Goal: Transaction & Acquisition: Book appointment/travel/reservation

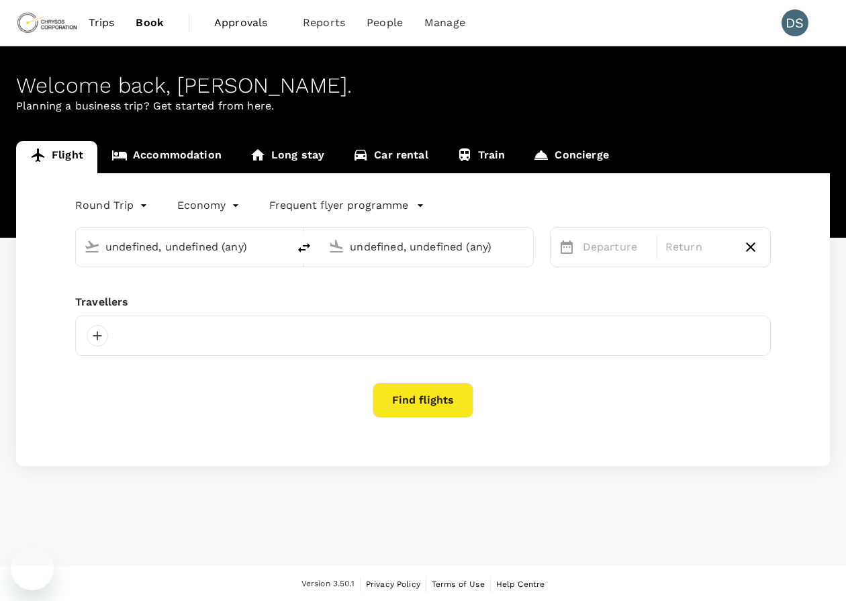
type input "Adelaide (ADL)"
type input "Vancouver Intl (YVR)"
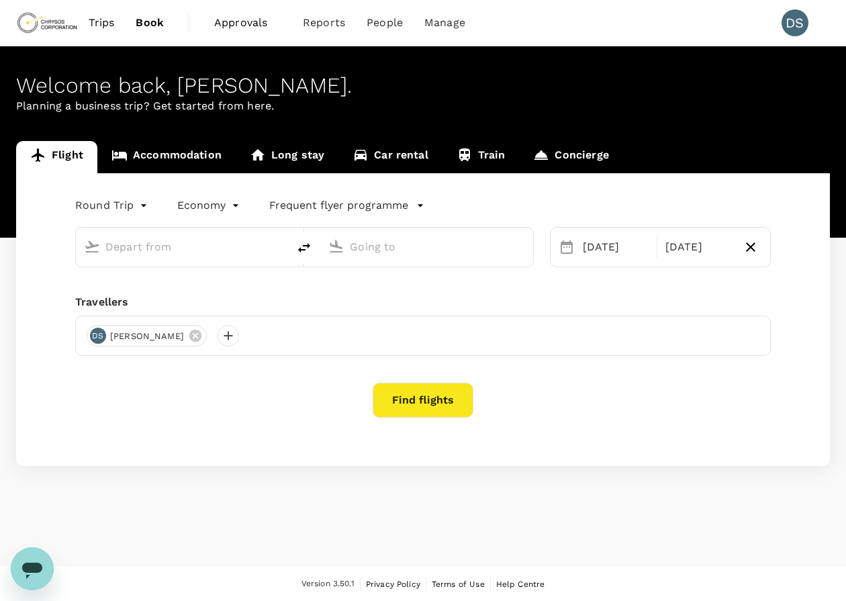
click at [166, 144] on link "Accommodation" at bounding box center [166, 157] width 138 height 32
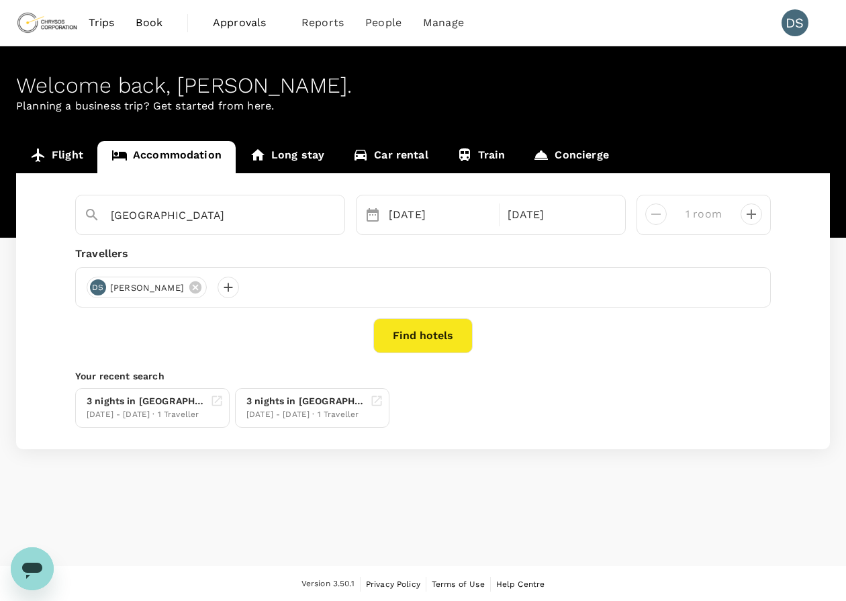
click at [440, 331] on button "Find hotels" at bounding box center [422, 335] width 99 height 35
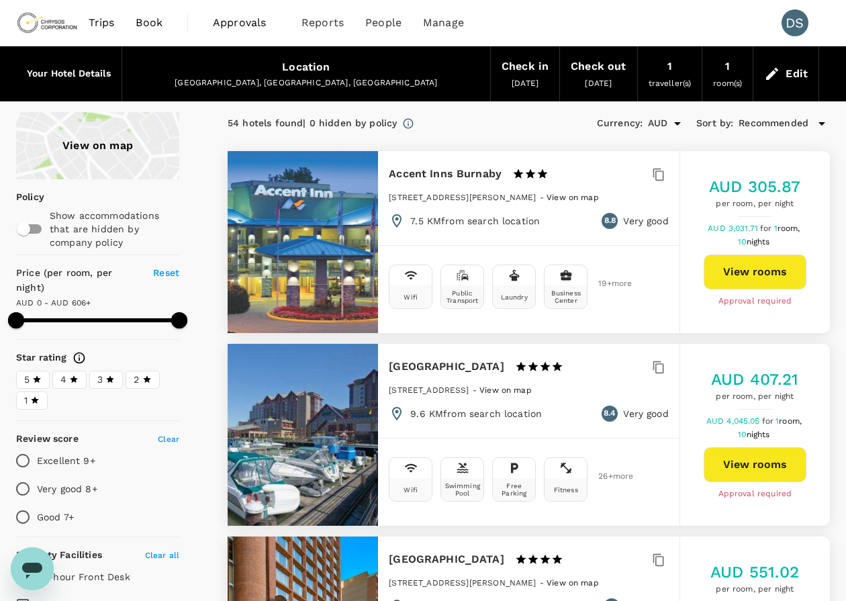
click at [35, 379] on icon at bounding box center [37, 378] width 8 height 7
click at [0, 0] on input "5" at bounding box center [0, 0] width 0 height 0
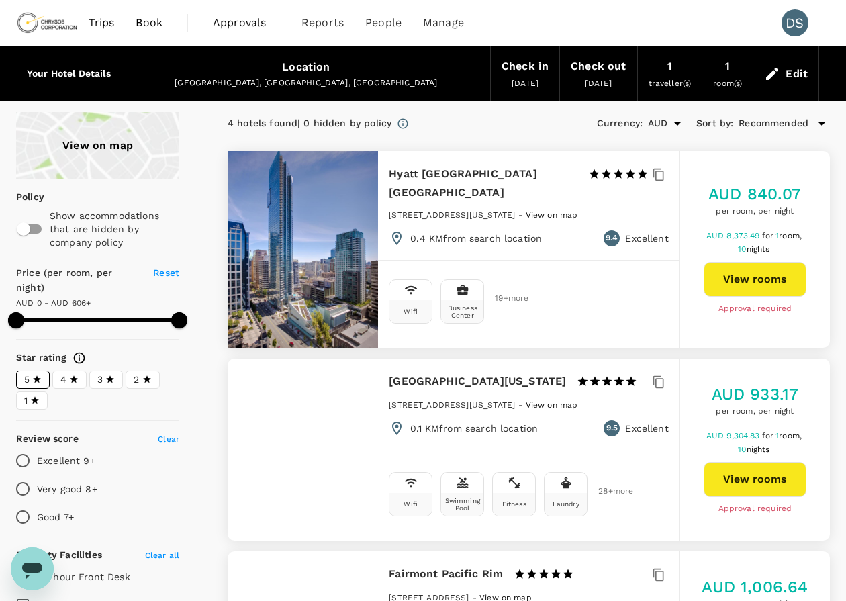
type input "605"
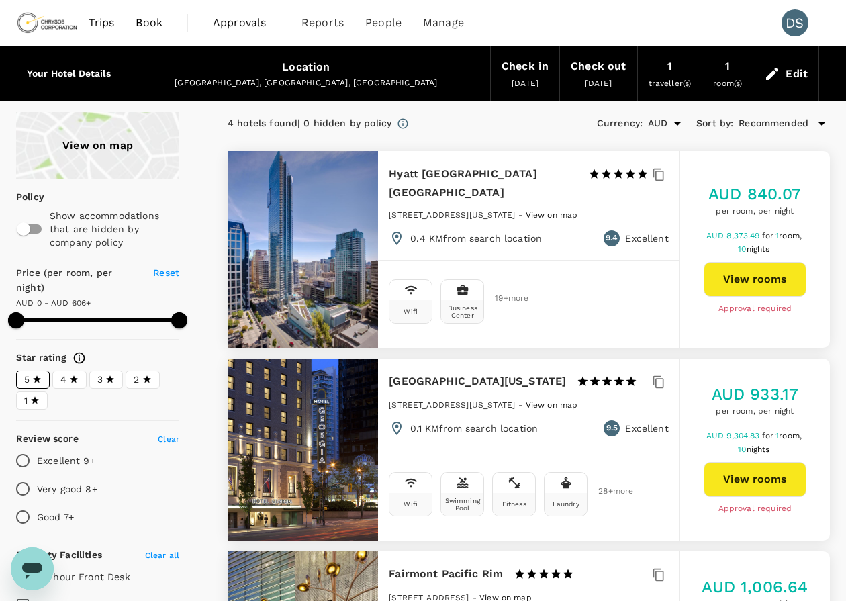
type input "20"
type input "605"
type input "25"
type input "605"
type input "35"
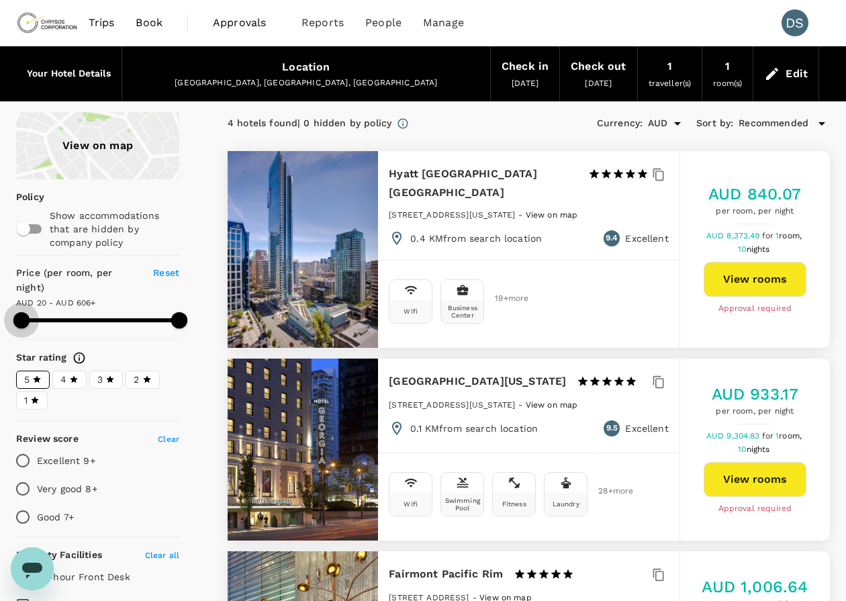
type input "605"
type input "45"
type input "605"
type input "70"
type input "605"
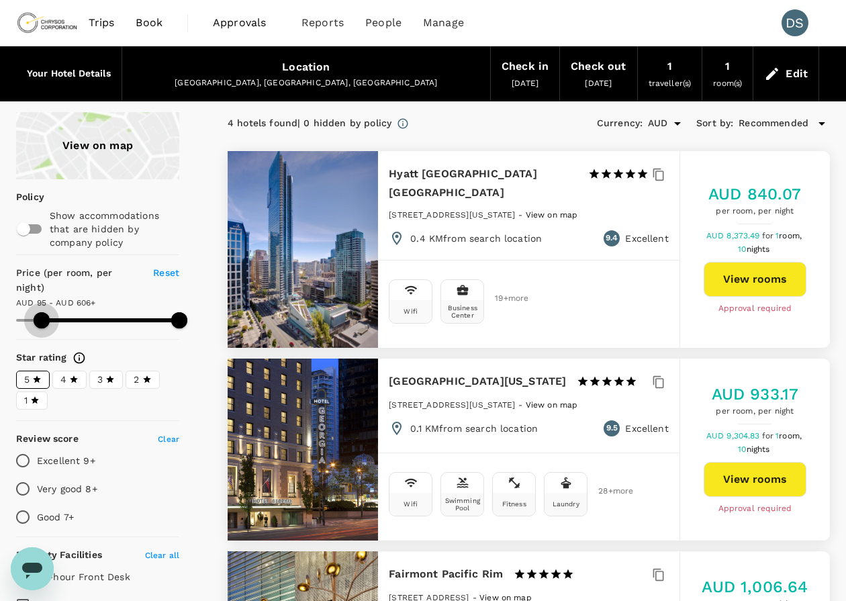
type input "95"
type input "605"
type input "107"
type input "605"
type input "115"
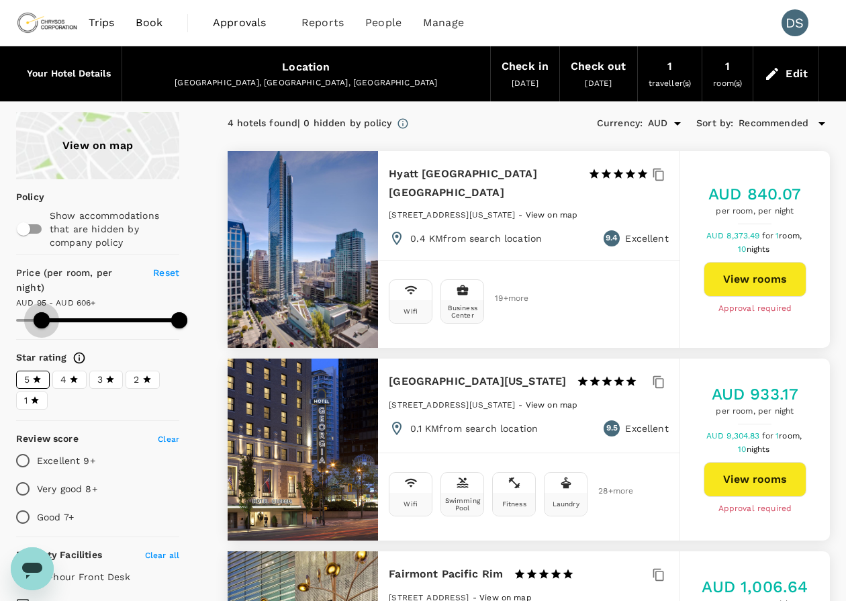
type input "605"
type input "125"
type input "605"
type input "147"
type input "605"
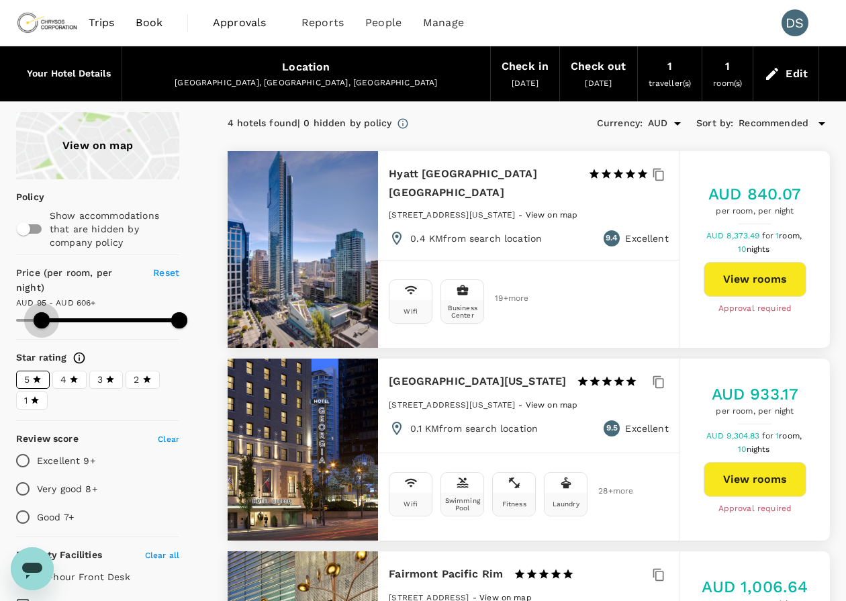
type input "170"
type input "605"
type input "197"
type input "605"
type input "219"
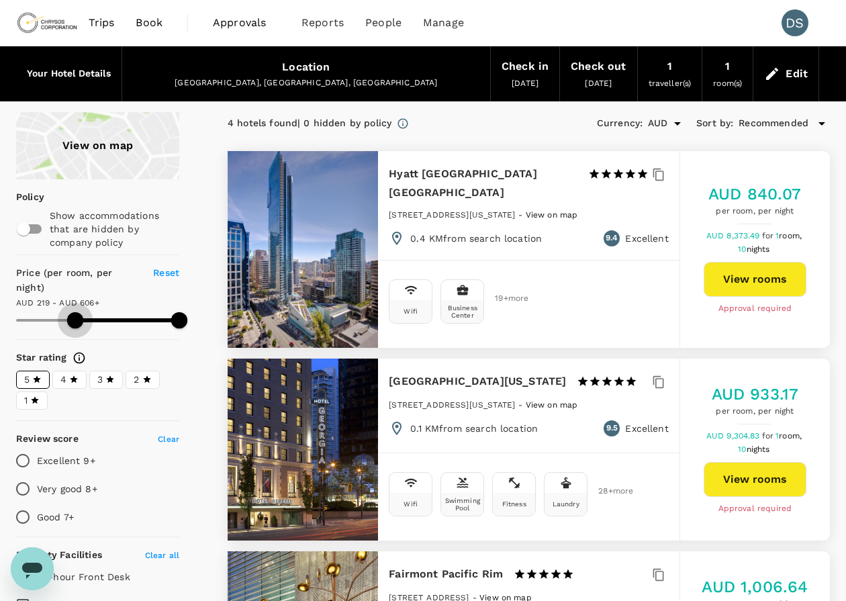
type input "605"
type input "239"
type input "605"
type input "257"
type input "605"
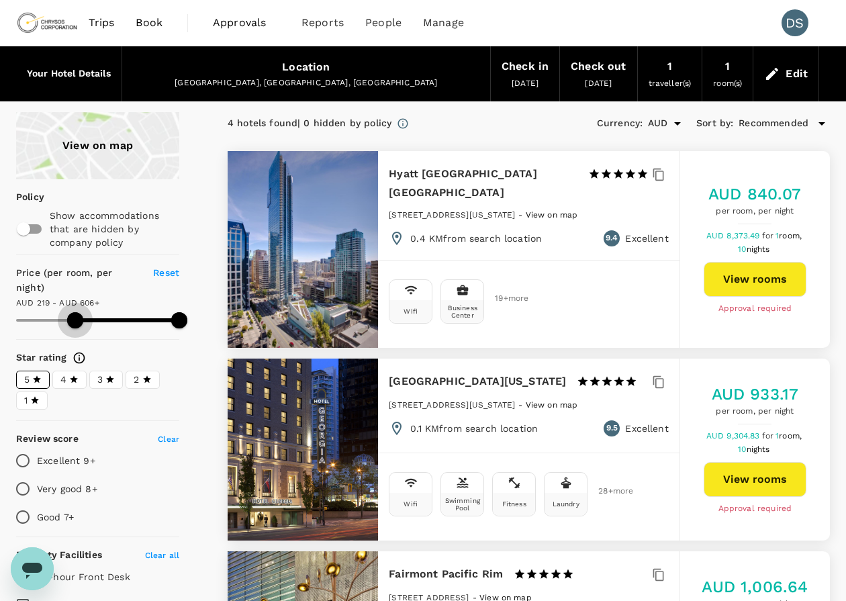
type input "262"
type input "605"
type input "264"
type input "605"
type input "269"
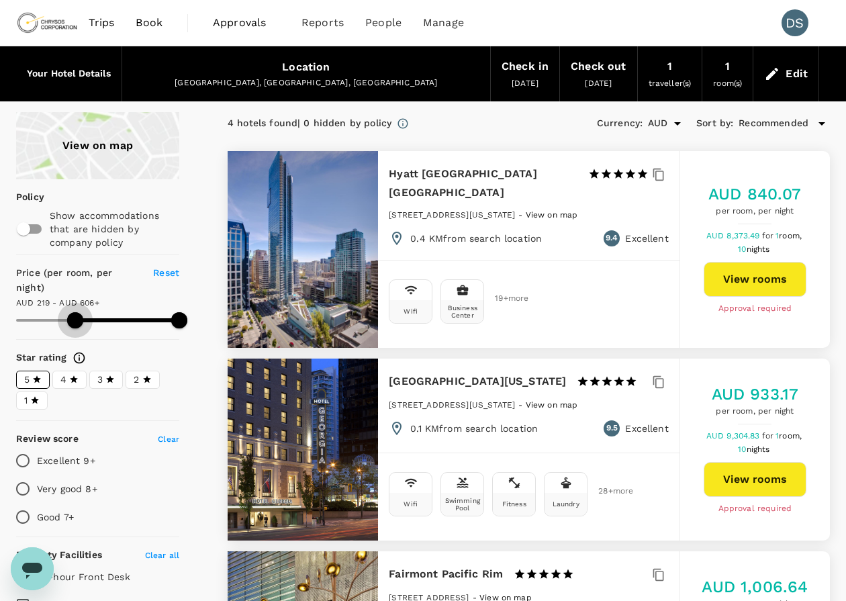
type input "605"
type input "274"
type input "605"
type input "284"
type input "605"
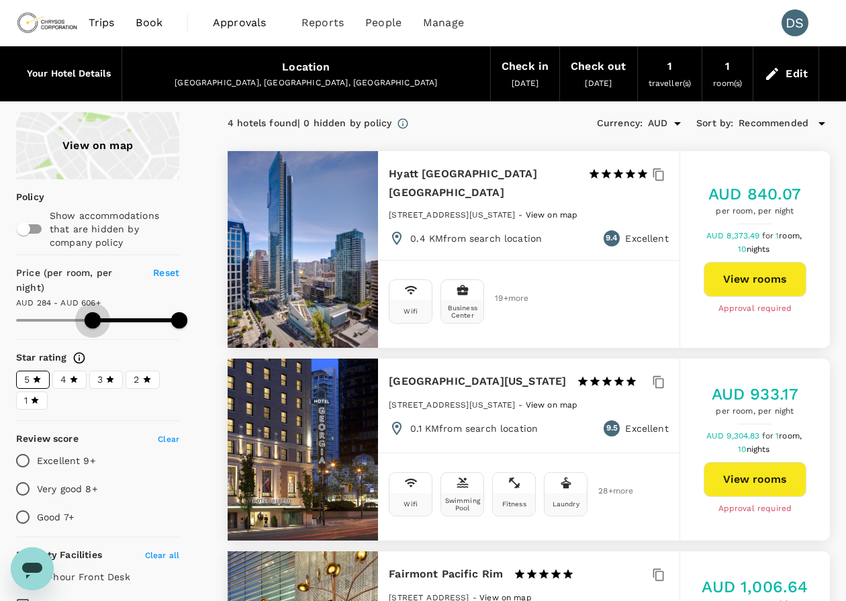
type input "304"
type input "605"
type input "312"
type input "605"
type input "314"
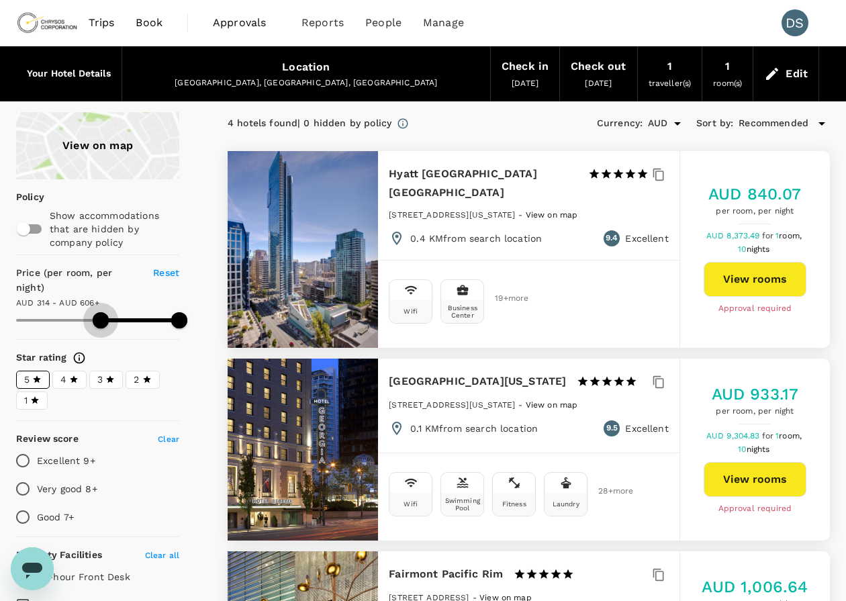
drag, startPoint x: 21, startPoint y: 325, endPoint x: 101, endPoint y: 324, distance: 79.2
click at [101, 324] on span at bounding box center [101, 320] width 16 height 16
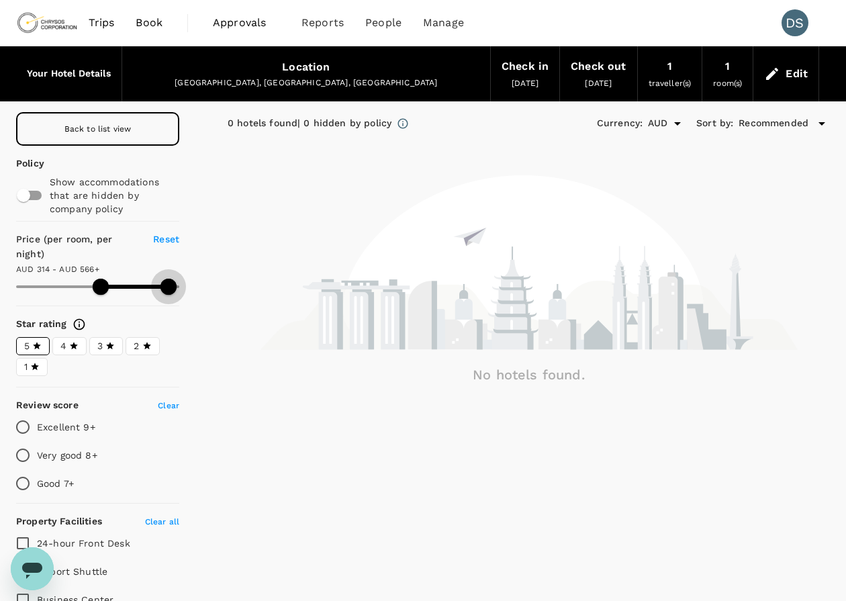
type input "549"
drag, startPoint x: 178, startPoint y: 294, endPoint x: 164, endPoint y: 294, distance: 14.1
click at [164, 294] on span at bounding box center [164, 287] width 16 height 16
click at [24, 454] on input "Very good 8+" at bounding box center [23, 455] width 28 height 28
radio input "true"
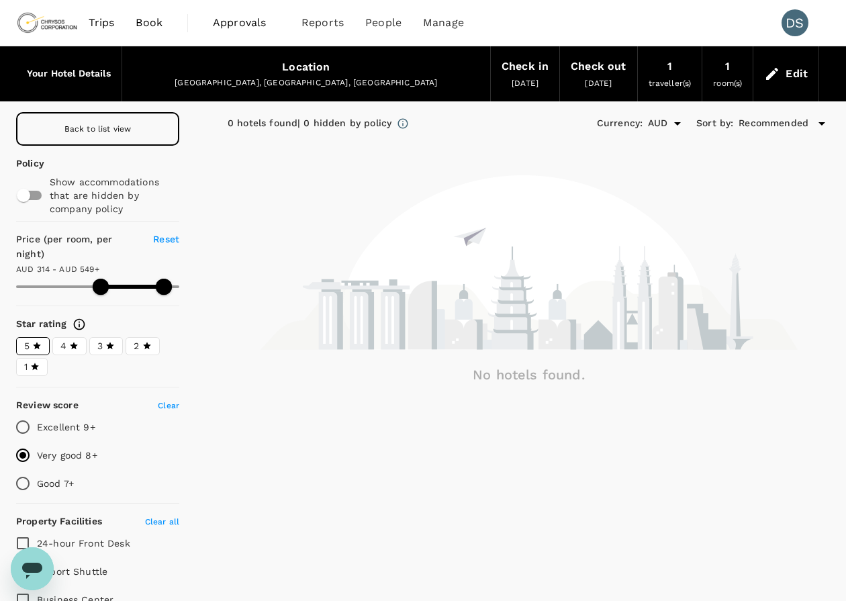
click at [60, 348] on label "4" at bounding box center [69, 346] width 34 height 18
click at [0, 0] on input "4" at bounding box center [0, 0] width 0 height 0
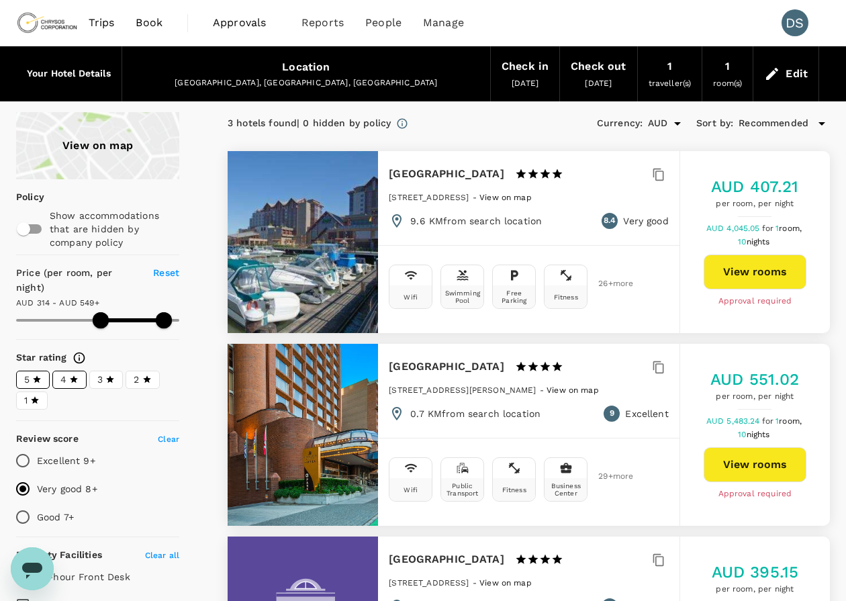
click at [118, 147] on div "View on map" at bounding box center [97, 145] width 163 height 67
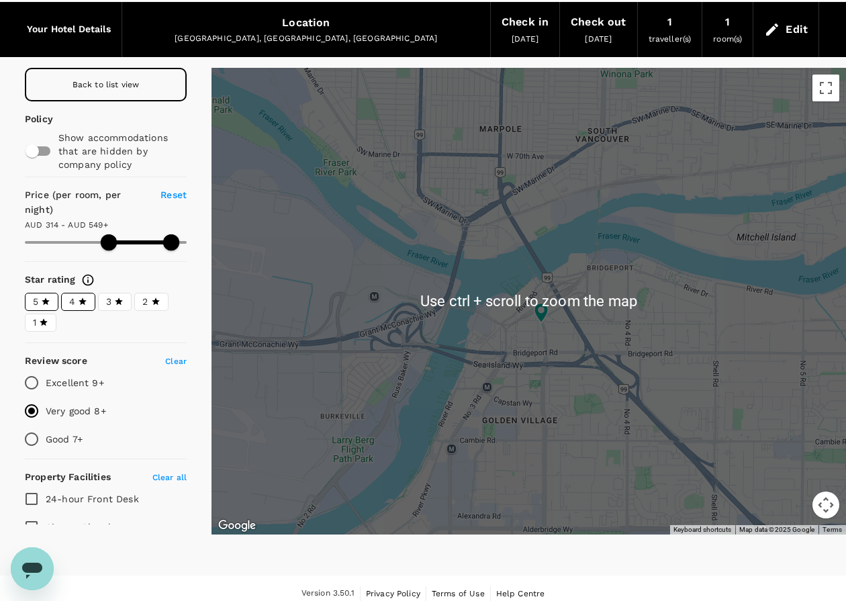
scroll to position [55, 0]
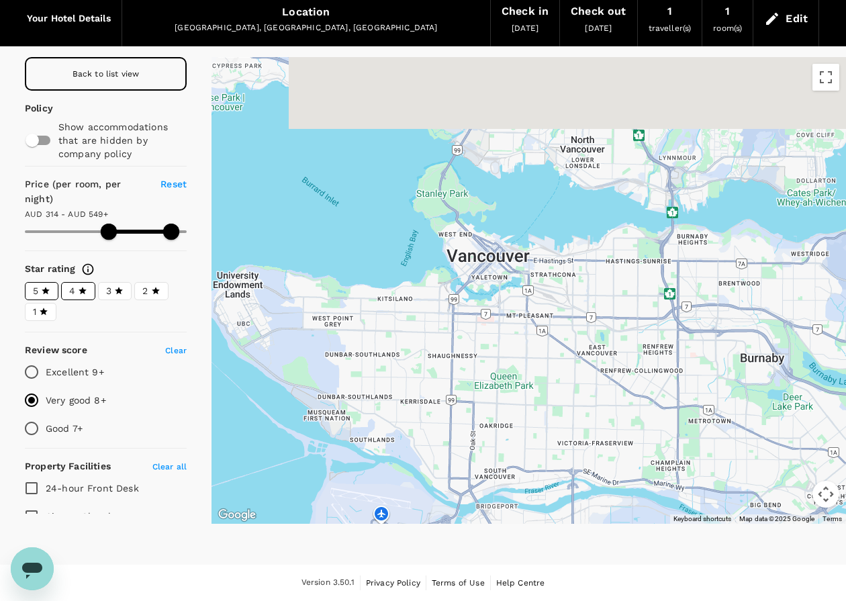
drag, startPoint x: 546, startPoint y: 179, endPoint x: 463, endPoint y: 357, distance: 197.0
click at [463, 357] on div at bounding box center [528, 290] width 634 height 467
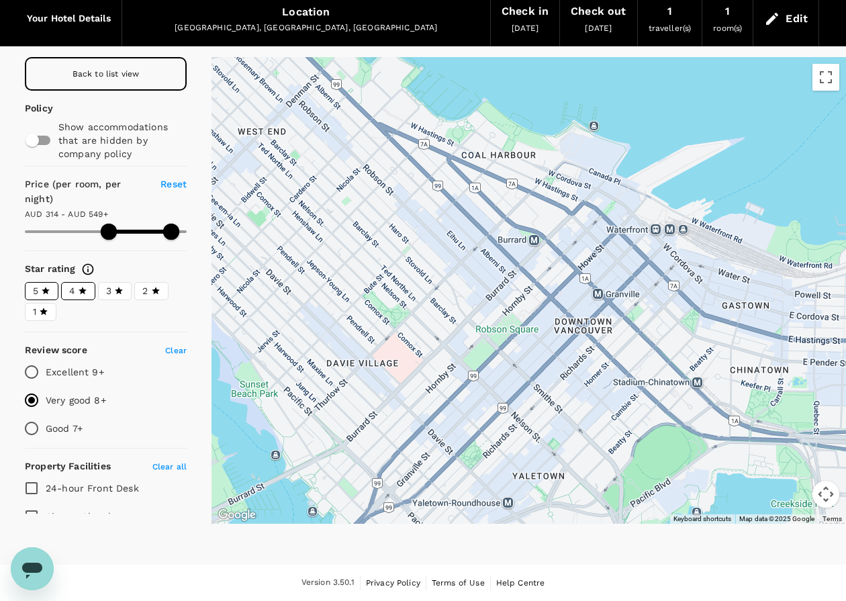
drag, startPoint x: 484, startPoint y: 275, endPoint x: 630, endPoint y: 234, distance: 151.3
click at [630, 234] on div at bounding box center [528, 290] width 634 height 467
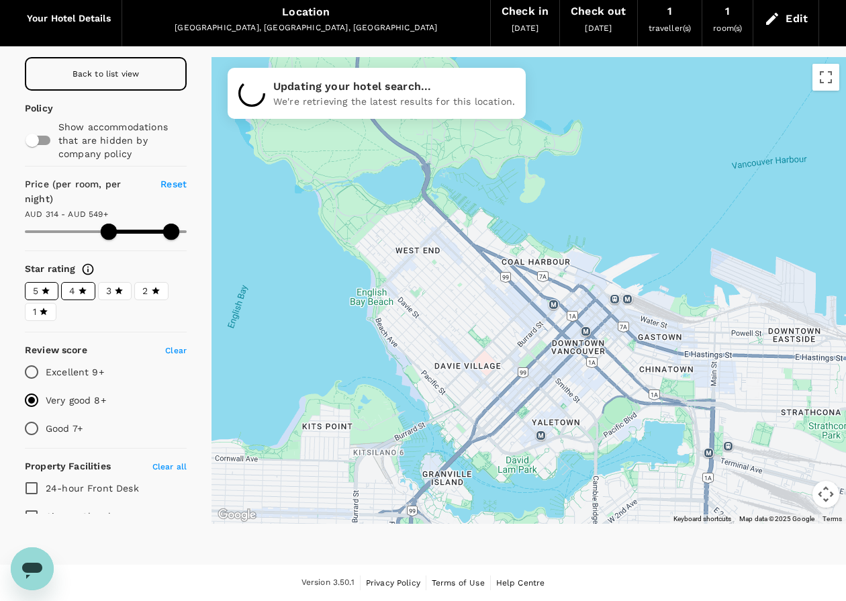
drag, startPoint x: 440, startPoint y: 218, endPoint x: 447, endPoint y: 295, distance: 77.5
click at [447, 295] on div at bounding box center [528, 290] width 634 height 467
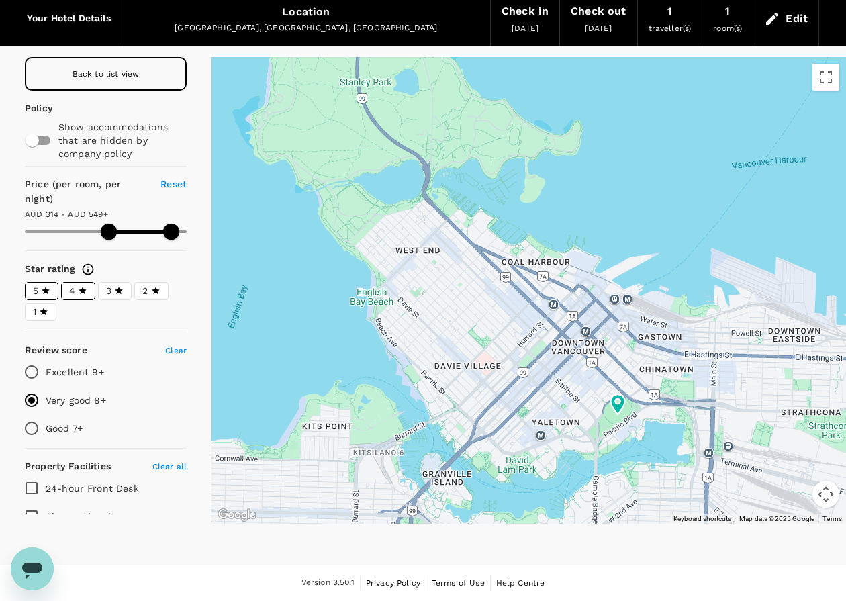
click at [42, 300] on label "5" at bounding box center [42, 291] width 34 height 18
click at [0, 0] on input "5" at bounding box center [0, 0] width 0 height 0
click at [75, 298] on span "4" at bounding box center [72, 291] width 6 height 14
click at [0, 0] on input "4" at bounding box center [0, 0] width 0 height 0
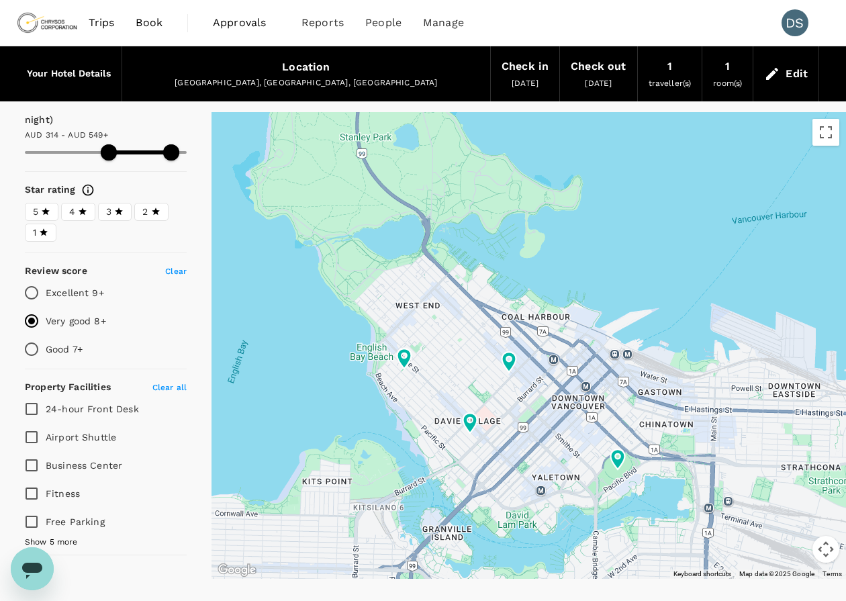
scroll to position [0, 0]
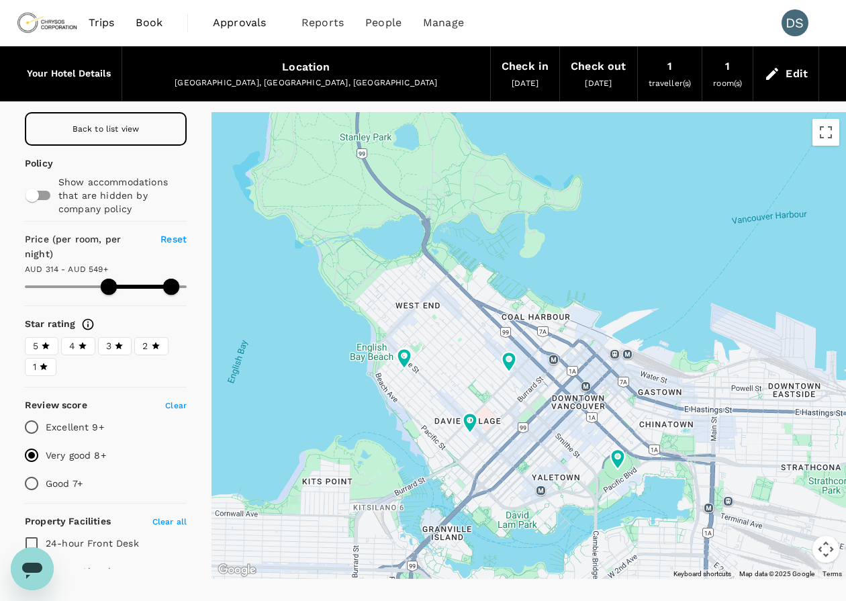
click at [29, 469] on input "Very good 8+" at bounding box center [31, 455] width 28 height 28
click at [37, 497] on input "Good 7+" at bounding box center [31, 483] width 28 height 28
radio input "true"
type input "590"
drag, startPoint x: 158, startPoint y: 308, endPoint x: 173, endPoint y: 309, distance: 14.1
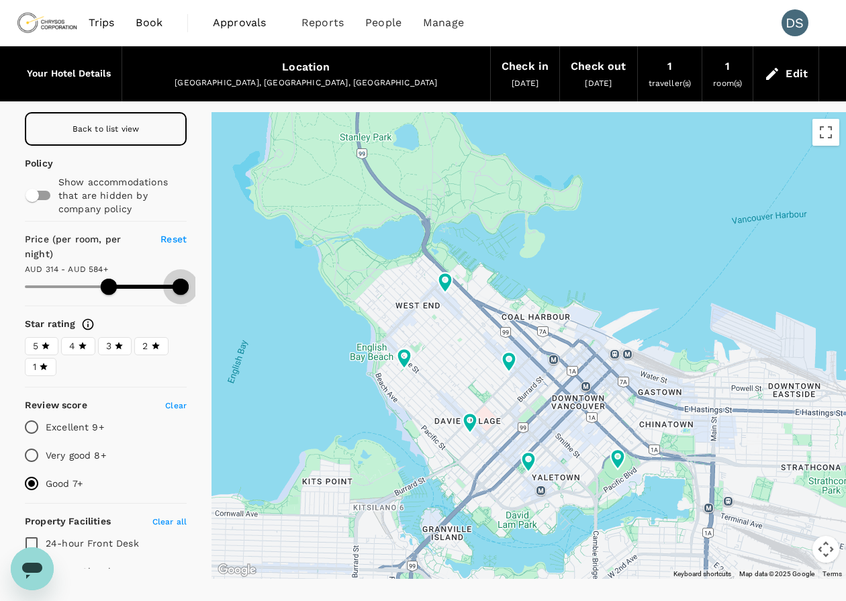
click at [173, 295] on span at bounding box center [181, 287] width 16 height 16
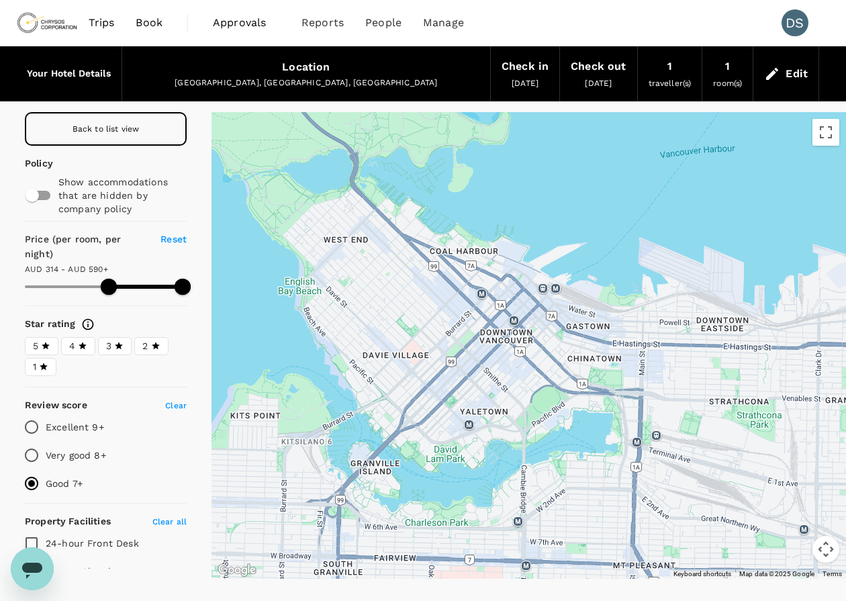
drag, startPoint x: 548, startPoint y: 361, endPoint x: 476, endPoint y: 295, distance: 97.4
click at [484, 311] on div at bounding box center [528, 345] width 634 height 467
click at [485, 311] on div at bounding box center [528, 345] width 634 height 467
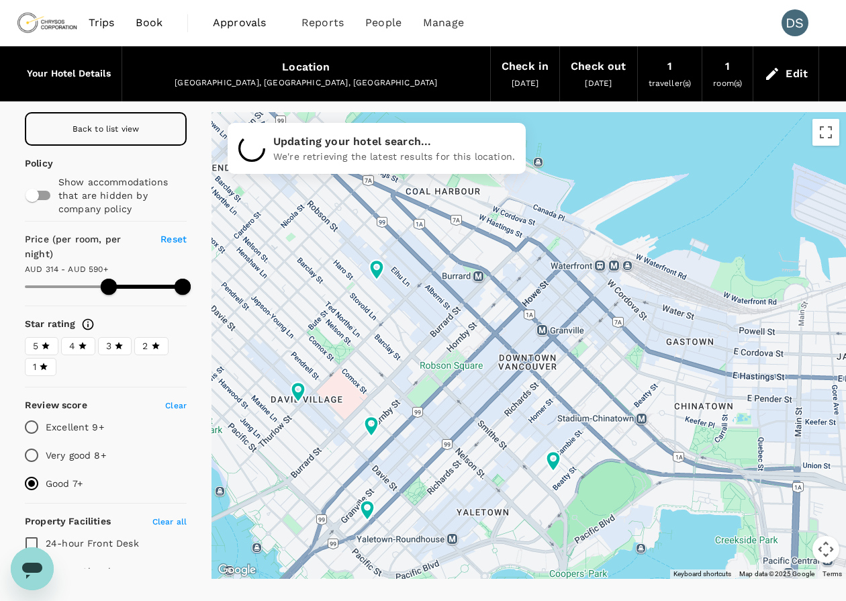
click at [485, 307] on div at bounding box center [528, 345] width 634 height 467
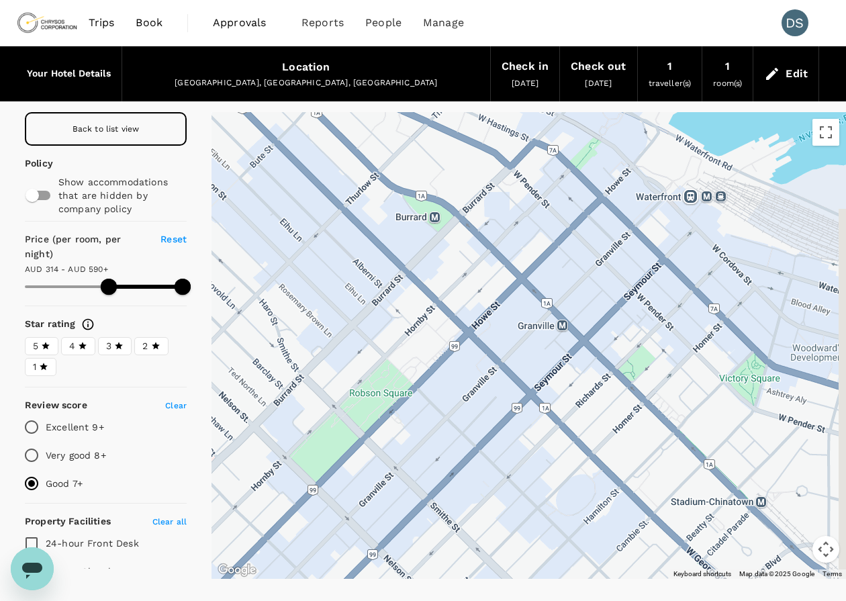
drag, startPoint x: 556, startPoint y: 347, endPoint x: 517, endPoint y: 318, distance: 49.0
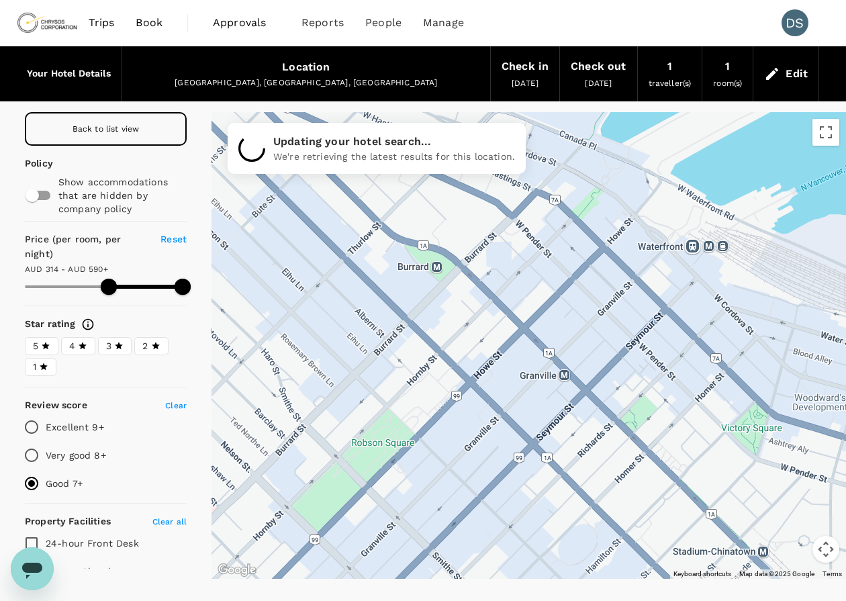
drag, startPoint x: 508, startPoint y: 308, endPoint x: 517, endPoint y: 381, distance: 73.0
click at [517, 381] on div at bounding box center [528, 345] width 634 height 467
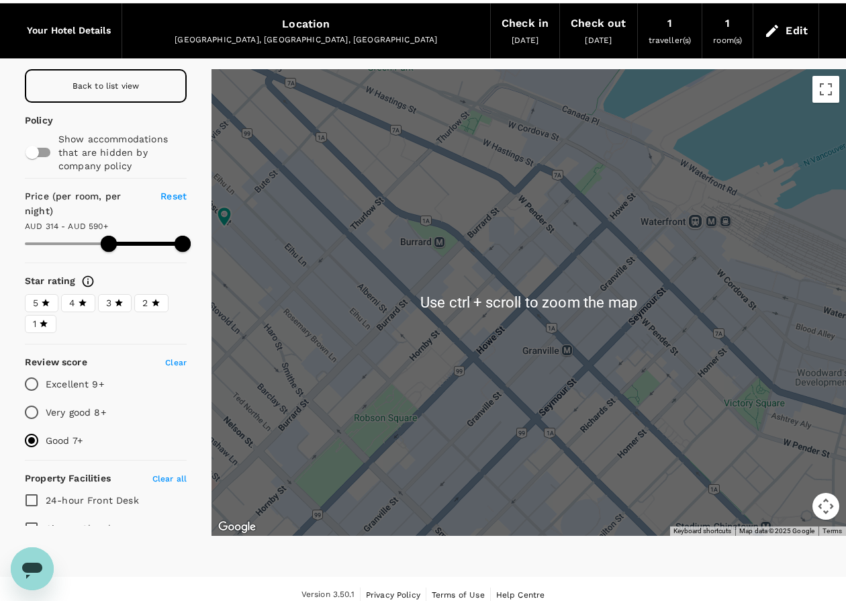
scroll to position [55, 0]
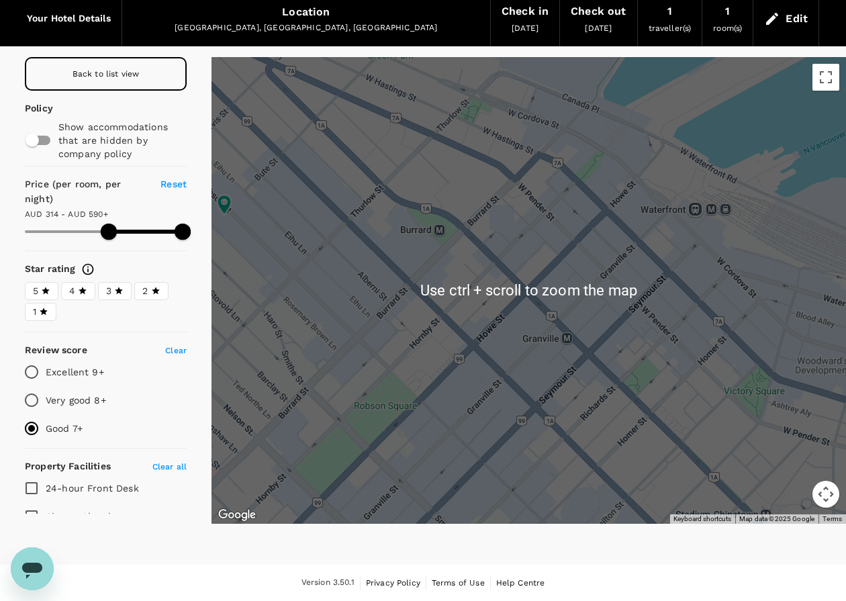
click at [474, 266] on div at bounding box center [528, 290] width 634 height 467
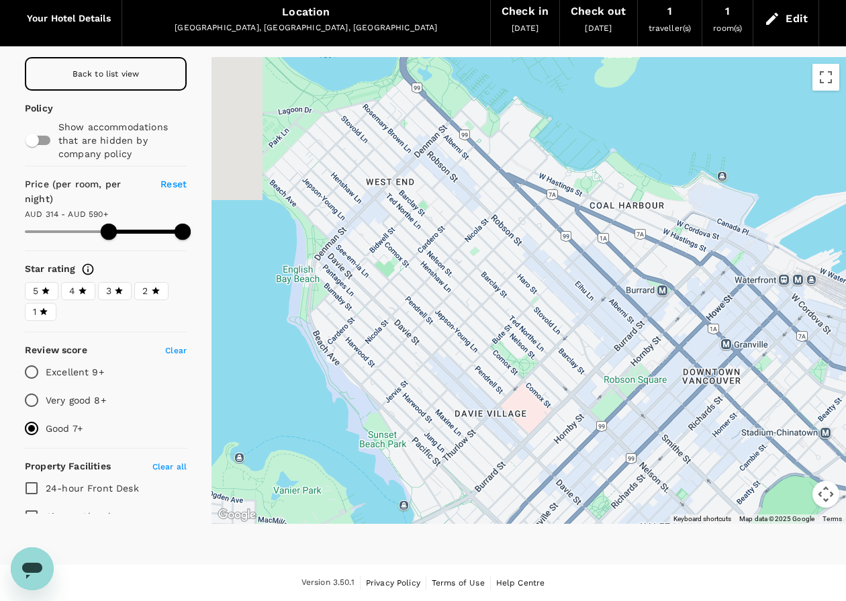
drag, startPoint x: 270, startPoint y: 215, endPoint x: 483, endPoint y: 260, distance: 217.5
click at [483, 260] on div at bounding box center [528, 290] width 634 height 467
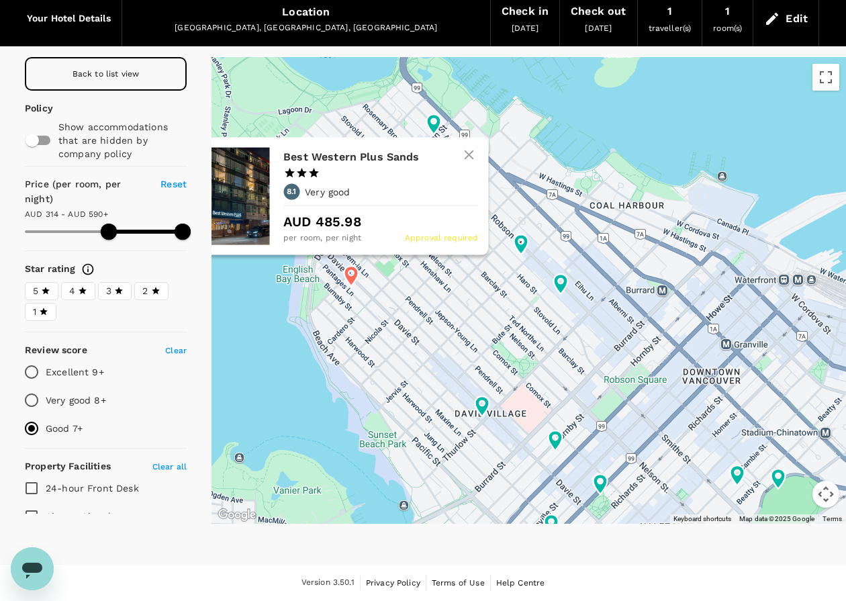
click at [350, 276] on icon at bounding box center [351, 276] width 14 height 20
click at [302, 156] on h6 "Best Western Plus Sands" at bounding box center [375, 157] width 184 height 19
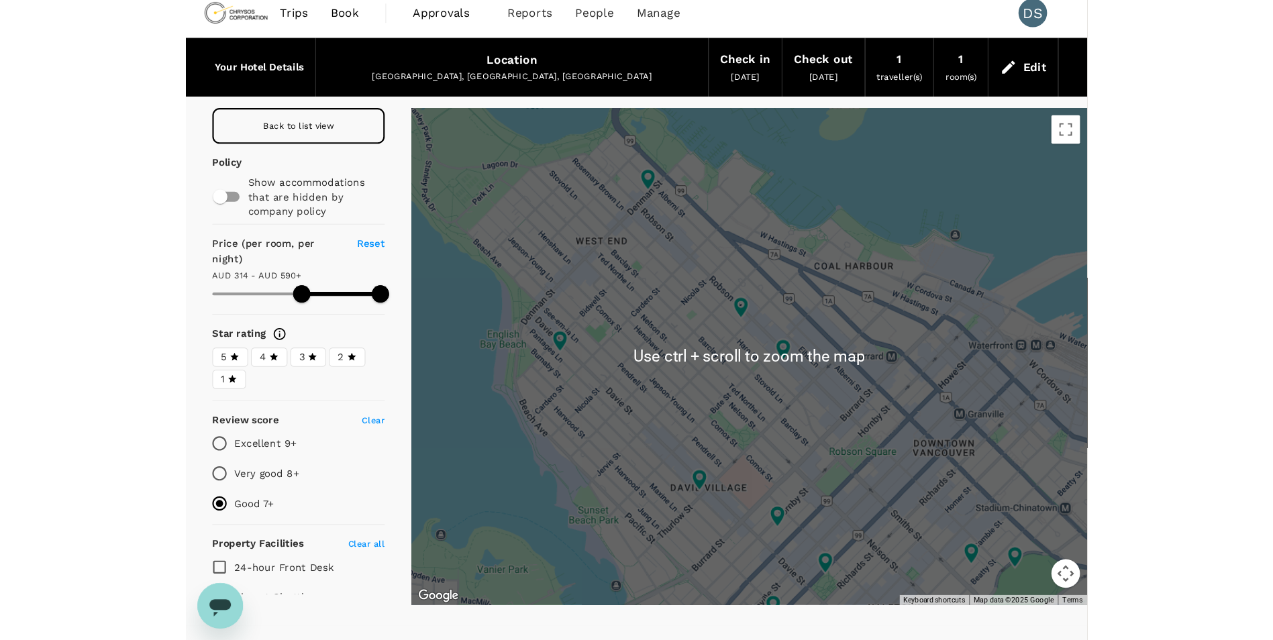
scroll to position [0, 0]
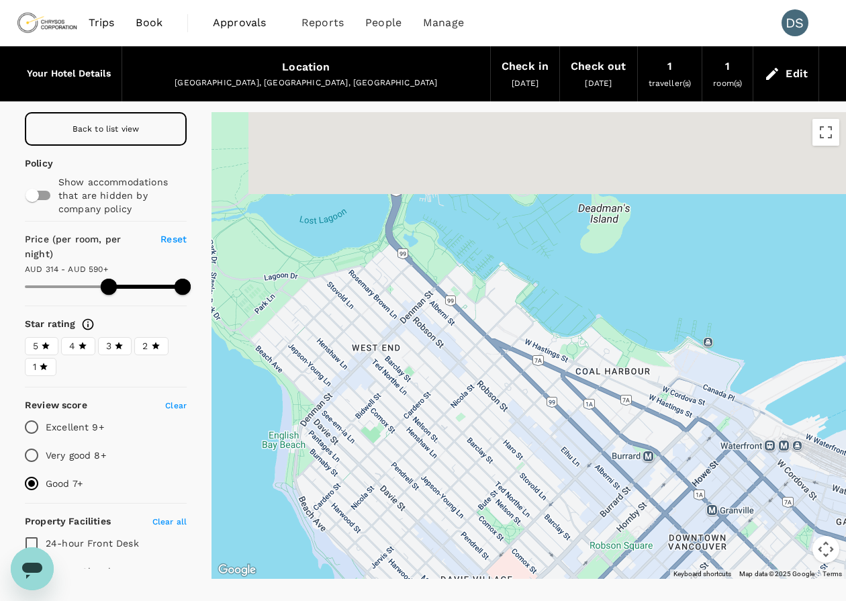
drag, startPoint x: 399, startPoint y: 219, endPoint x: 387, endPoint y: 332, distance: 114.1
click at [387, 332] on div at bounding box center [528, 345] width 634 height 467
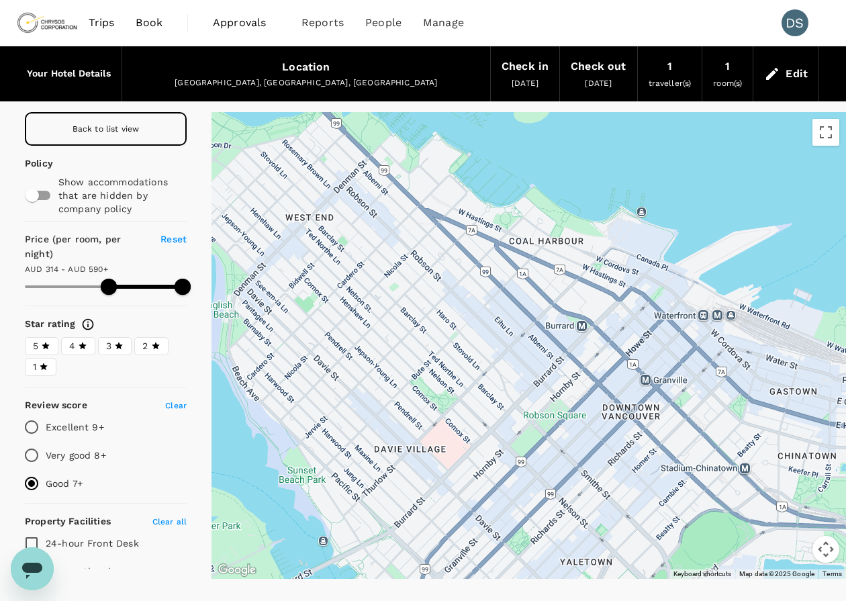
drag, startPoint x: 446, startPoint y: 375, endPoint x: 381, endPoint y: 238, distance: 152.2
click at [381, 238] on div at bounding box center [528, 345] width 634 height 467
click at [597, 87] on span "26 Sep 2025" at bounding box center [598, 83] width 27 height 9
click at [601, 63] on div "Check out" at bounding box center [598, 66] width 55 height 19
click at [786, 75] on div "Edit" at bounding box center [796, 73] width 22 height 19
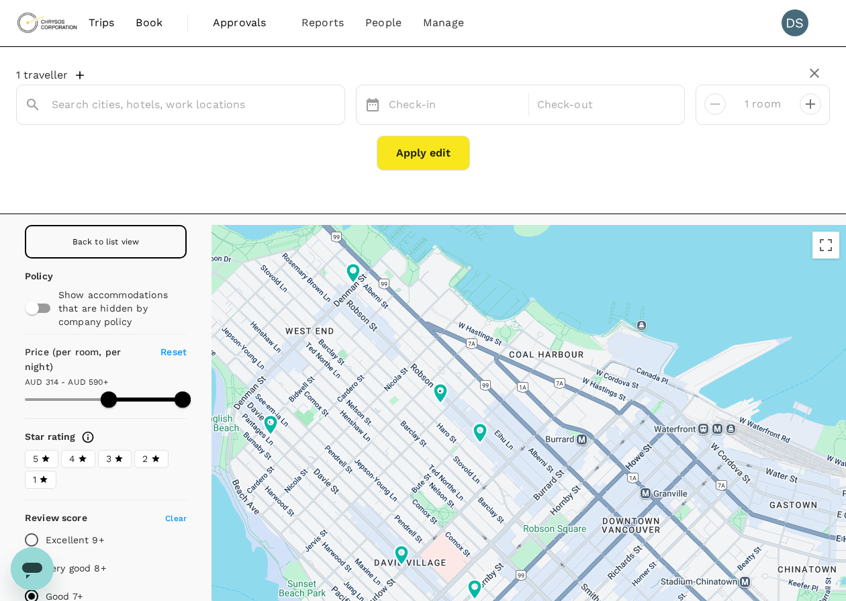
type input "[GEOGRAPHIC_DATA]"
click at [569, 109] on div "26 Sep" at bounding box center [603, 105] width 142 height 26
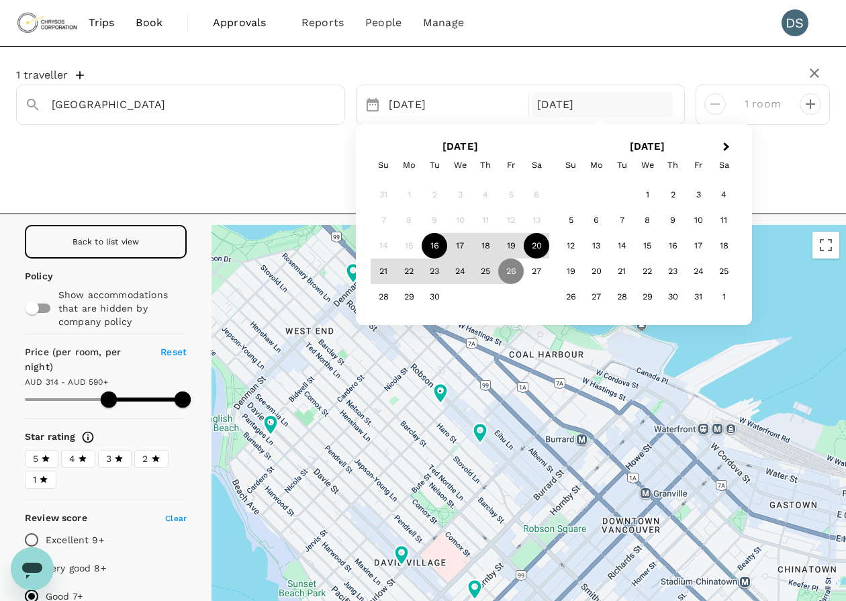
click at [534, 244] on div "20" at bounding box center [537, 246] width 26 height 26
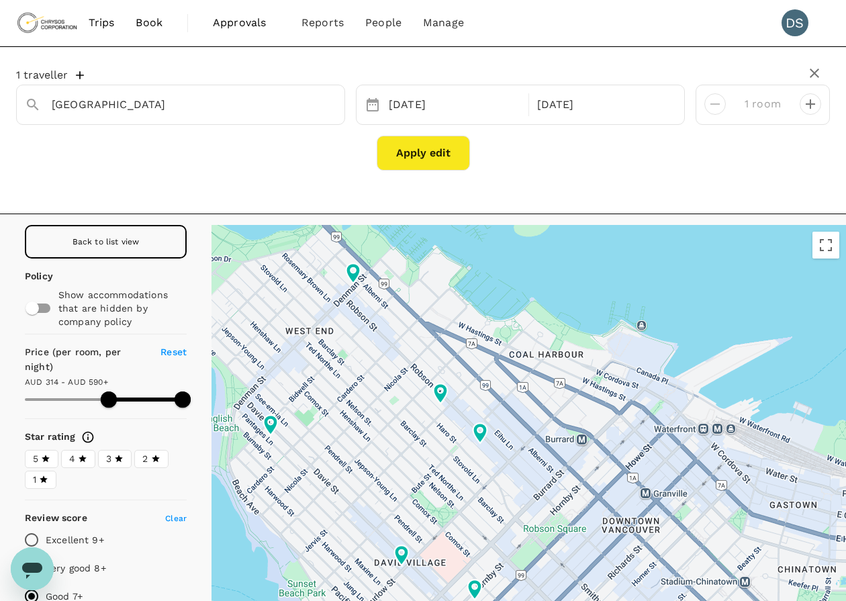
click at [446, 154] on button "Apply edit" at bounding box center [423, 153] width 93 height 35
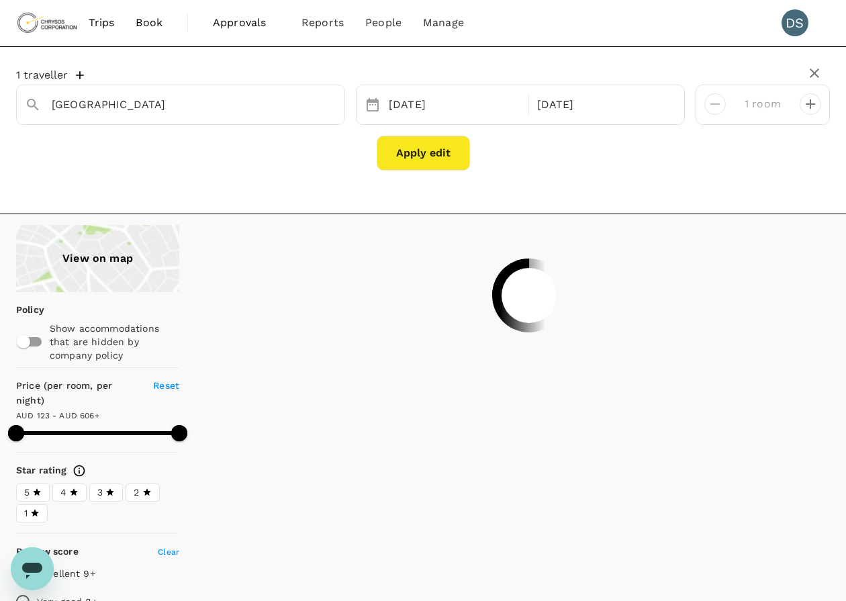
type input "605.35"
type input "125.35"
type input "605.35"
type input "125.35"
type input "605.35"
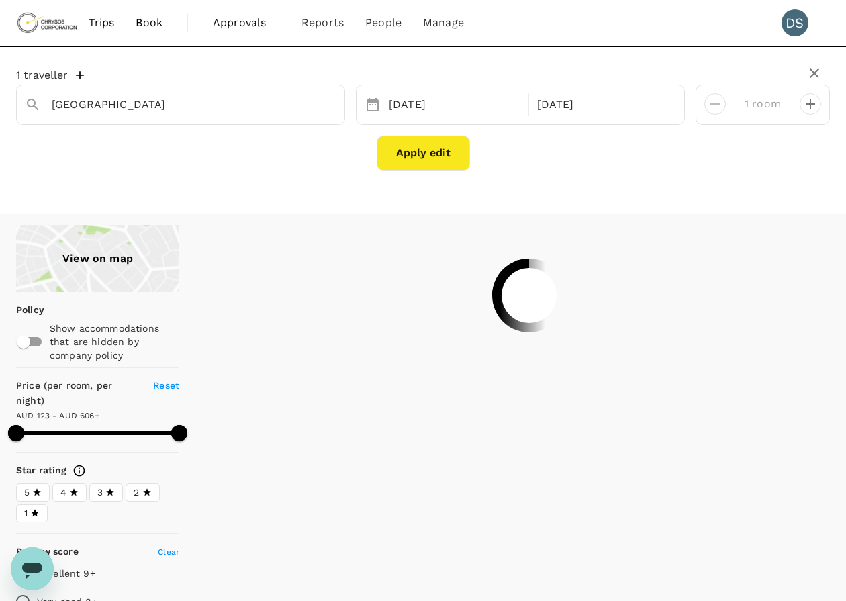
type input "127.35"
type input "605.35"
type input "131.35"
type input "605.35"
type input "139.35"
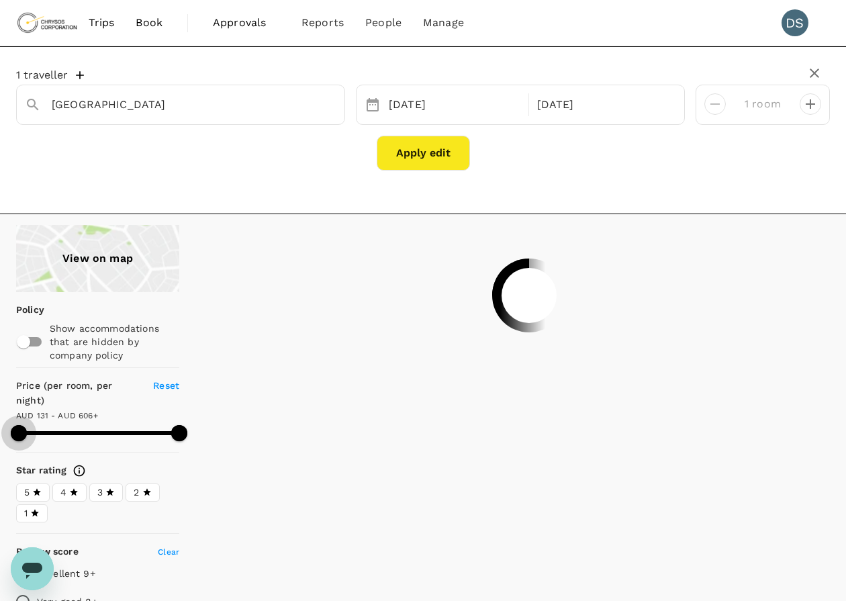
type input "605.35"
type input "145.35"
type input "605.35"
type input "159.35"
type input "605.35"
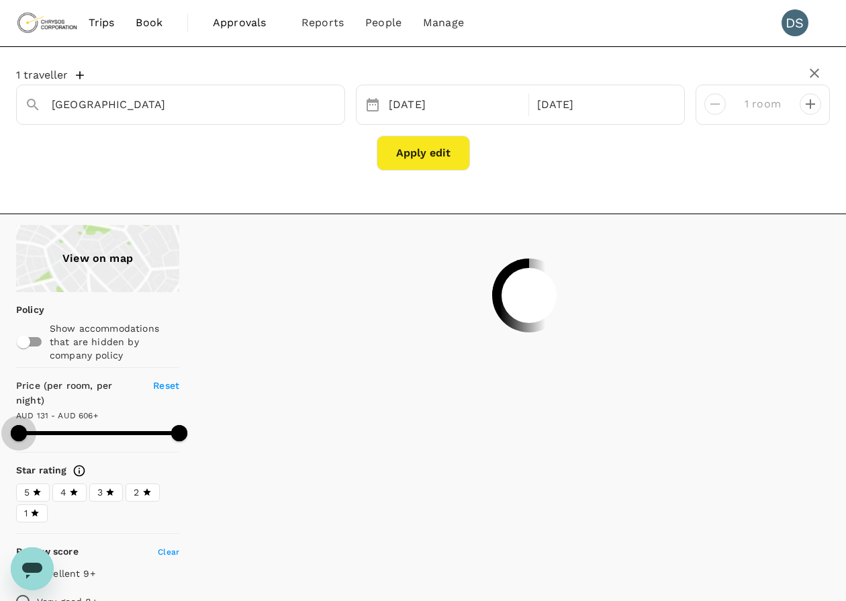
type input "167.35"
type input "605.35"
type input "177.35"
type input "605.35"
type input "181.35"
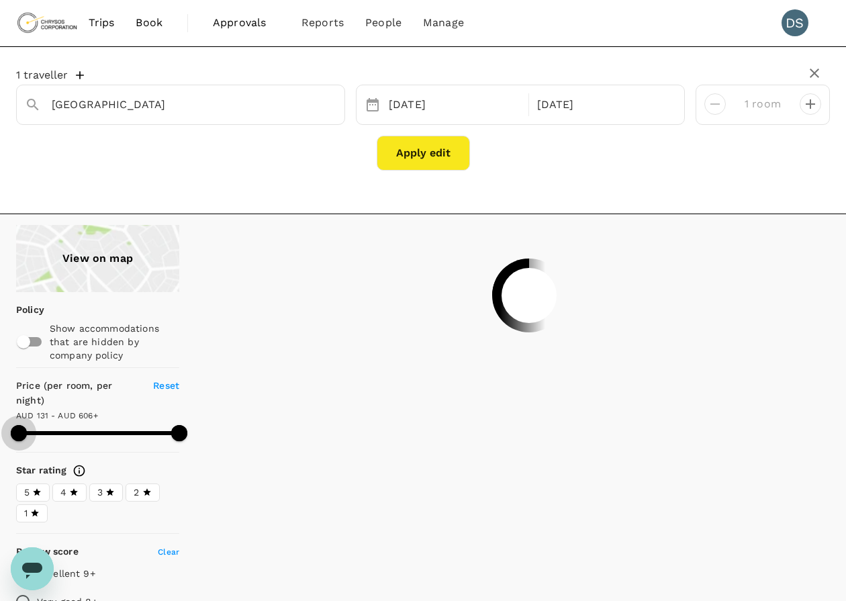
type input "605.35"
type input "181.35"
type input "605.35"
type input "183.35"
type input "605.35"
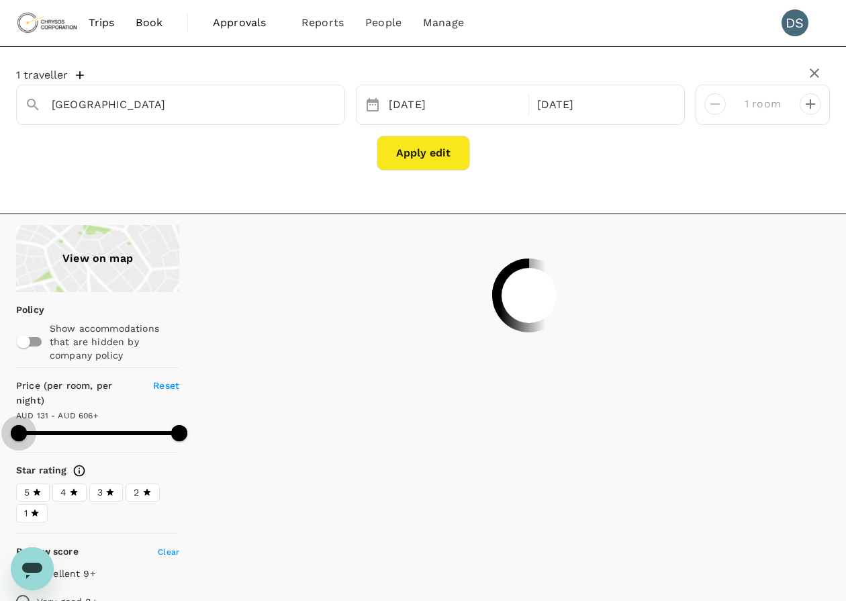
type input "206.35"
type input "605.35"
type input "222.35"
type input "605.35"
type input "230.35"
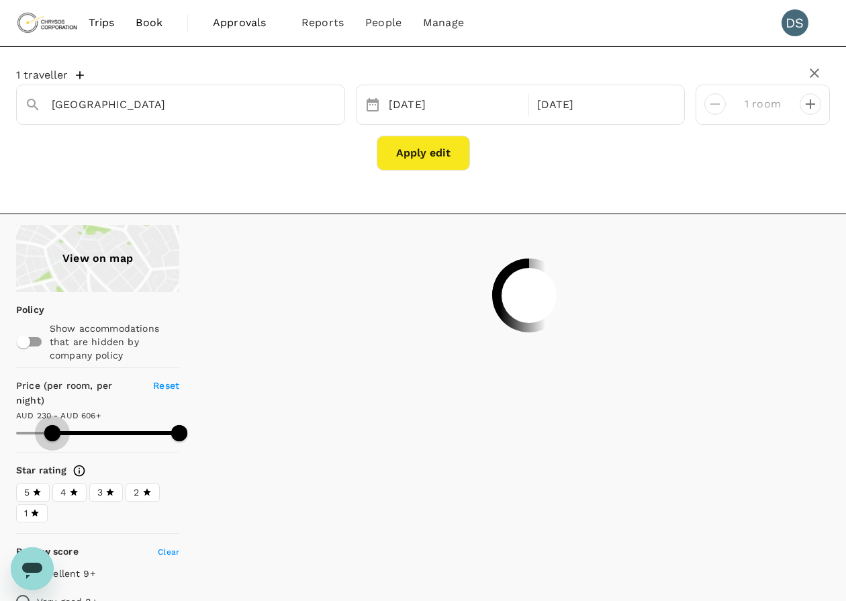
type input "605.35"
type input "240.35"
type input "605.35"
type input "242.35"
type input "605.35"
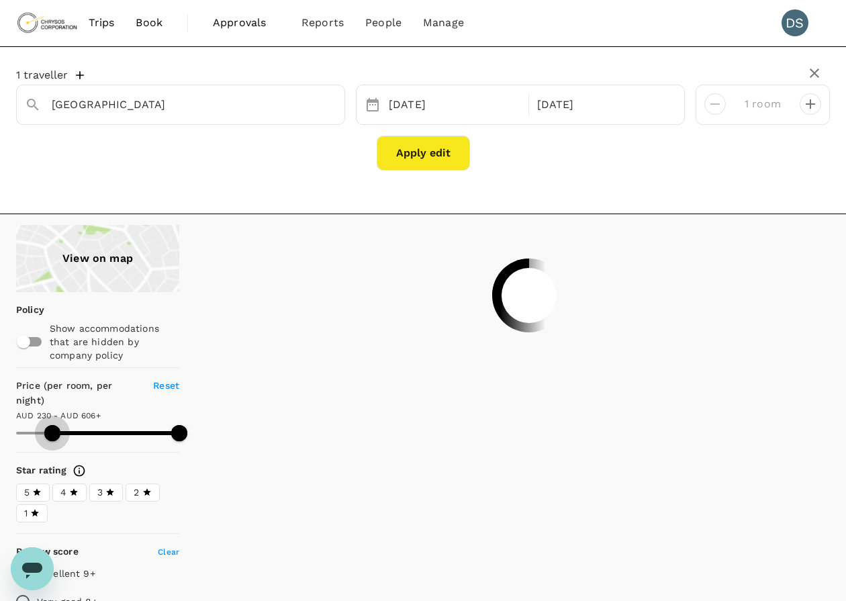
type input "244.35"
type input "605.35"
type input "248.35"
type input "605.35"
type input "250.35"
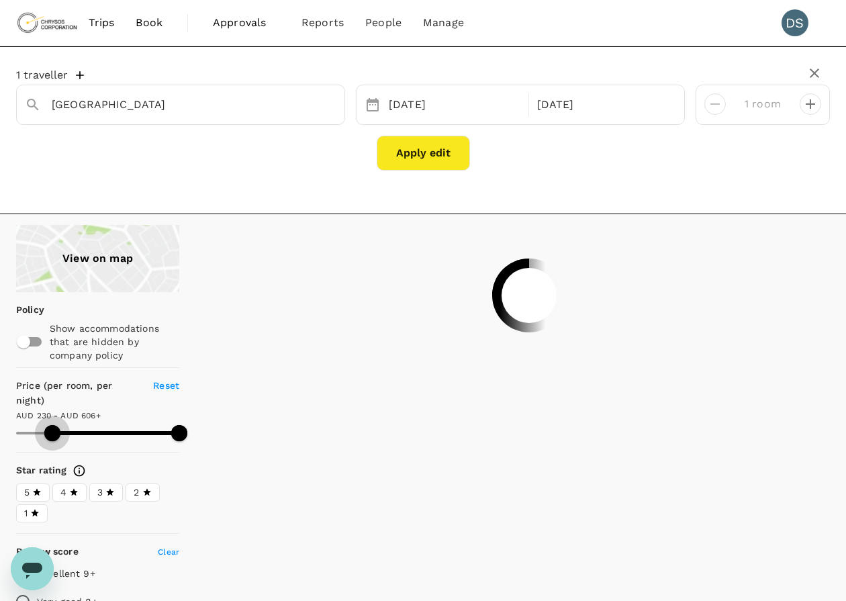
type input "605.35"
type input "250.35"
type input "605.35"
type input "250.35"
type input "605.35"
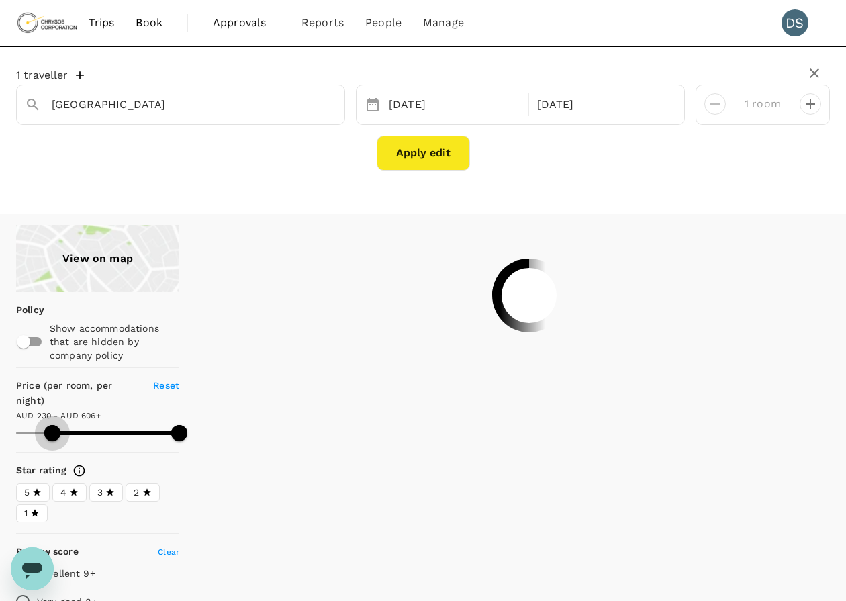
type input "252.35"
type input "605.35"
type input "252.35"
type input "605.35"
type input "256.35"
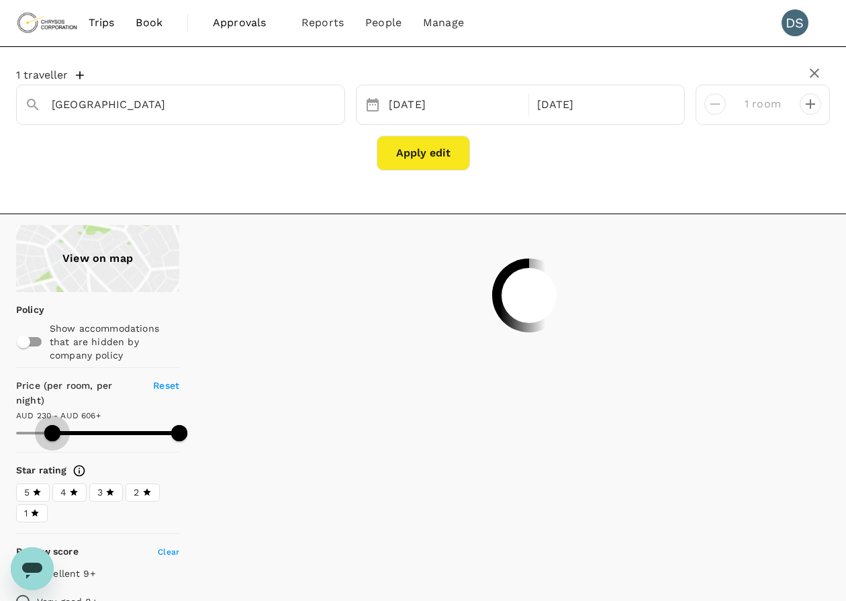
type input "605.35"
type input "260.35"
type input "605.35"
type input "262.35"
type input "605.35"
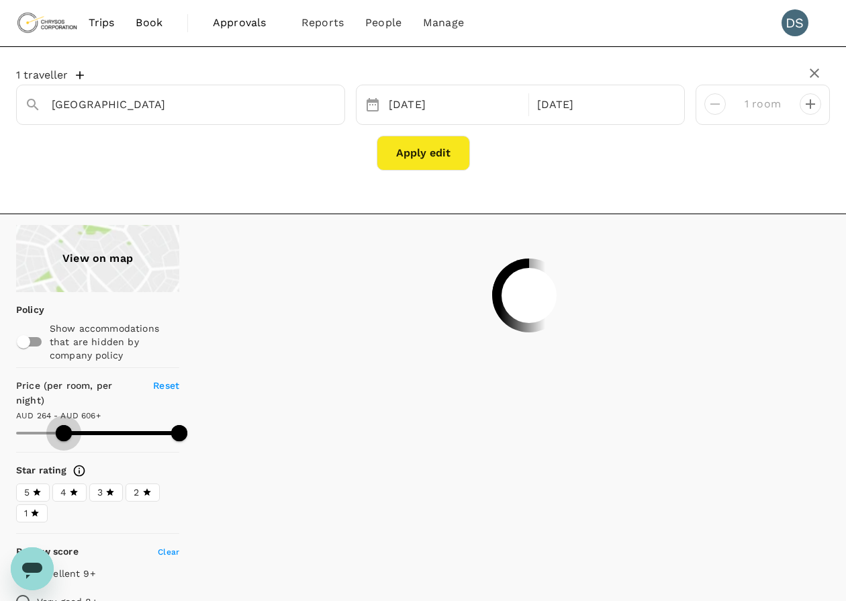
type input "264.35"
type input "605.35"
type input "266.35"
type input "605.35"
type input "270.35"
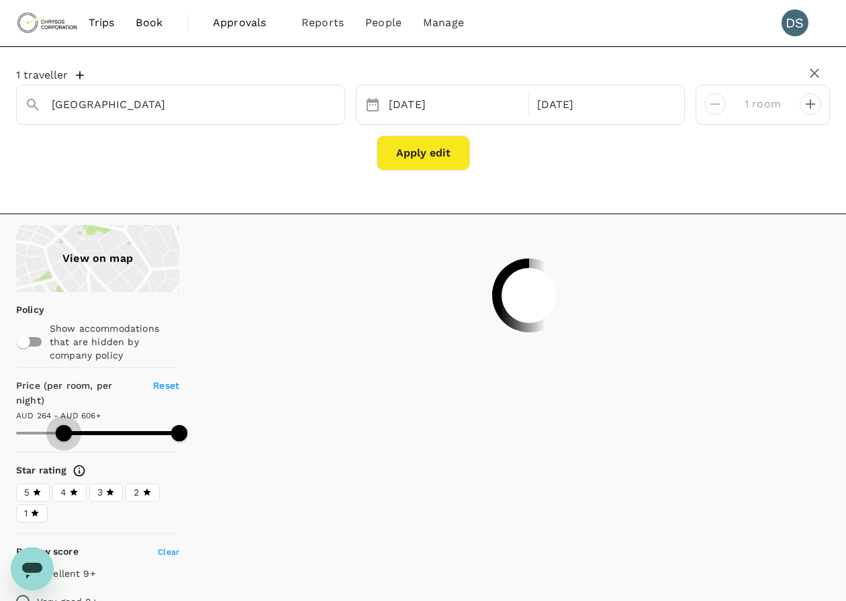
type input "605.35"
type input "272.35"
type input "605.35"
type input "274.35"
type input "605.35"
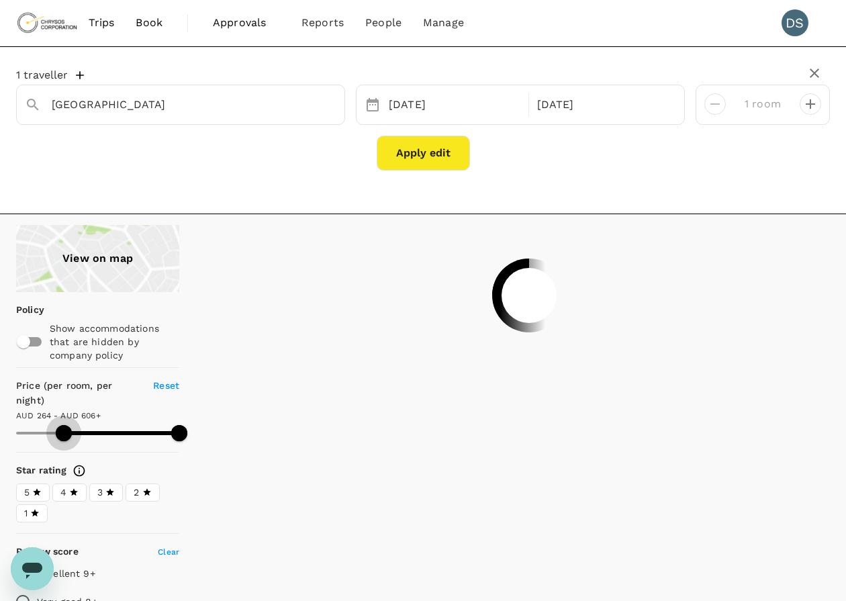
type input "276.35"
type input "605.35"
type input "278.35"
type input "605.35"
type input "278.35"
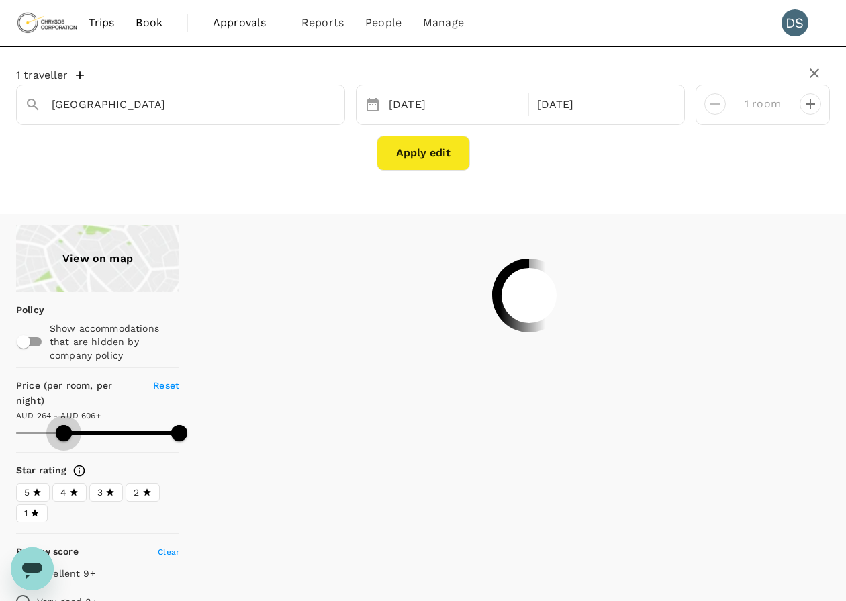
type input "605.35"
type input "280.35"
type input "605.35"
type input "280.35"
type input "605.35"
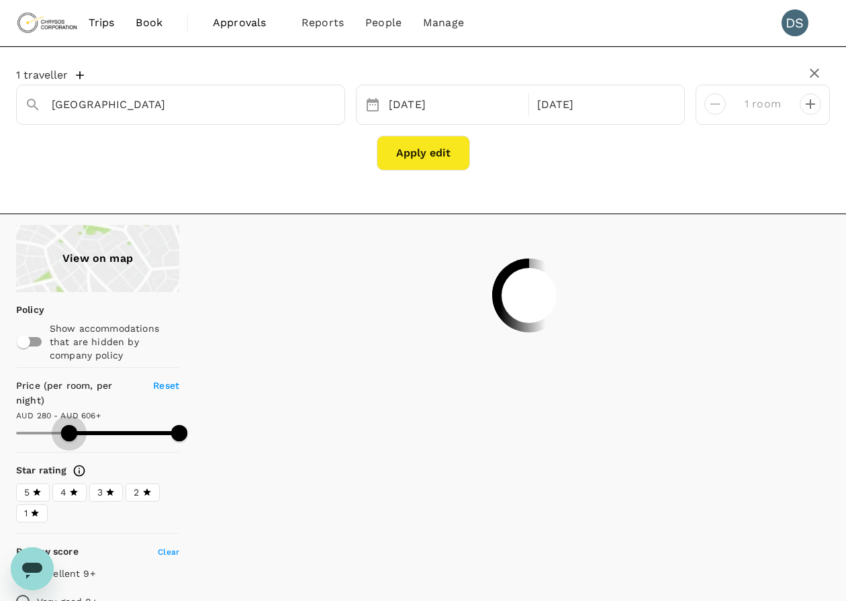
type input "284.35"
type input "605.35"
type input "286.35"
type input "605.35"
type input "286.35"
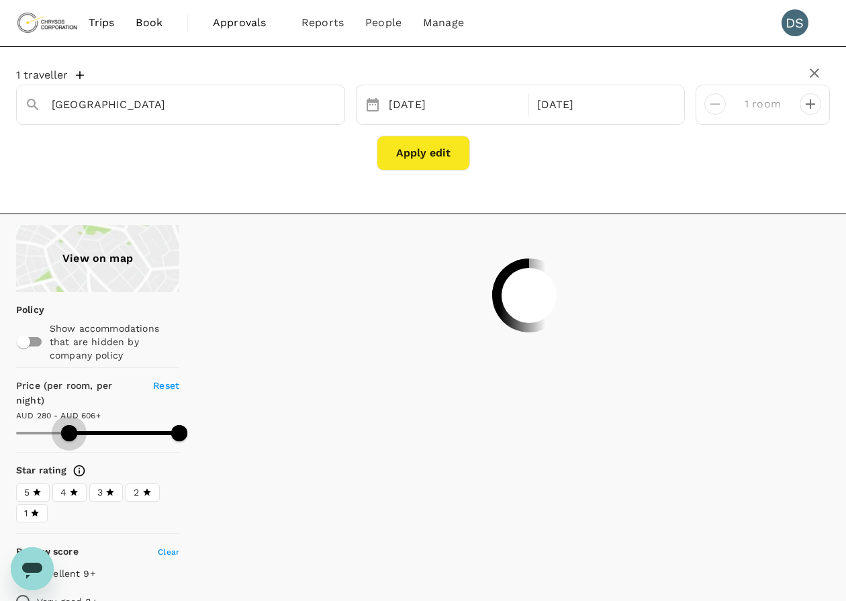
type input "605.35"
type input "288.35"
type input "605.35"
type input "288.35"
type input "605.35"
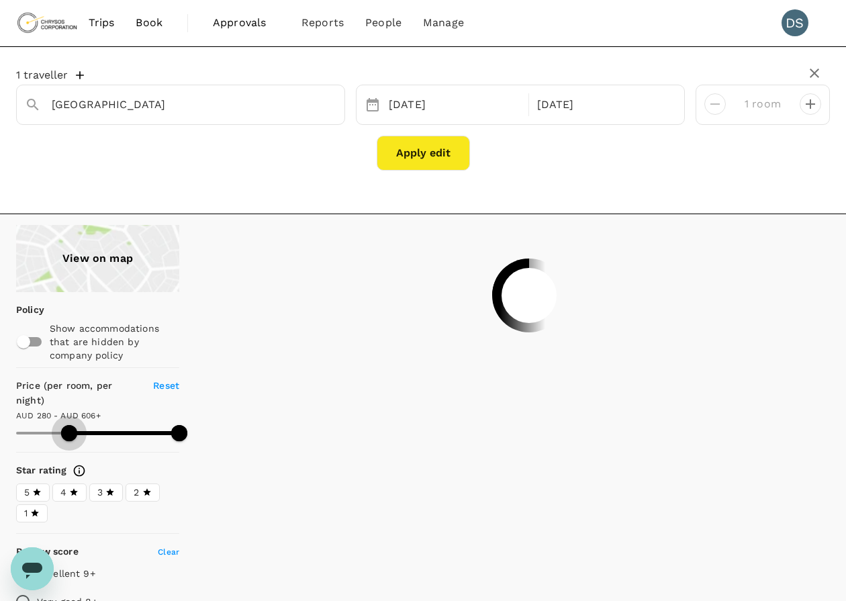
type input "290.35"
type input "605.35"
type input "290.35"
type input "605.35"
type input "292.35"
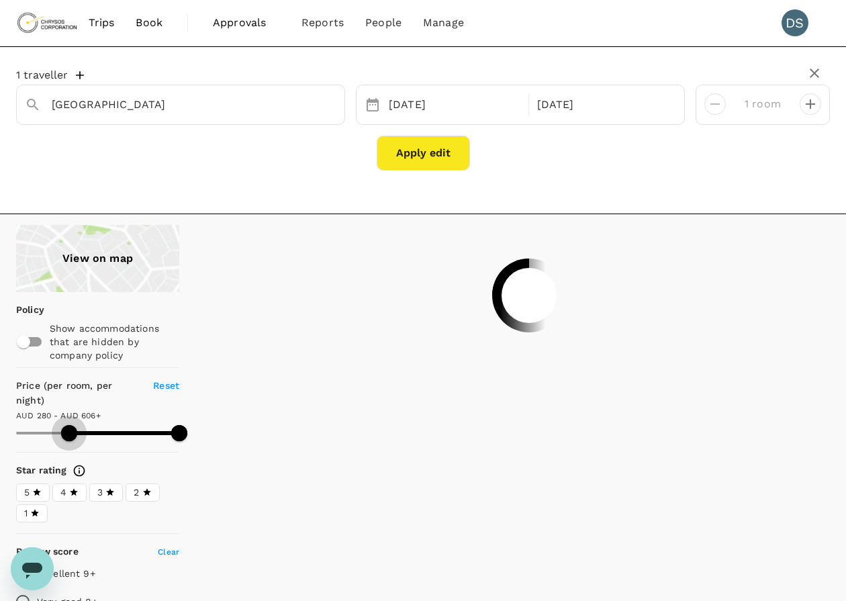
type input "605.35"
drag, startPoint x: 17, startPoint y: 432, endPoint x: 73, endPoint y: 438, distance: 56.8
click at [73, 438] on span at bounding box center [69, 433] width 16 height 16
type input "292.35"
type input "605.35"
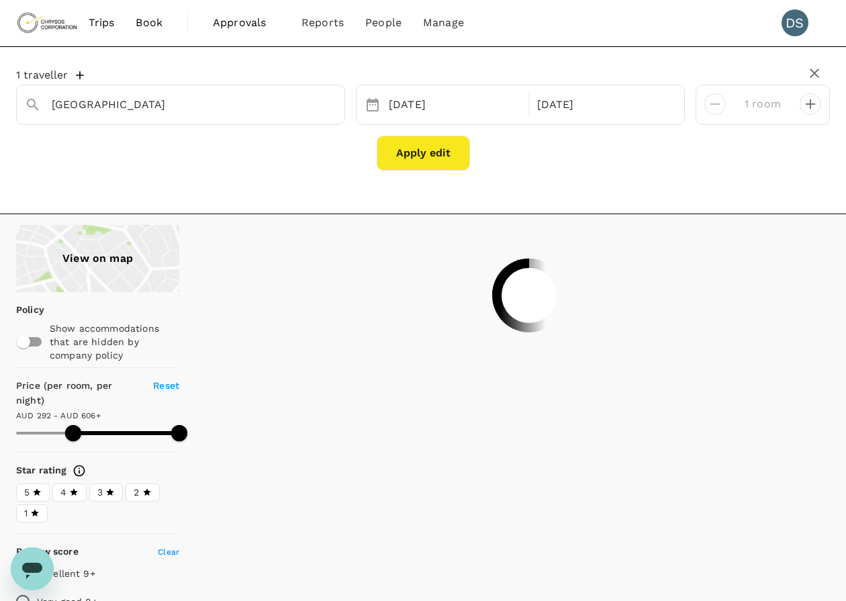
type input "292.35"
type input "605.35"
type input "292.35"
type input "605.35"
type input "292.35"
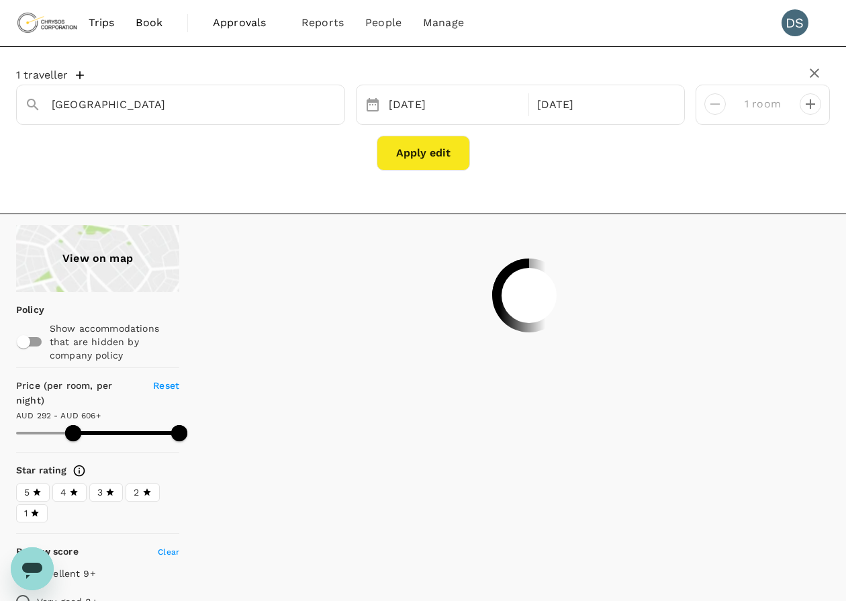
type input "605.35"
type input "292.35"
type input "605.35"
type input "292.35"
type input "605.35"
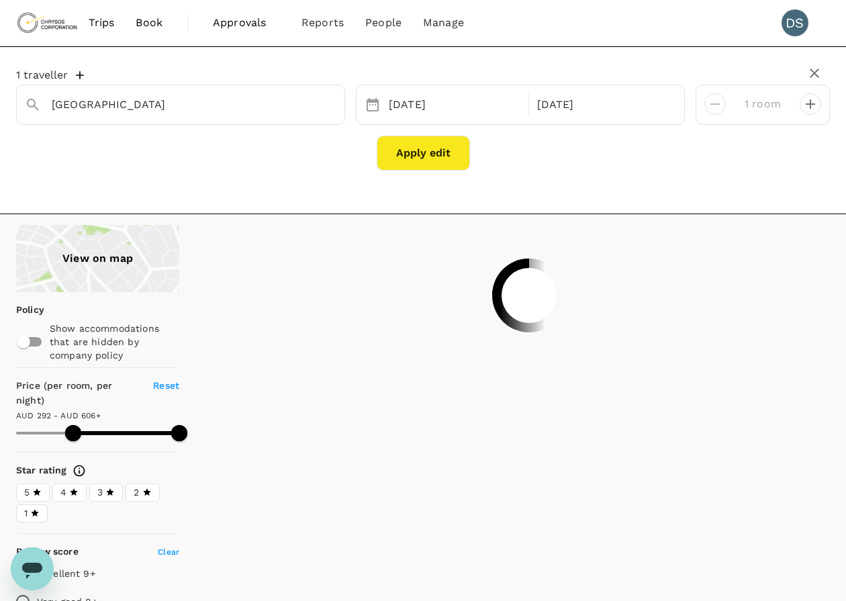
type input "292.35"
type input "605.35"
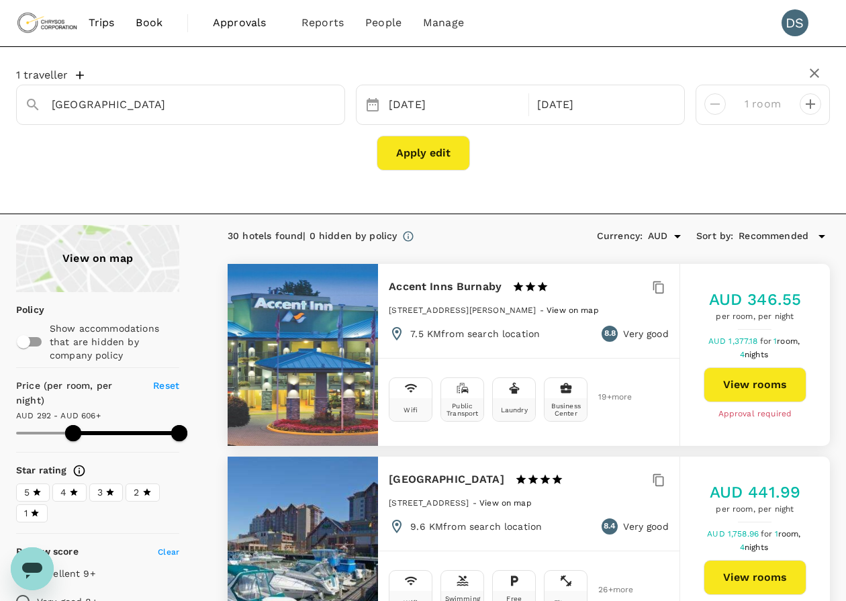
click at [107, 260] on div "View on map" at bounding box center [97, 258] width 163 height 67
type input "292.35"
type input "605.35"
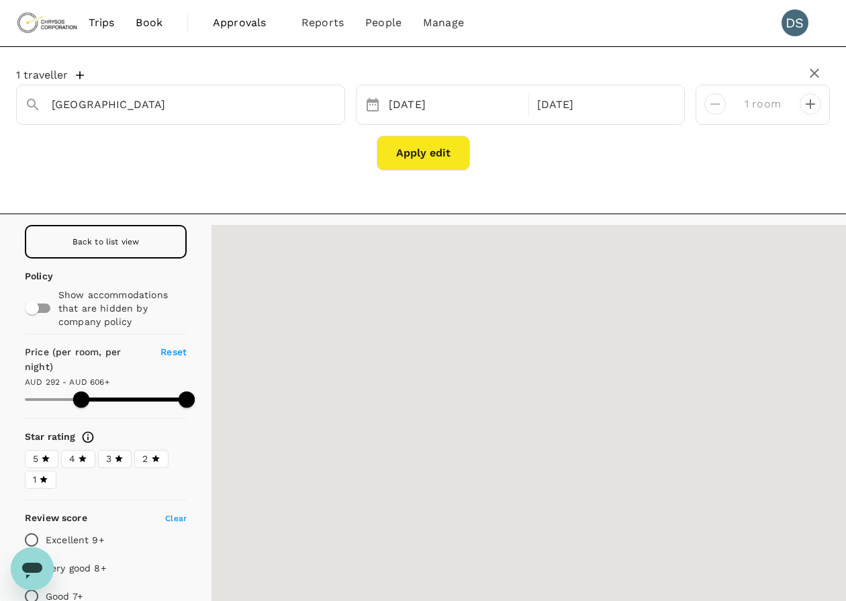
type input "292.35"
type input "605.35"
type input "292.35"
type input "605.35"
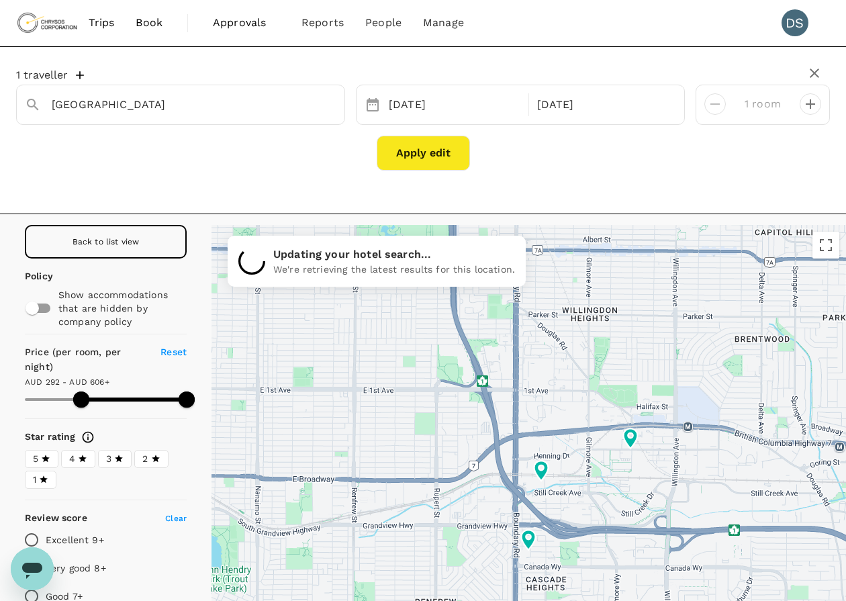
type input "292.35"
type input "605.35"
type input "292.35"
type input "605.35"
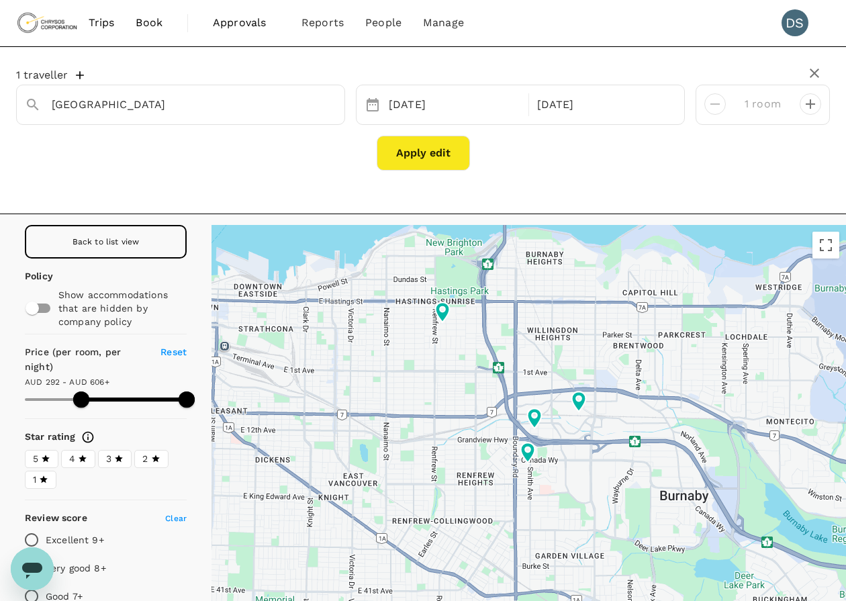
type input "292.35"
type input "605.35"
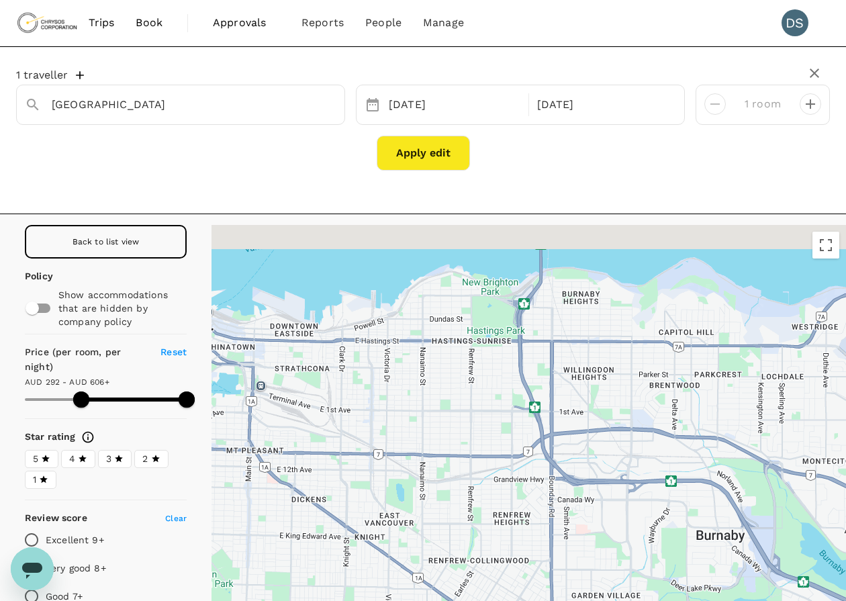
type input "292.35"
type input "605.35"
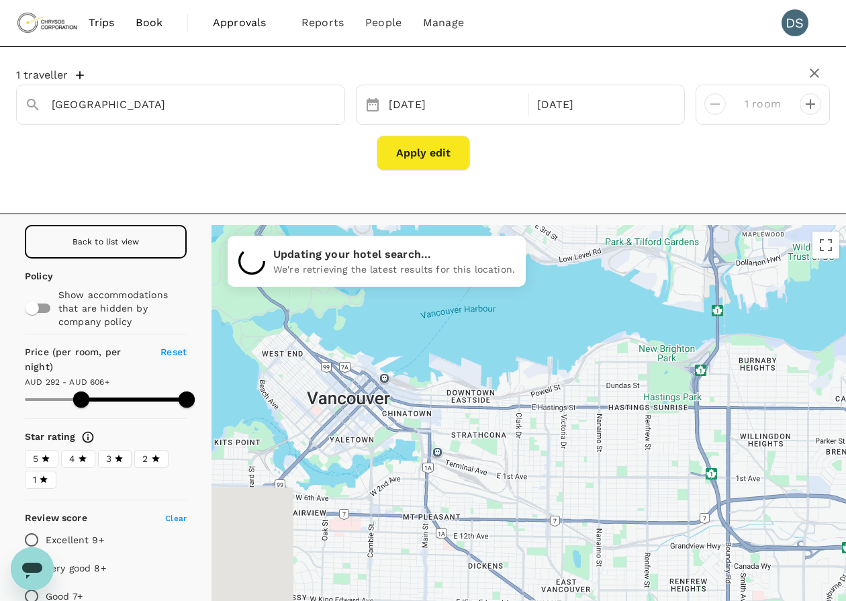
drag, startPoint x: 368, startPoint y: 315, endPoint x: 604, endPoint y: 411, distance: 254.8
click at [604, 411] on div at bounding box center [528, 458] width 634 height 467
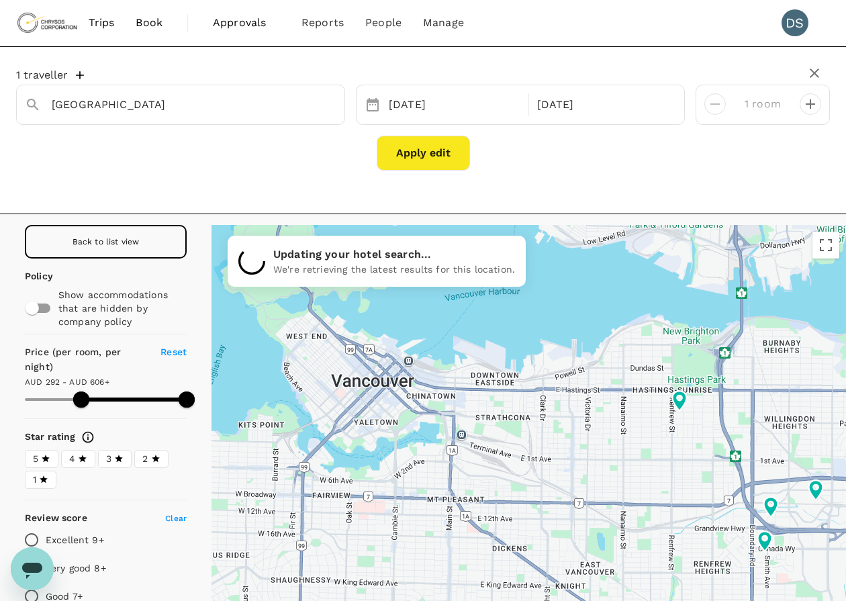
type input "292.35"
type input "605.35"
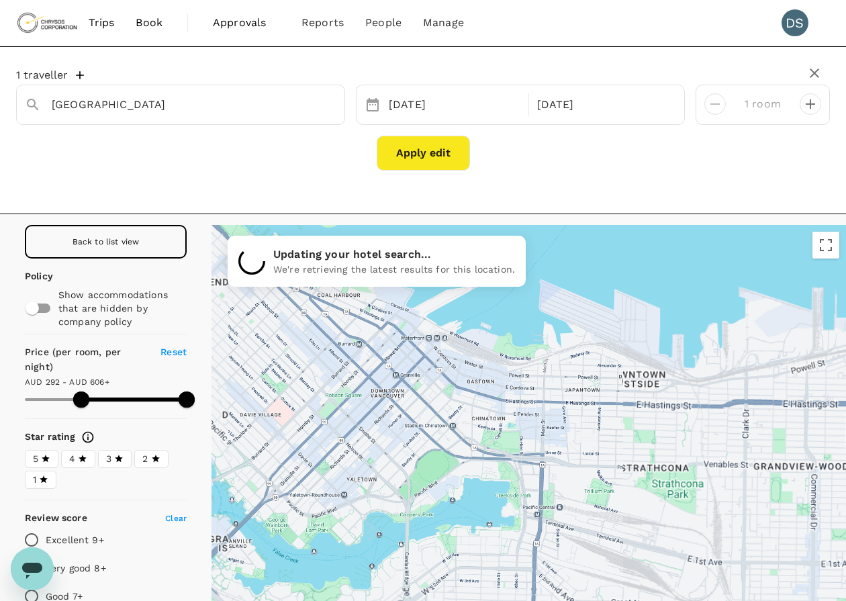
type input "292.35"
type input "605.35"
type input "292.35"
type input "605.35"
type input "292.35"
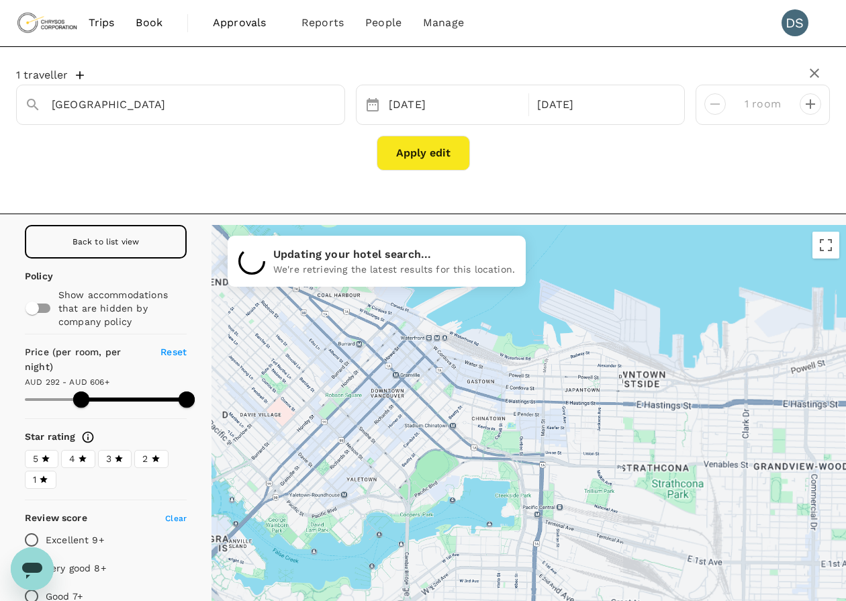
type input "605.35"
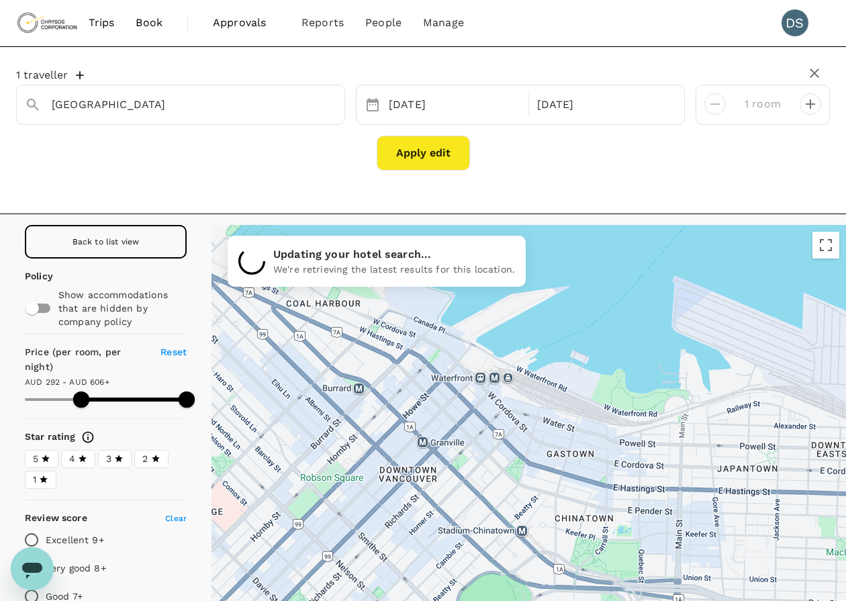
type input "292.35"
type input "605.35"
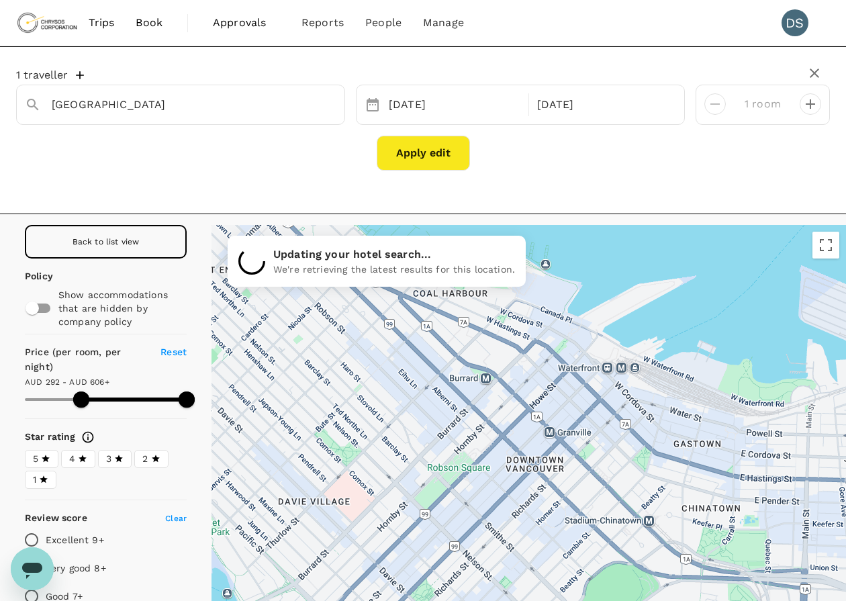
drag, startPoint x: 436, startPoint y: 354, endPoint x: 591, endPoint y: 409, distance: 164.8
click at [591, 410] on div at bounding box center [528, 458] width 634 height 467
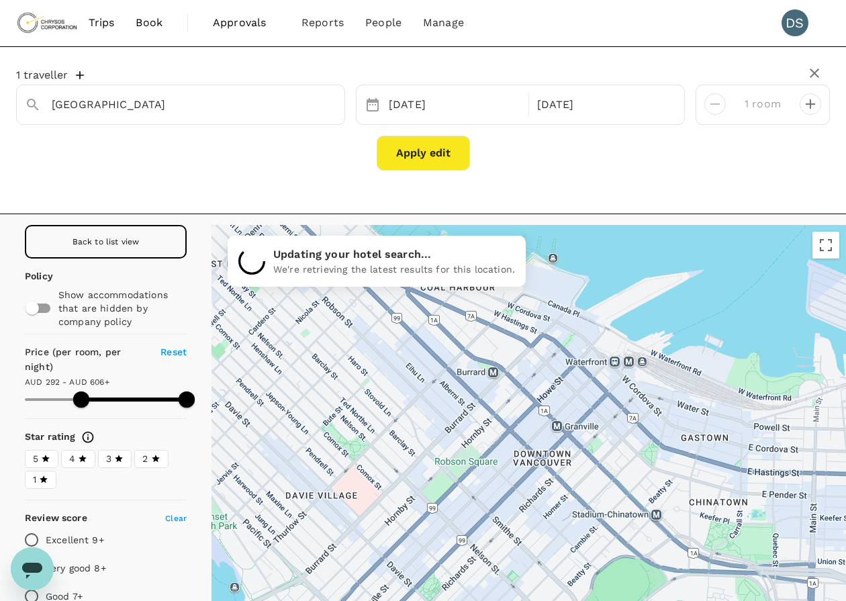
type input "292.35"
type input "605.35"
type input "292.35"
type input "605.35"
type input "292.35"
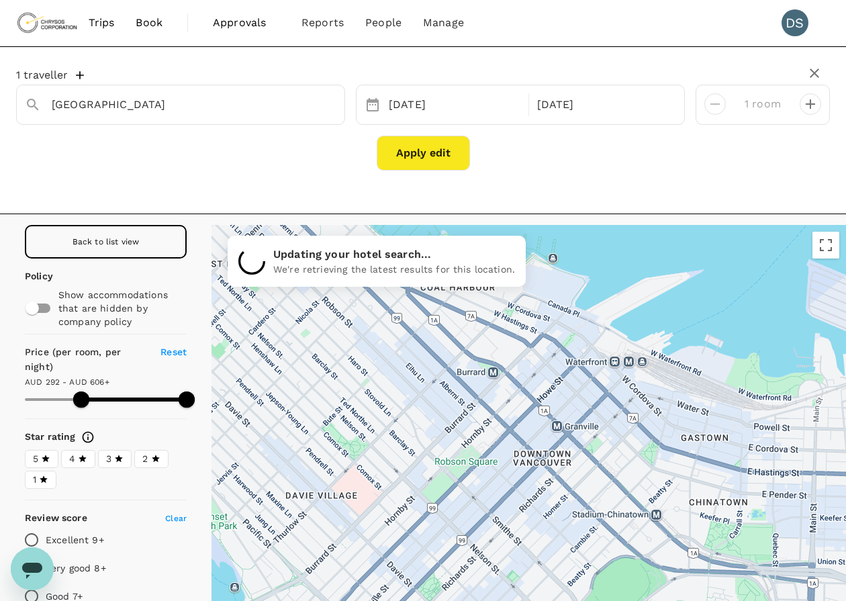
type input "605.35"
type input "292.35"
type input "605.35"
type input "292.35"
type input "605.35"
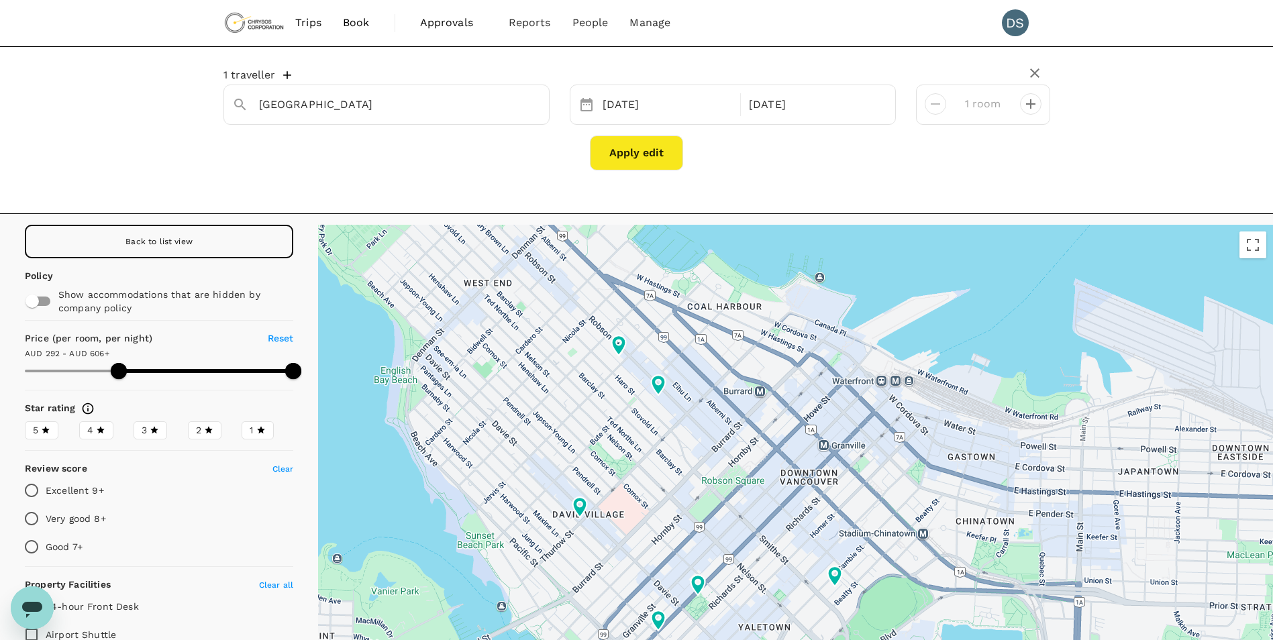
type input "292.35"
type input "605.35"
type input "292.35"
type input "605.35"
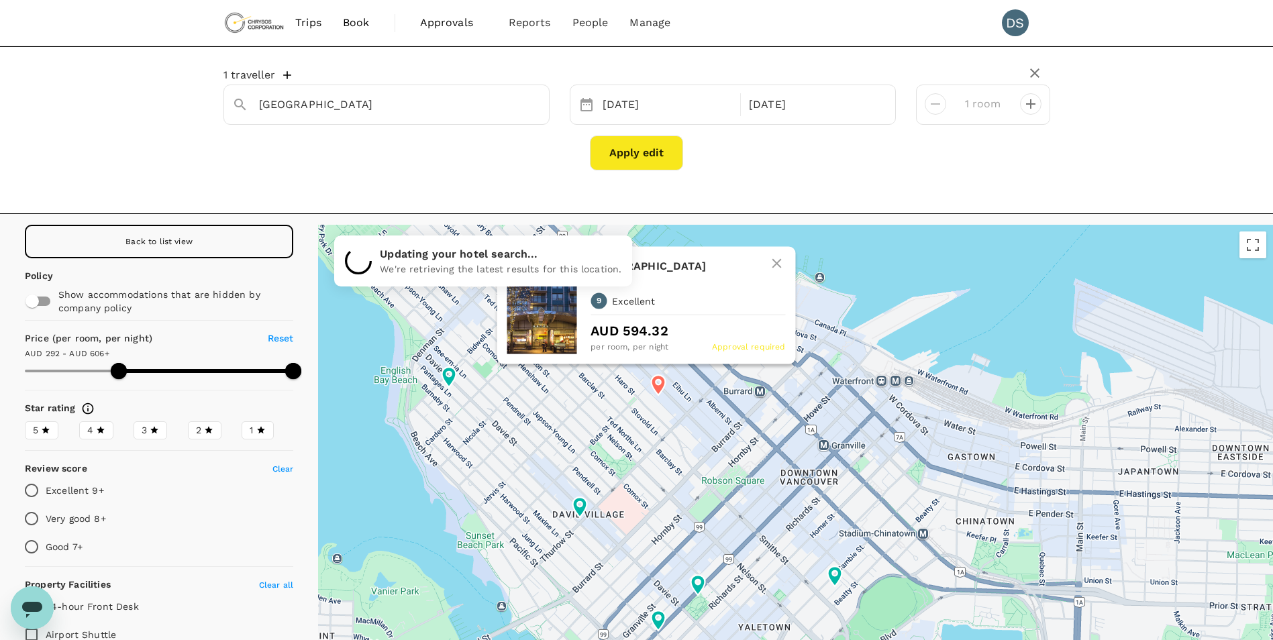
type input "292.35"
type input "605.35"
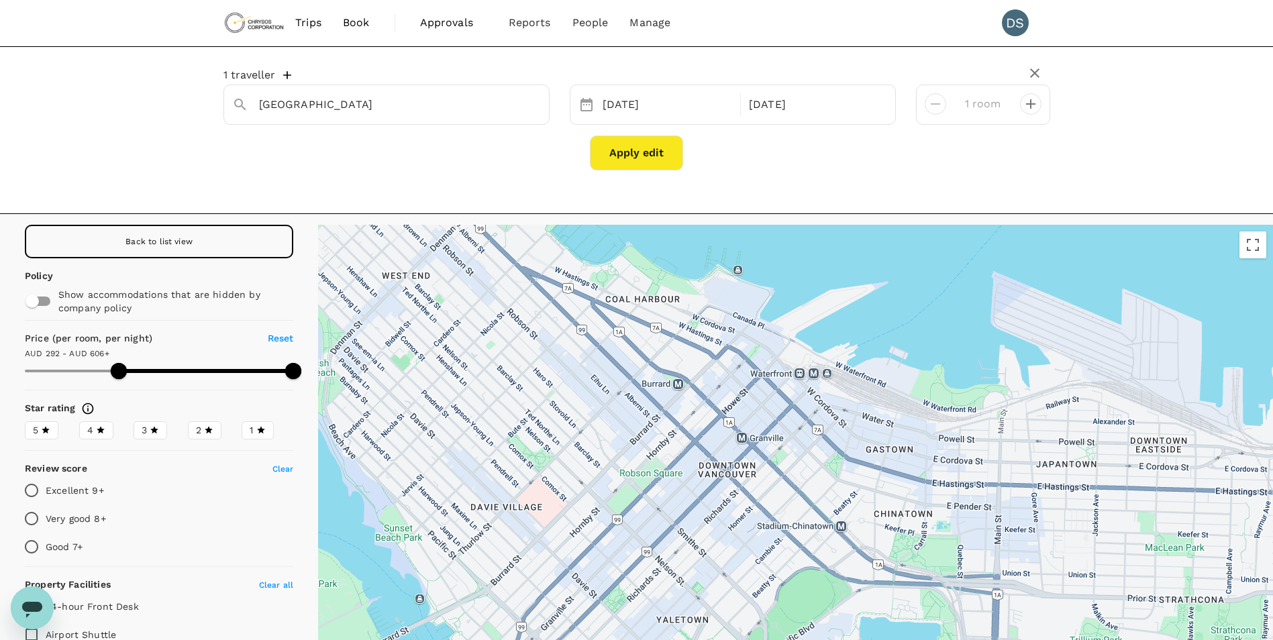
drag, startPoint x: 558, startPoint y: 389, endPoint x: 481, endPoint y: 375, distance: 79.1
click at [481, 375] on div at bounding box center [795, 478] width 955 height 506
click at [36, 516] on input "Very good 8+" at bounding box center [31, 519] width 28 height 28
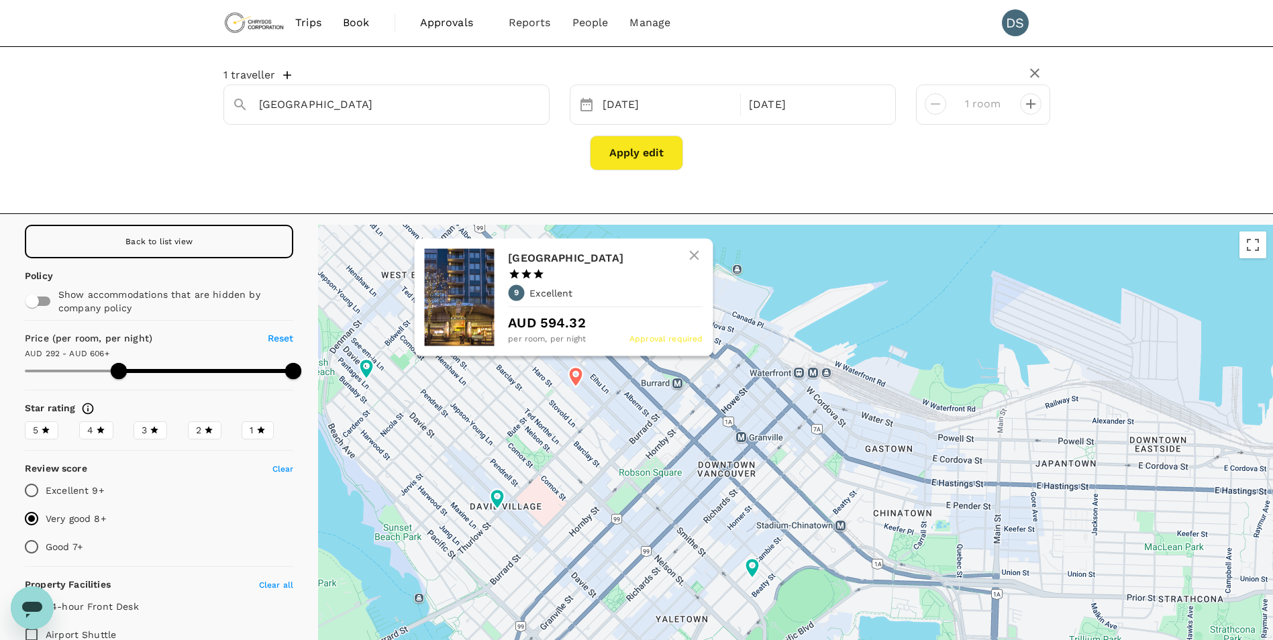
click at [554, 256] on h6 "Blue Horizon Hotel" at bounding box center [600, 257] width 184 height 19
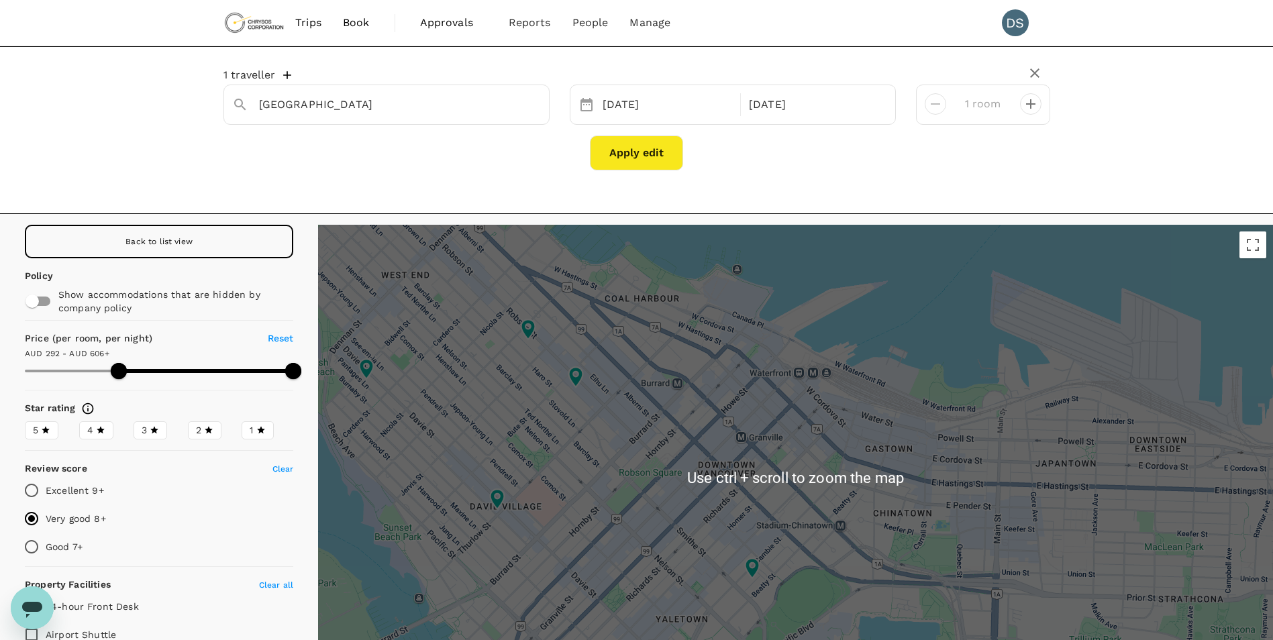
scroll to position [67, 0]
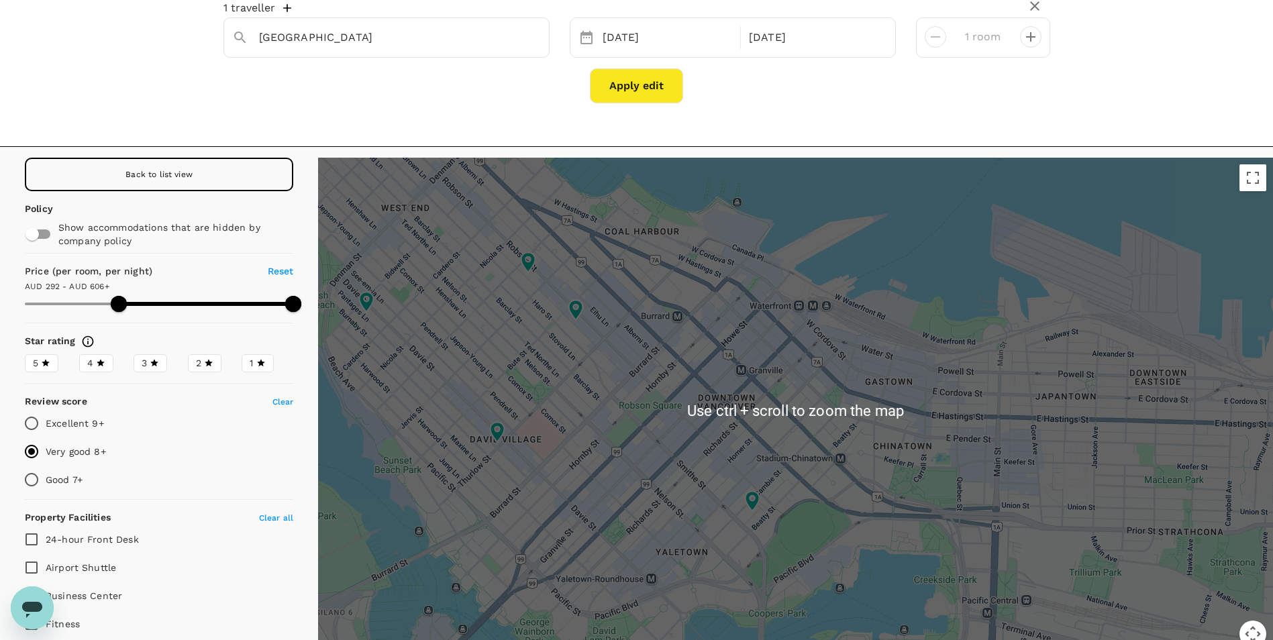
click at [618, 427] on div at bounding box center [795, 411] width 955 height 506
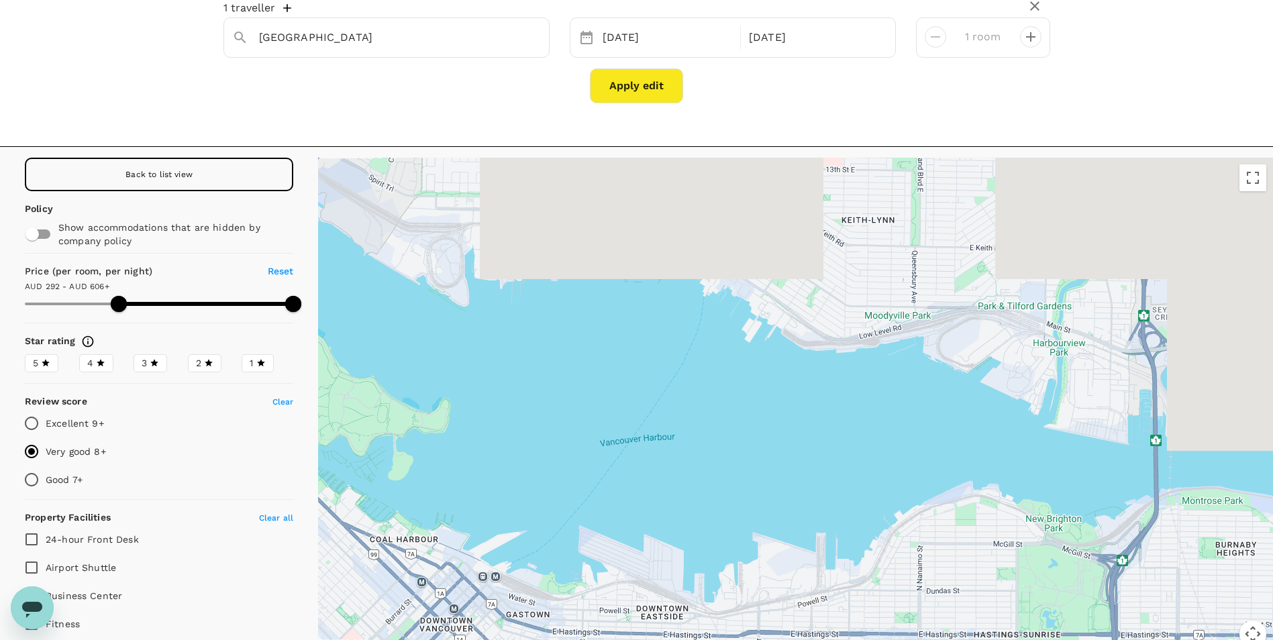
drag, startPoint x: 857, startPoint y: 293, endPoint x: 630, endPoint y: 512, distance: 315.2
click at [630, 512] on div at bounding box center [795, 411] width 955 height 506
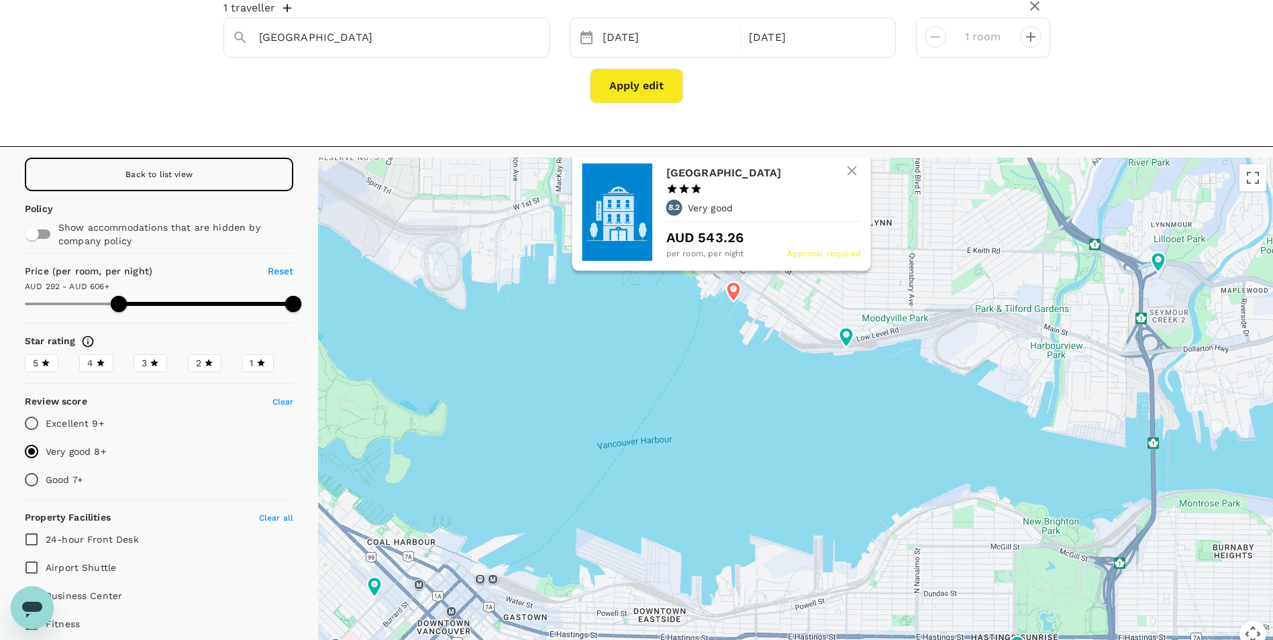
click at [734, 291] on icon at bounding box center [734, 292] width 14 height 20
click at [717, 171] on h6 "Lonsdale Quay Hotel" at bounding box center [758, 173] width 184 height 19
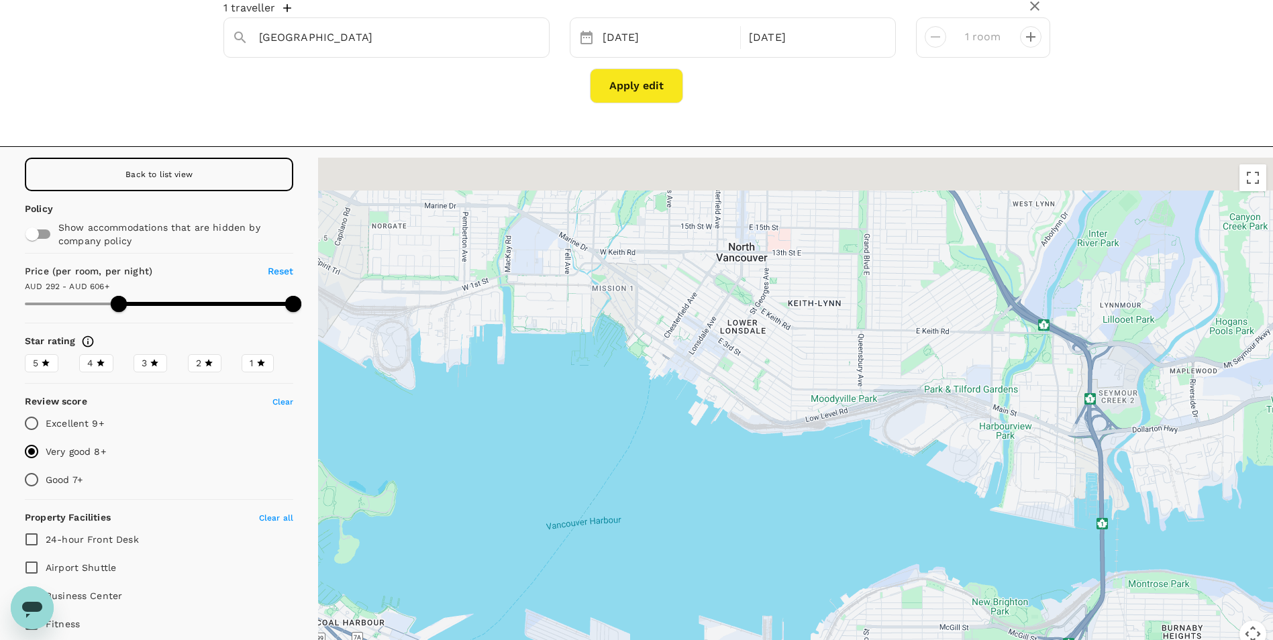
drag, startPoint x: 804, startPoint y: 279, endPoint x: 742, endPoint y: 379, distance: 117.3
click at [742, 379] on div at bounding box center [795, 411] width 955 height 506
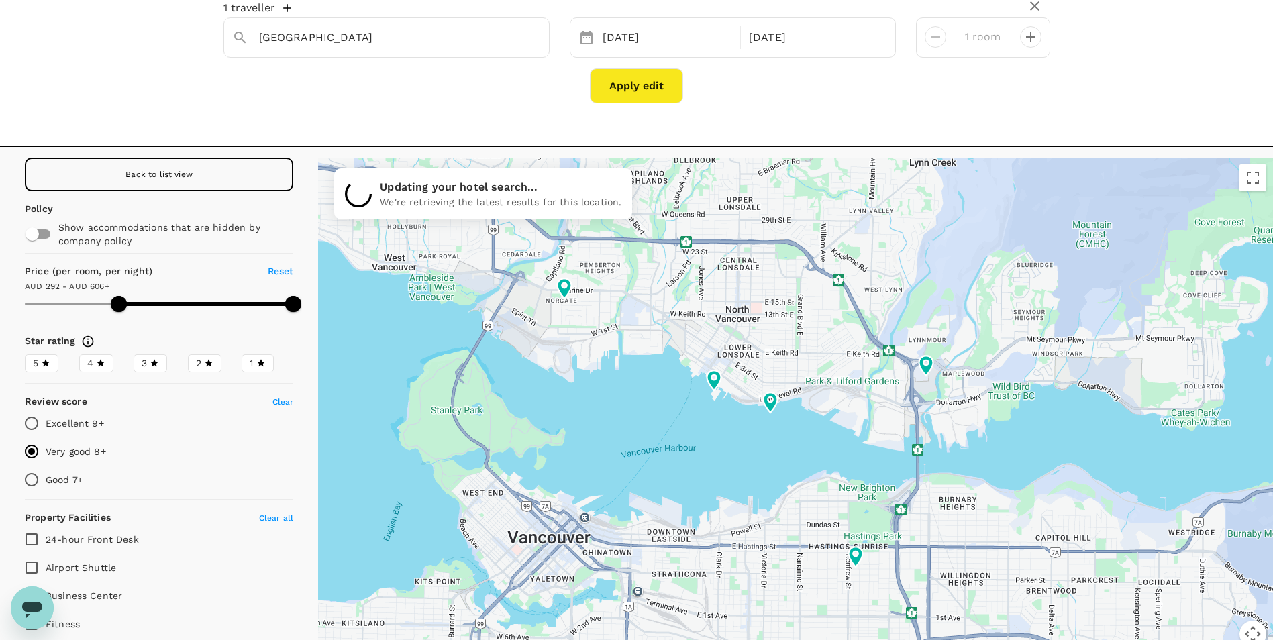
click at [26, 475] on input "Good 7+" at bounding box center [31, 480] width 28 height 28
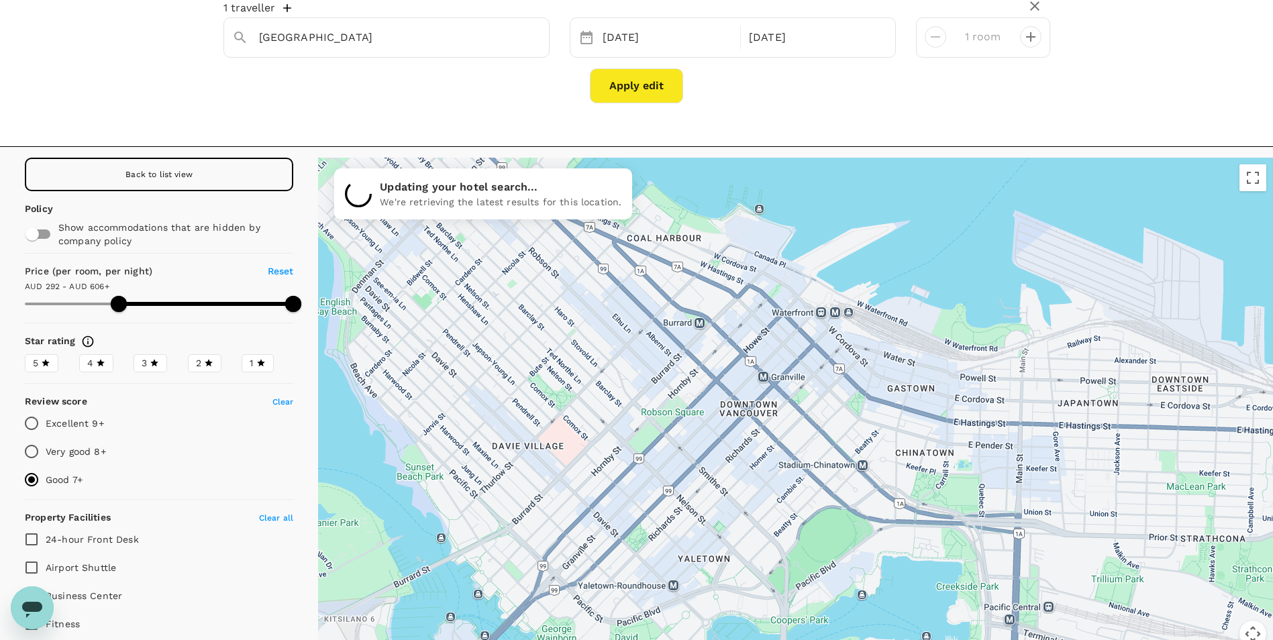
drag, startPoint x: 556, startPoint y: 497, endPoint x: 746, endPoint y: 304, distance: 271.0
click at [746, 304] on div at bounding box center [795, 411] width 955 height 506
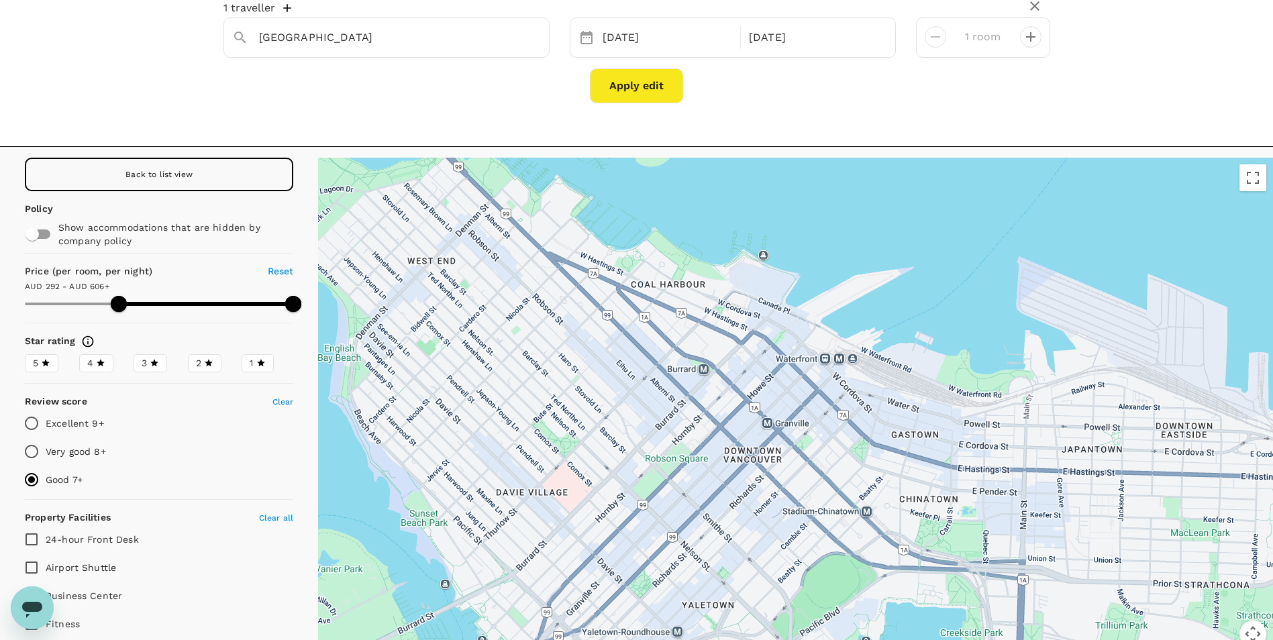
drag, startPoint x: 642, startPoint y: 334, endPoint x: 645, endPoint y: 389, distance: 55.8
click at [645, 389] on div at bounding box center [795, 411] width 955 height 506
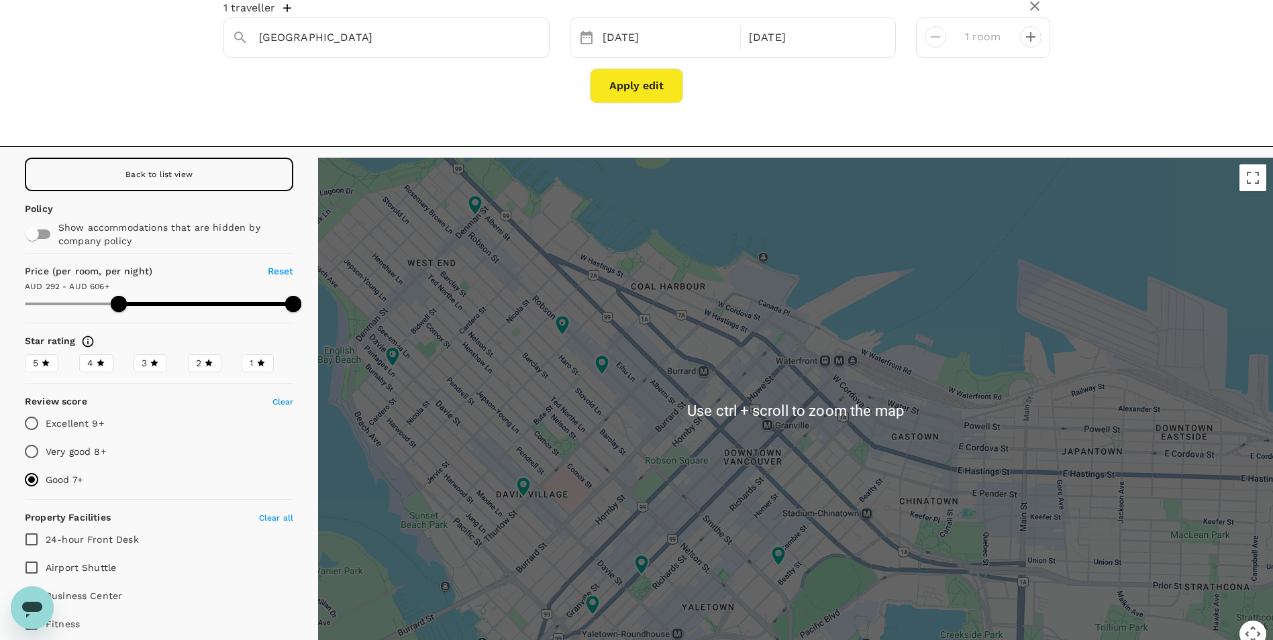
click at [706, 452] on div at bounding box center [795, 411] width 955 height 506
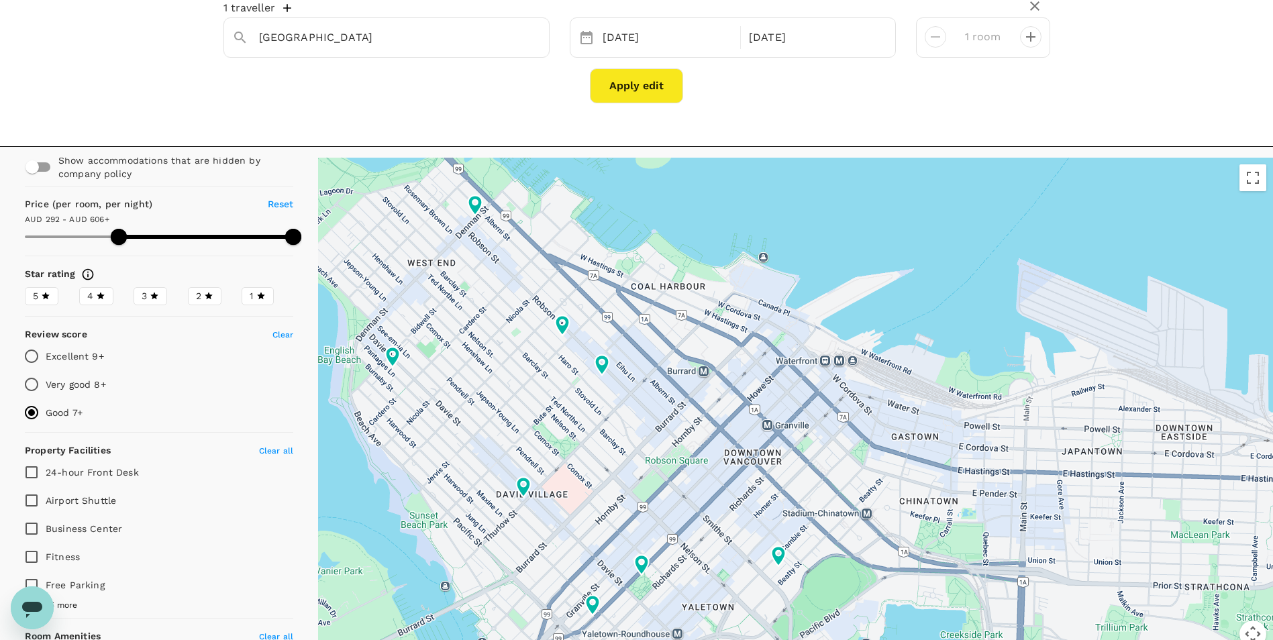
click at [273, 332] on span "Clear" at bounding box center [283, 334] width 21 height 9
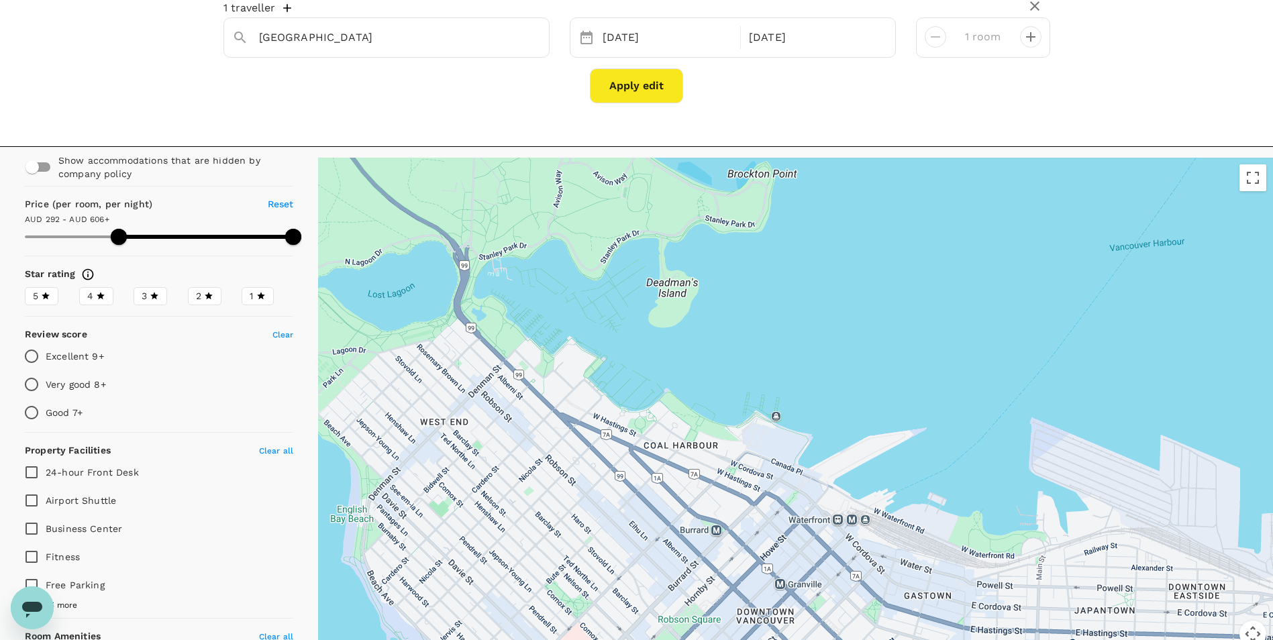
drag, startPoint x: 469, startPoint y: 322, endPoint x: 470, endPoint y: 418, distance: 96.0
click at [470, 418] on div at bounding box center [795, 411] width 955 height 506
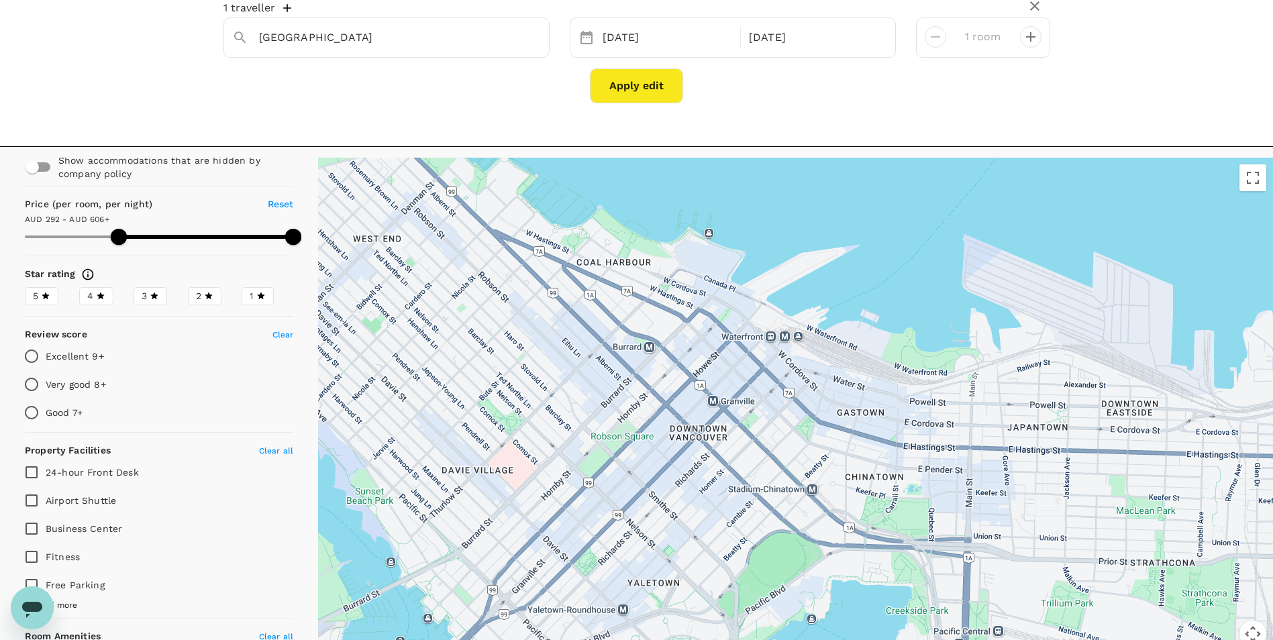
drag, startPoint x: 547, startPoint y: 483, endPoint x: 491, endPoint y: 318, distance: 174.5
click at [483, 312] on div at bounding box center [795, 411] width 955 height 506
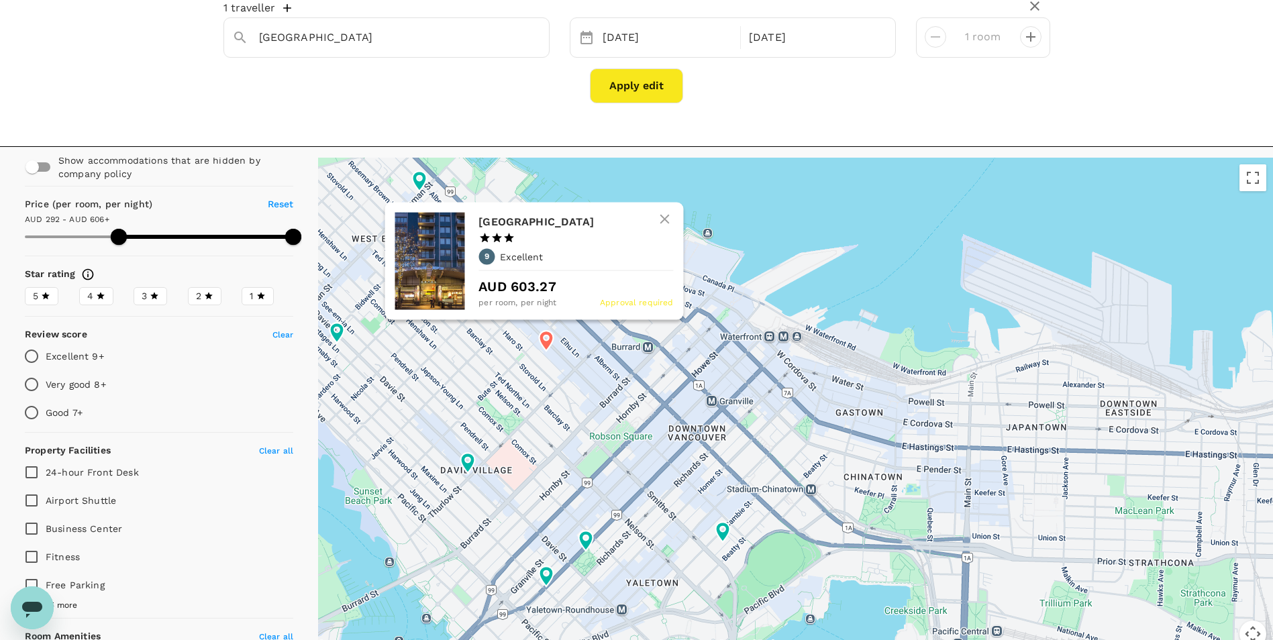
click at [547, 340] on icon at bounding box center [546, 341] width 14 height 20
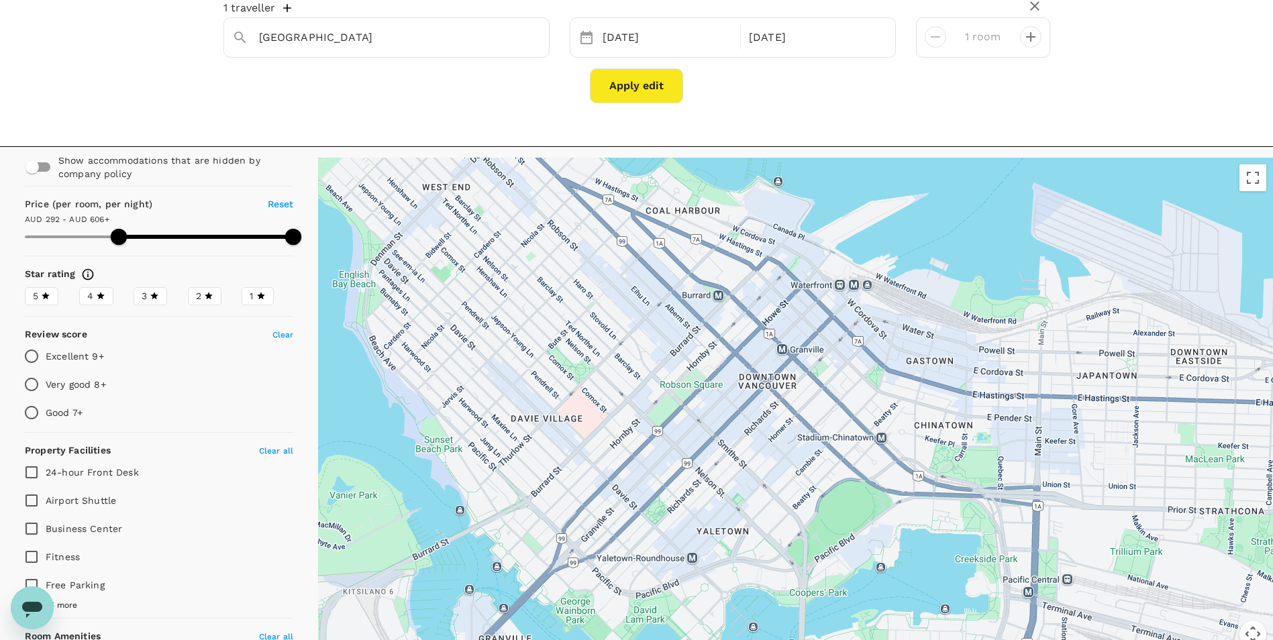
drag, startPoint x: 614, startPoint y: 381, endPoint x: 685, endPoint y: 329, distance: 87.4
click at [685, 329] on div at bounding box center [795, 411] width 955 height 506
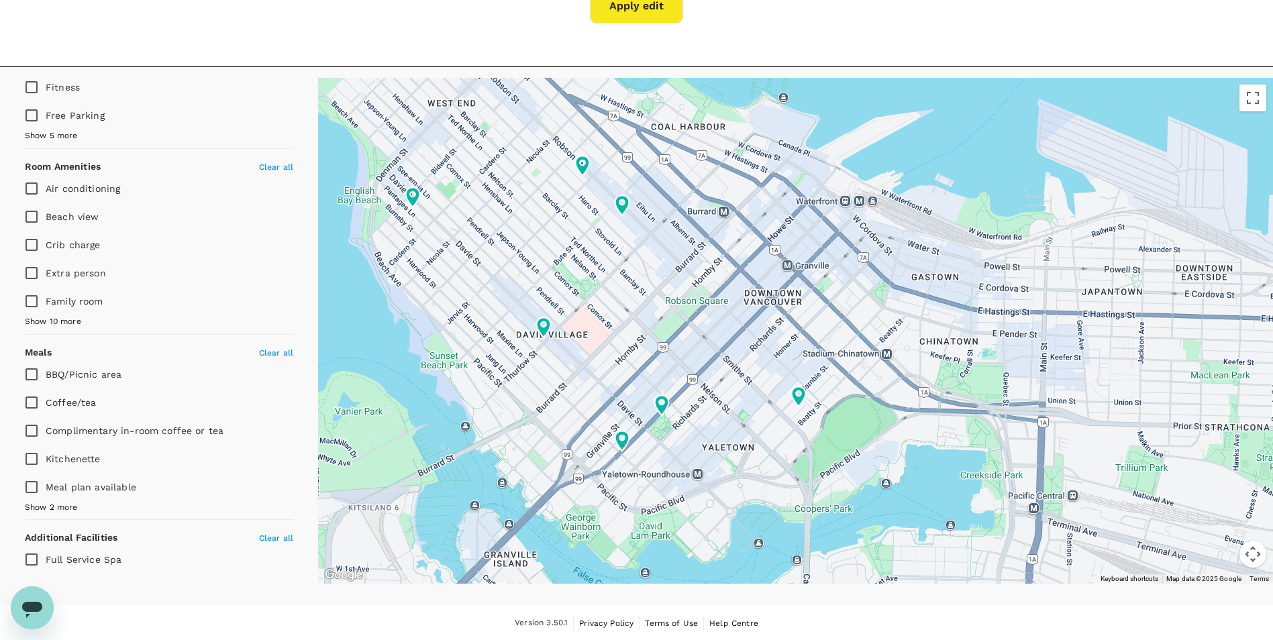
scroll to position [148, 0]
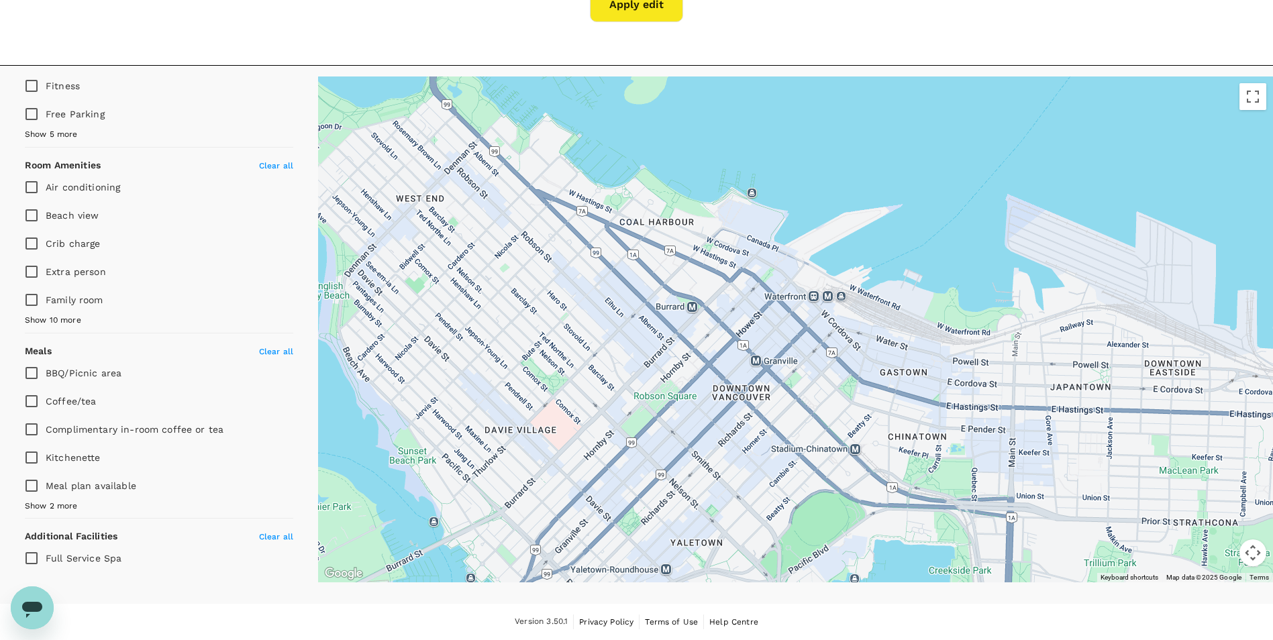
drag, startPoint x: 659, startPoint y: 215, endPoint x: 629, endPoint y: 313, distance: 102.6
click at [629, 313] on div at bounding box center [795, 330] width 955 height 506
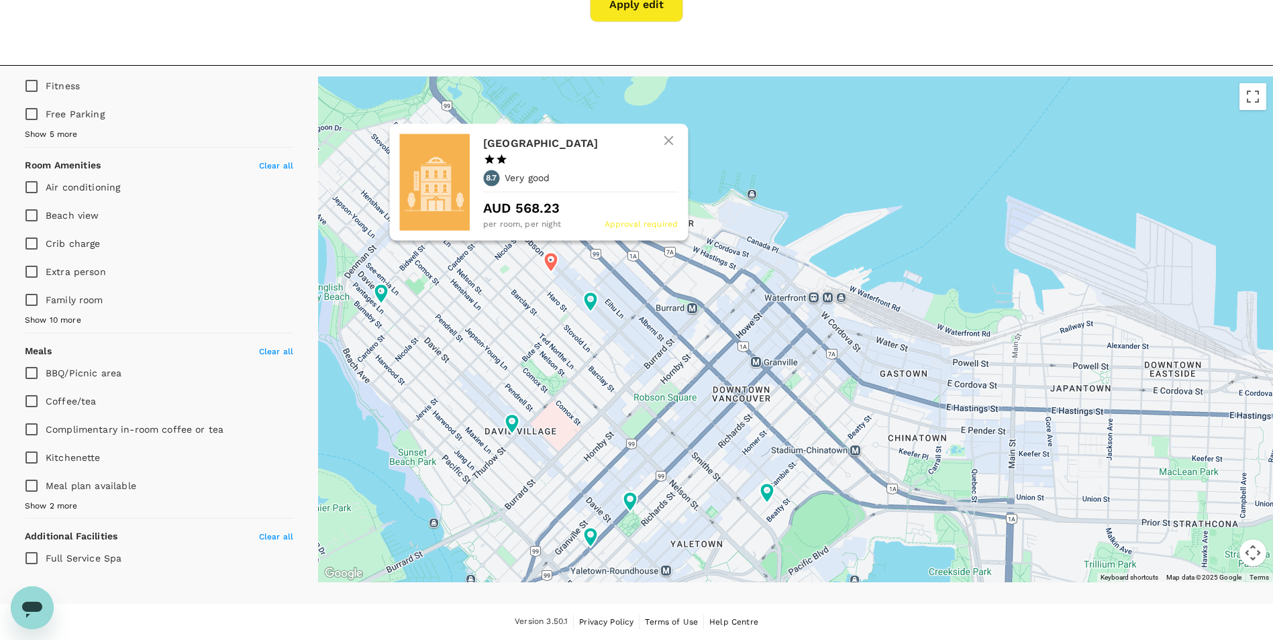
click at [516, 143] on h6 "Riviera Hotel" at bounding box center [575, 143] width 184 height 19
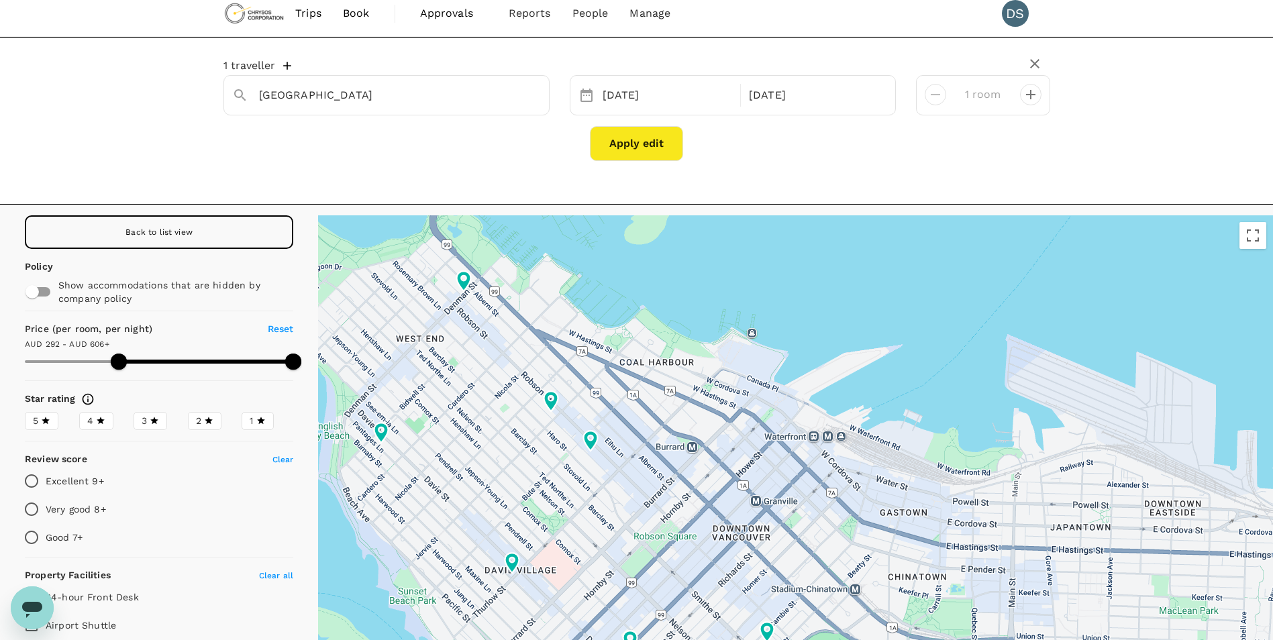
scroll to position [0, 0]
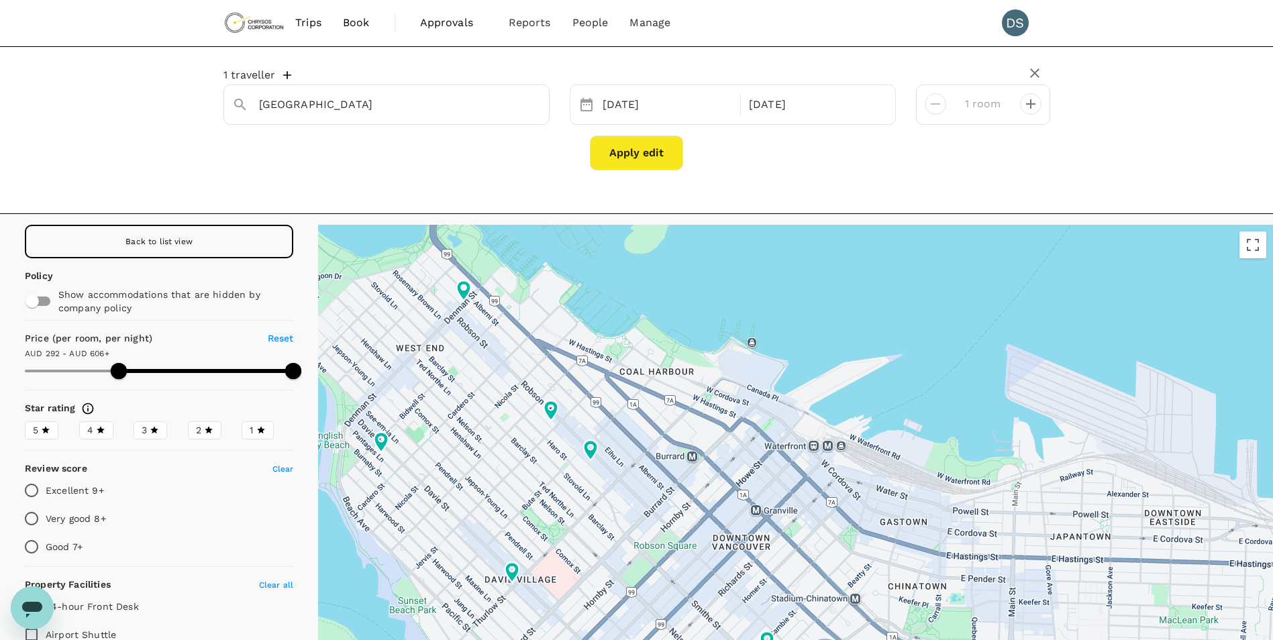
click at [48, 305] on input "checkbox" at bounding box center [32, 302] width 77 height 26
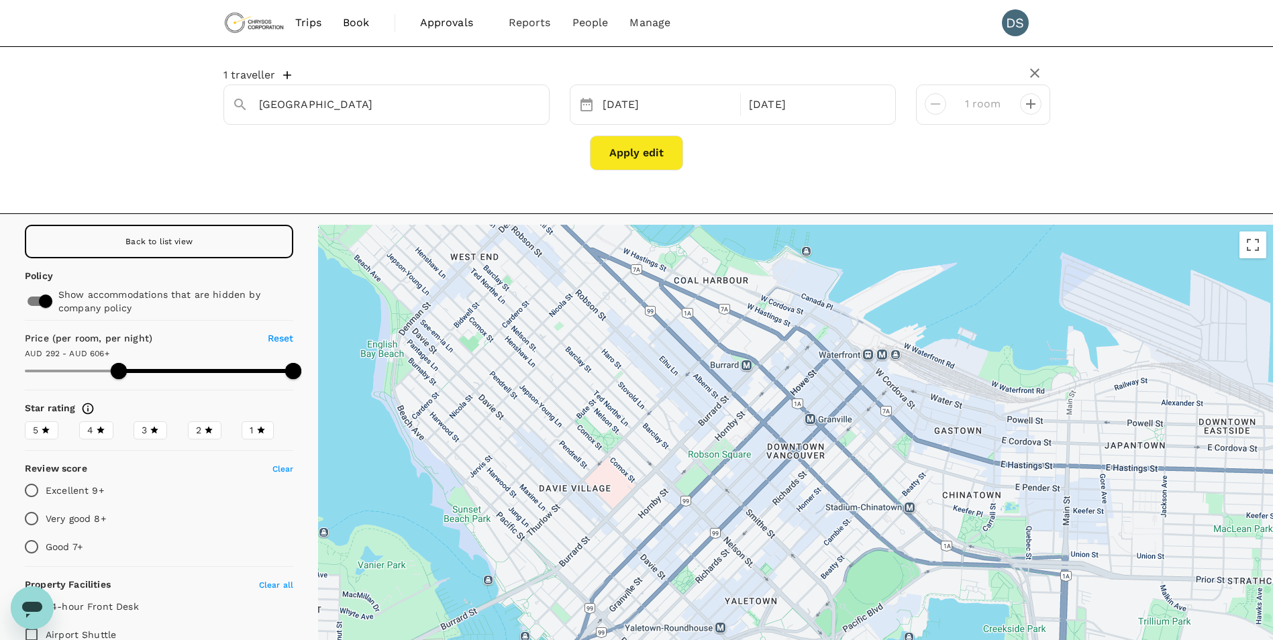
drag, startPoint x: 634, startPoint y: 472, endPoint x: 689, endPoint y: 381, distance: 107.0
click at [689, 381] on div at bounding box center [795, 478] width 955 height 506
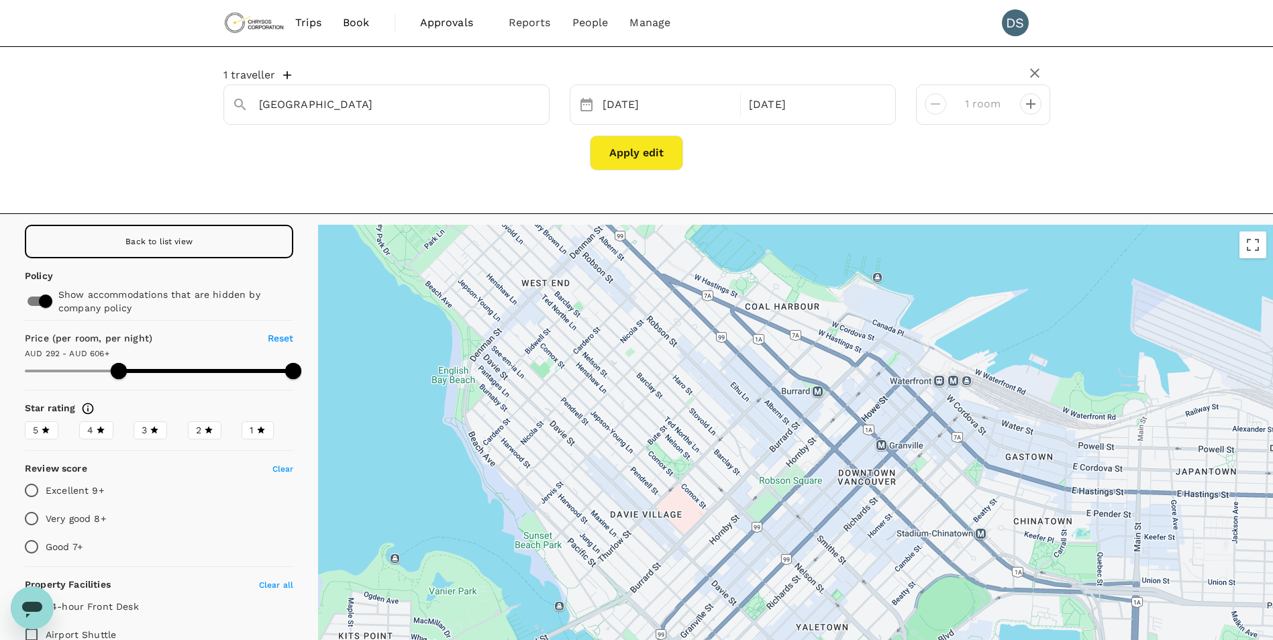
drag, startPoint x: 479, startPoint y: 347, endPoint x: 552, endPoint y: 374, distance: 77.9
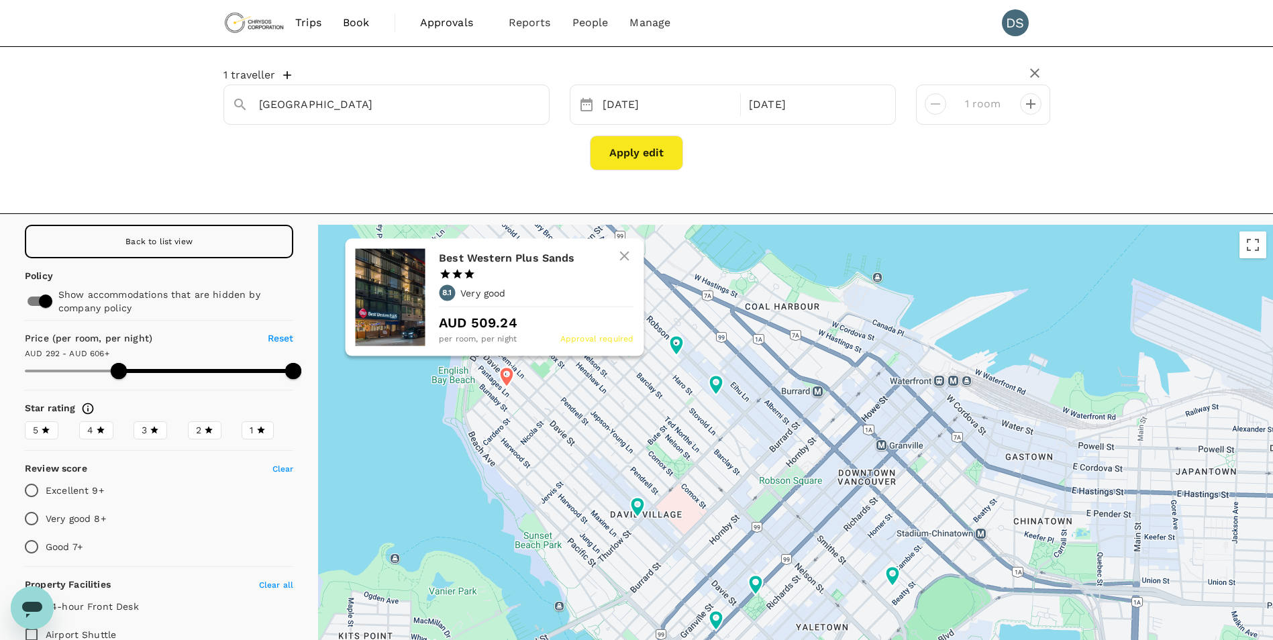
click at [502, 256] on h6 "Best Western Plus Sands" at bounding box center [531, 258] width 184 height 19
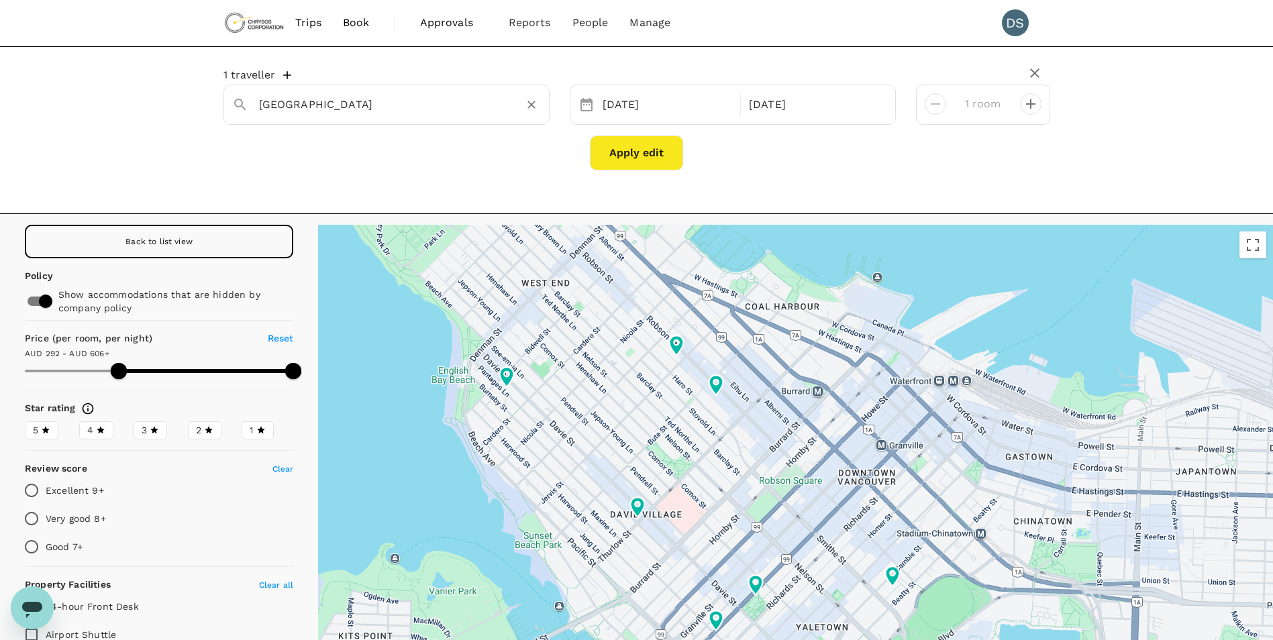
click at [343, 104] on input "[GEOGRAPHIC_DATA]" at bounding box center [381, 104] width 244 height 21
click at [630, 151] on button "Apply edit" at bounding box center [636, 153] width 93 height 35
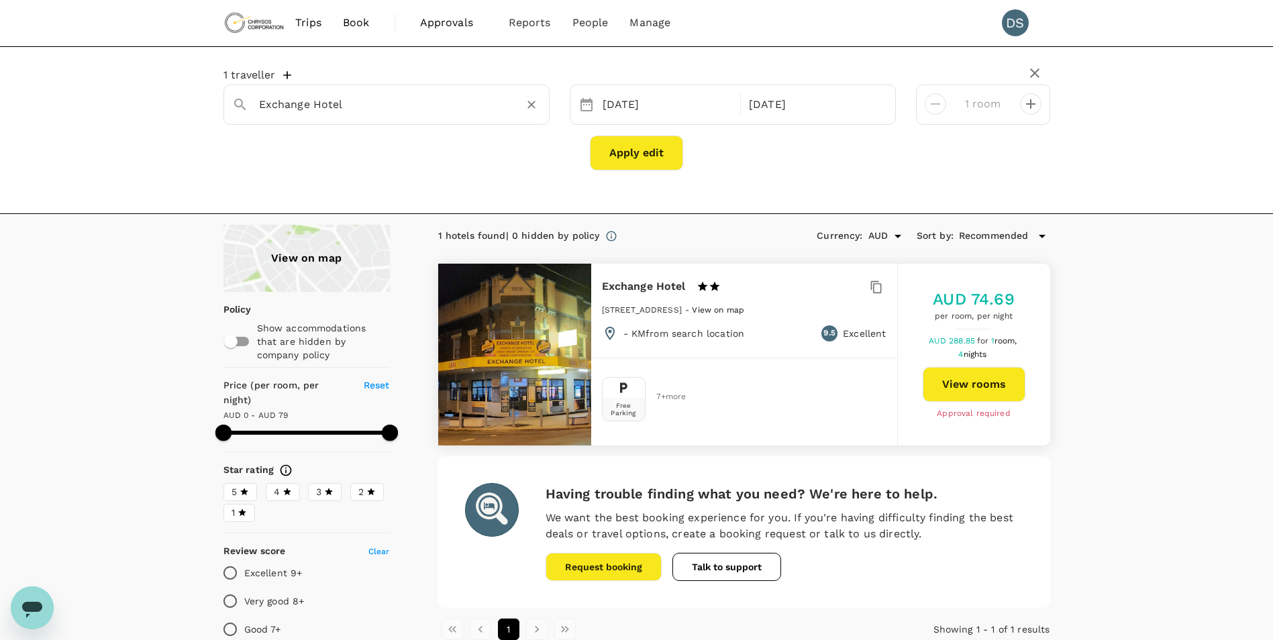
click at [356, 98] on input "Exchange Hotel" at bounding box center [381, 104] width 244 height 21
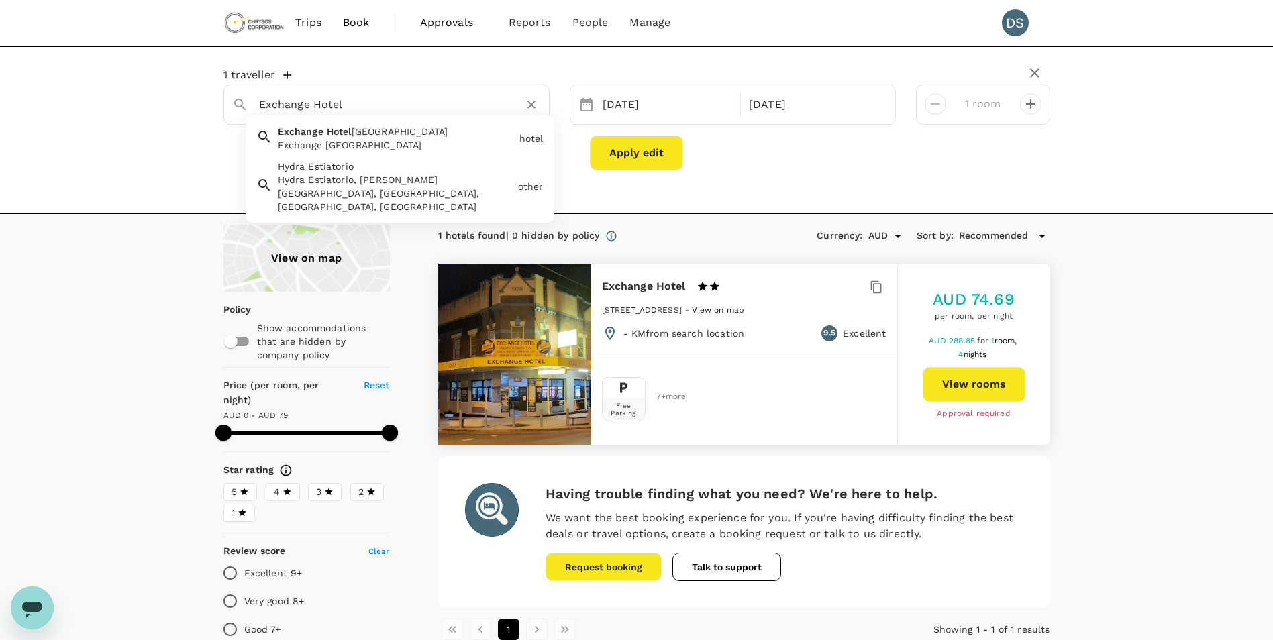
click at [352, 134] on span "[GEOGRAPHIC_DATA]" at bounding box center [400, 131] width 97 height 11
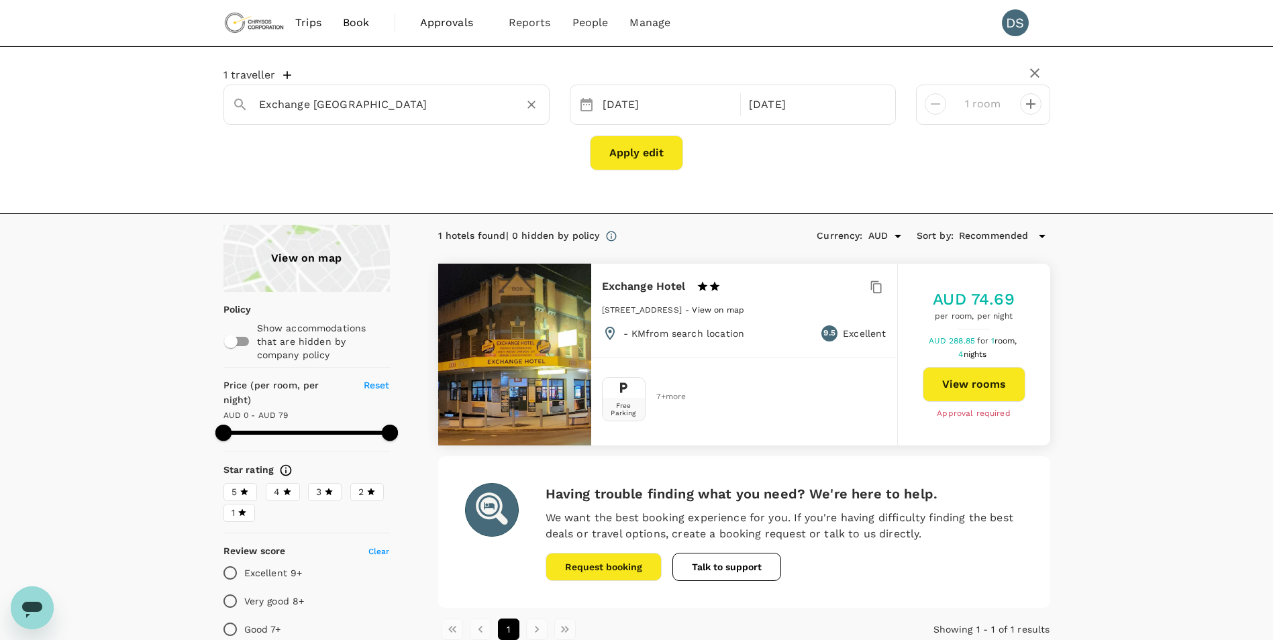
click at [410, 105] on input "Exchange Hotel Vancouver" at bounding box center [381, 104] width 244 height 21
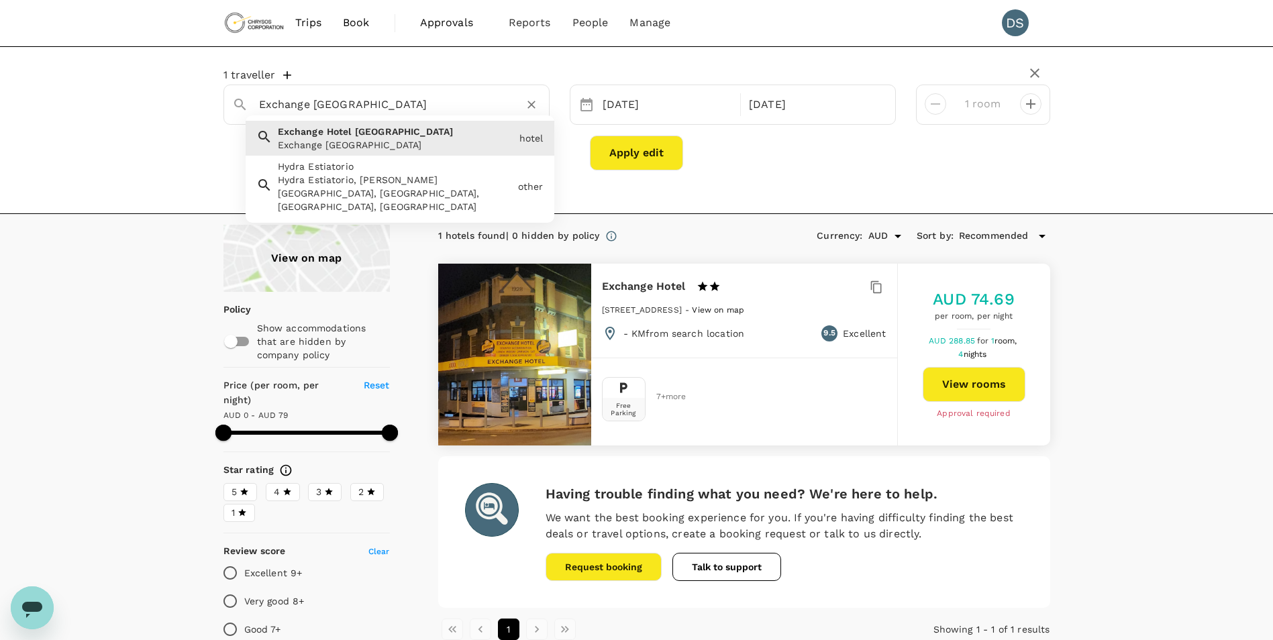
click at [416, 99] on input "Exchange Hotel Vancouver" at bounding box center [381, 104] width 244 height 21
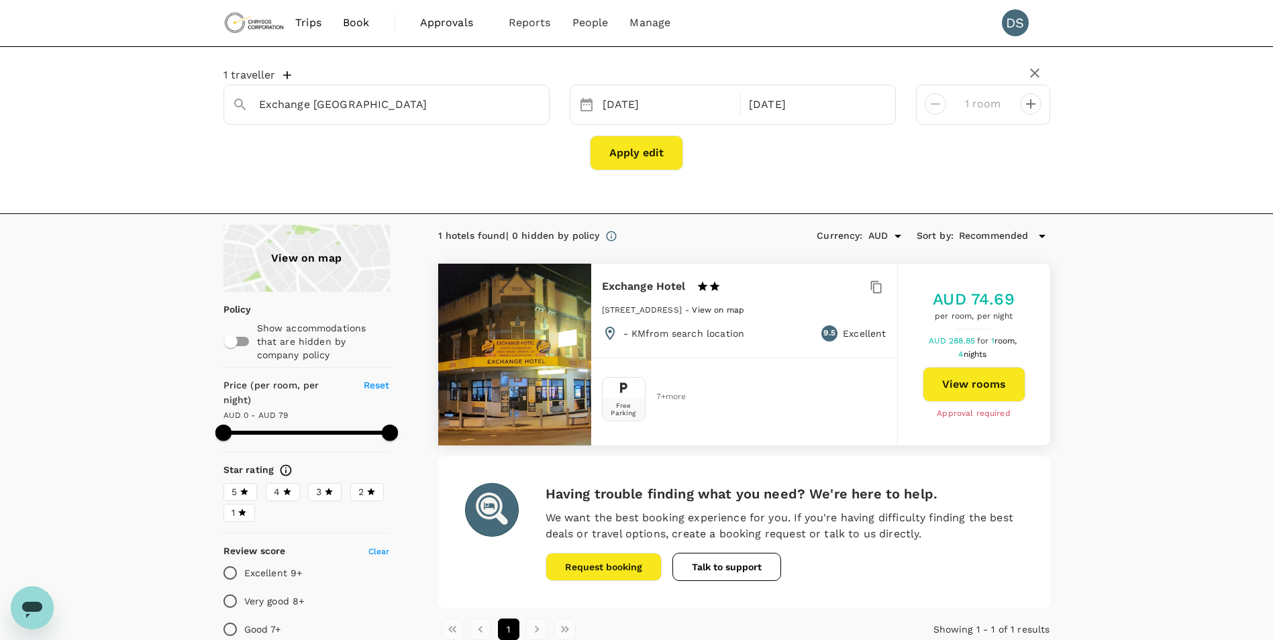
click at [350, 23] on span "Book" at bounding box center [356, 23] width 27 height 16
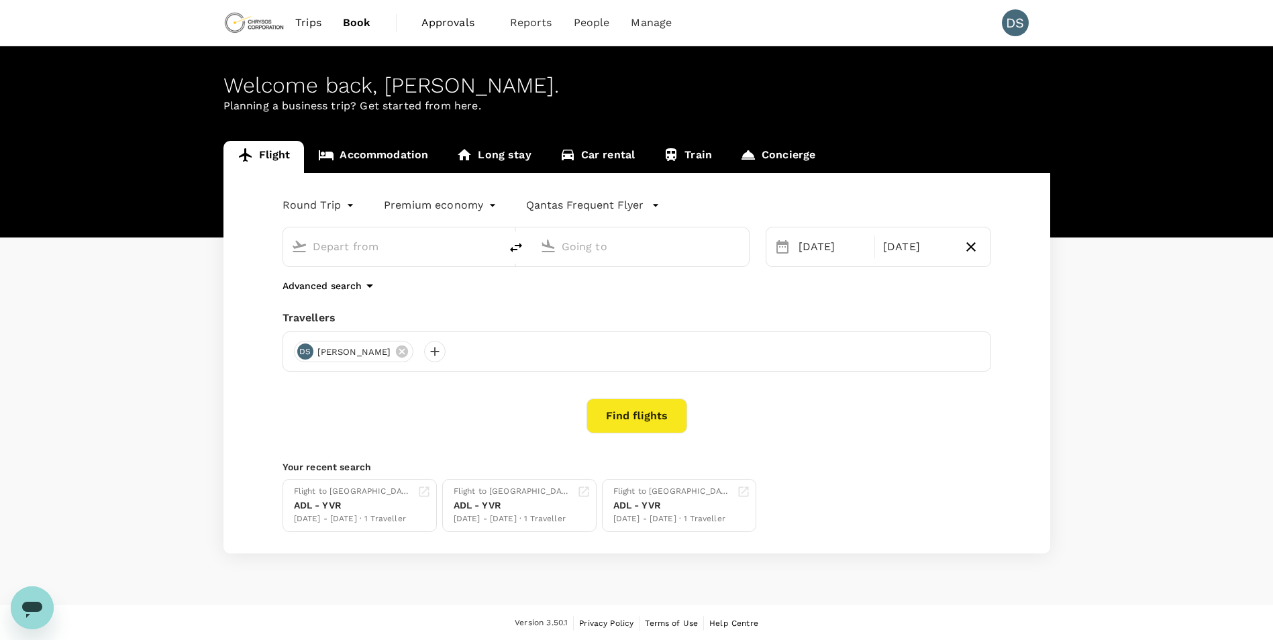
click at [393, 158] on link "Accommodation" at bounding box center [373, 157] width 138 height 32
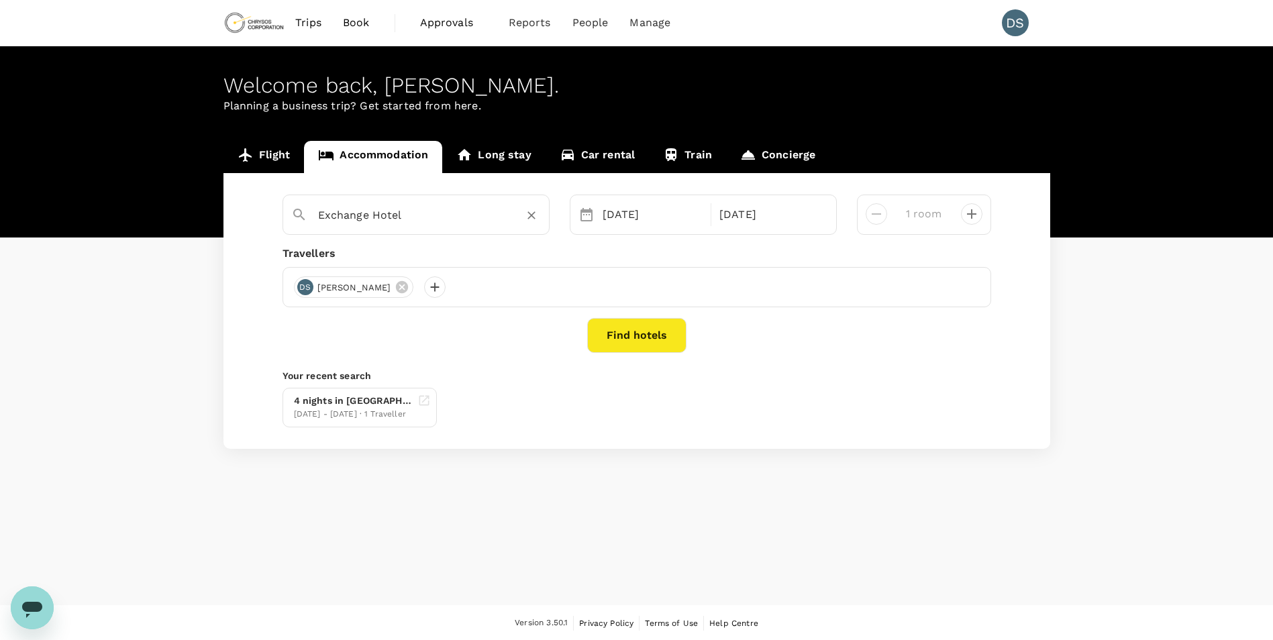
click at [434, 212] on input "Exchange Hotel" at bounding box center [410, 215] width 185 height 21
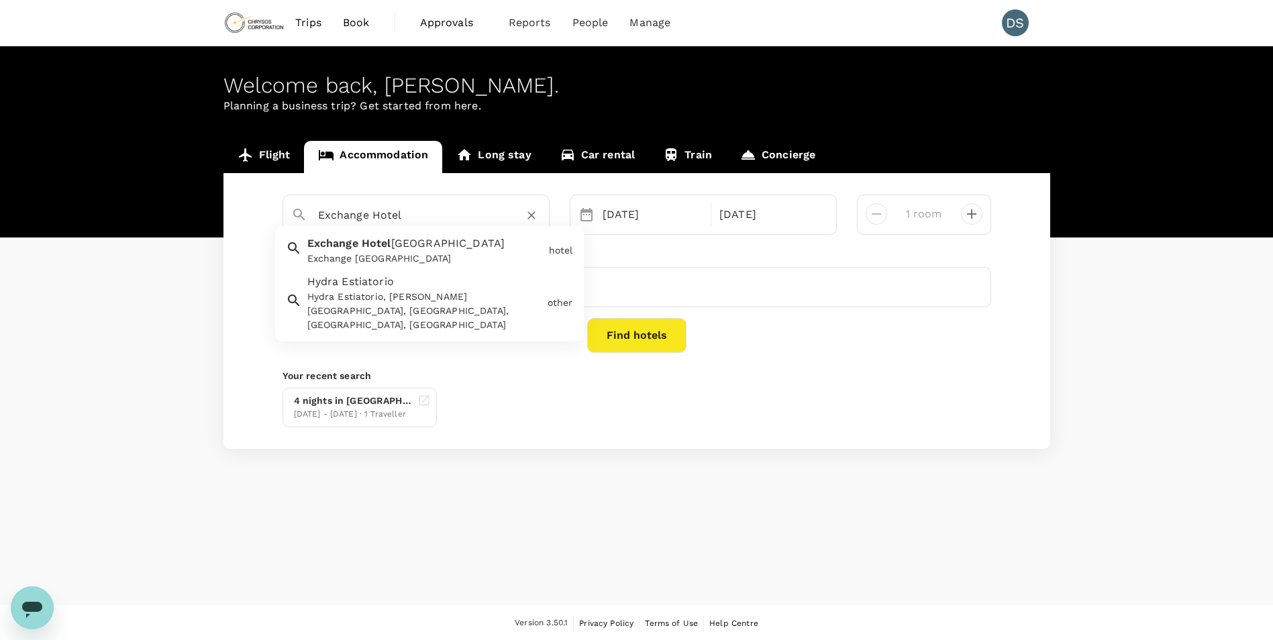
click at [409, 243] on span "[GEOGRAPHIC_DATA]" at bounding box center [448, 243] width 114 height 13
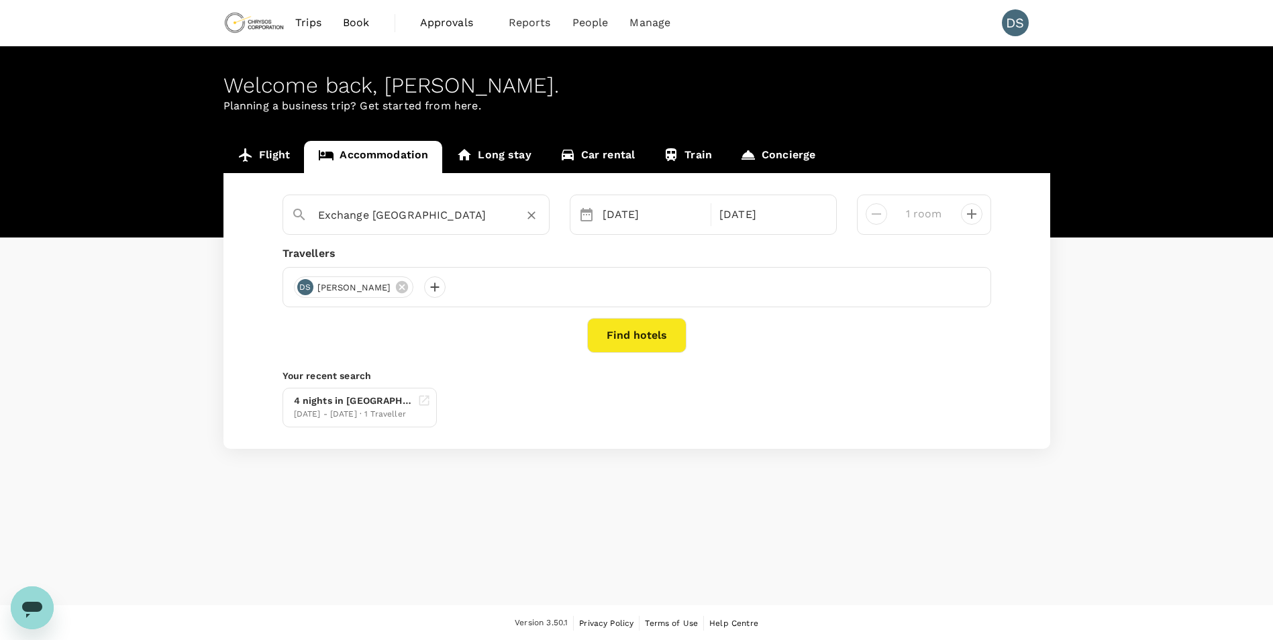
click at [632, 328] on button "Find hotels" at bounding box center [636, 335] width 99 height 35
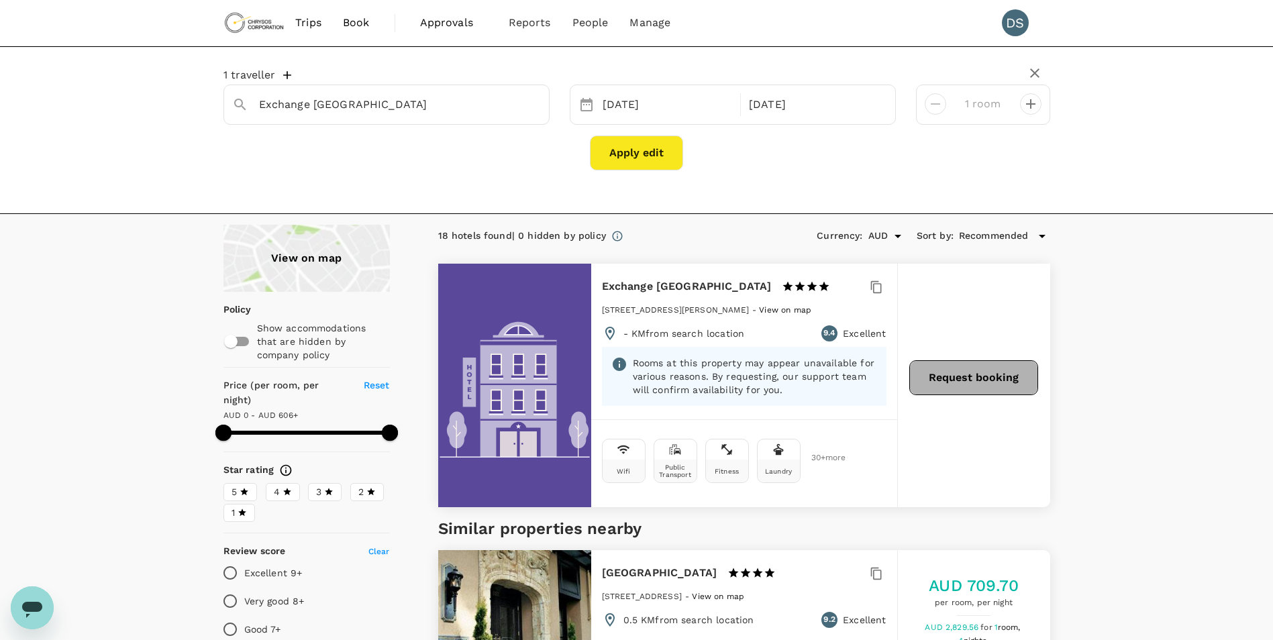
click at [845, 377] on button "Request booking" at bounding box center [974, 377] width 129 height 35
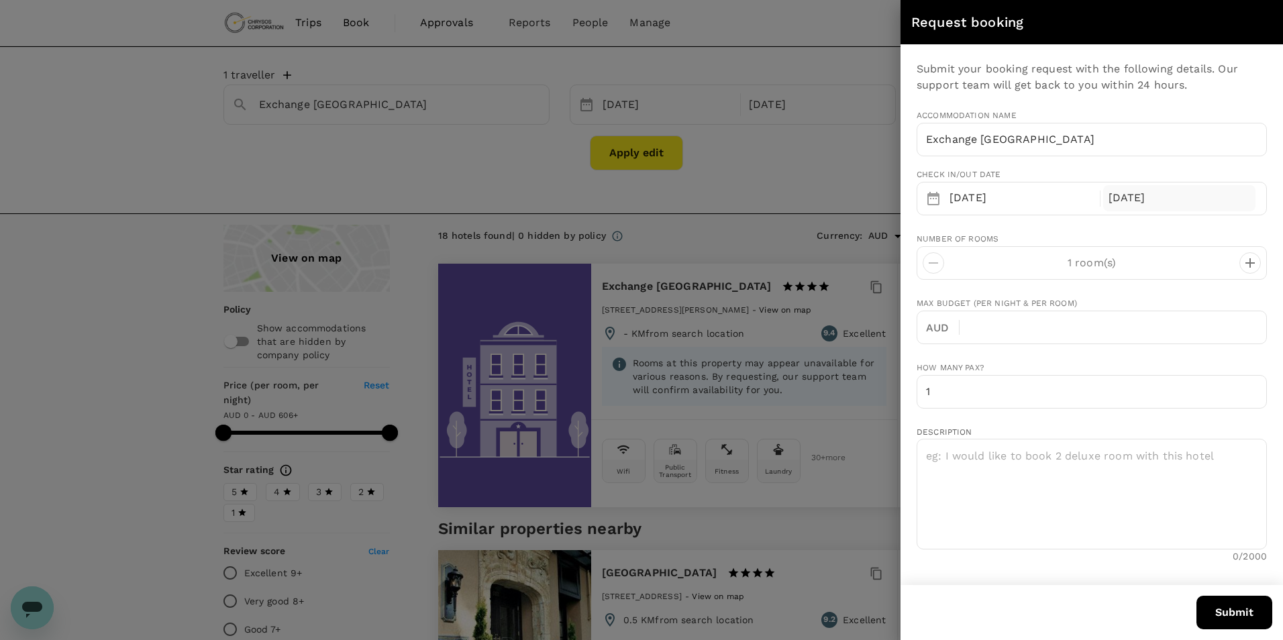
click at [845, 197] on div "20 Sep" at bounding box center [1180, 198] width 153 height 26
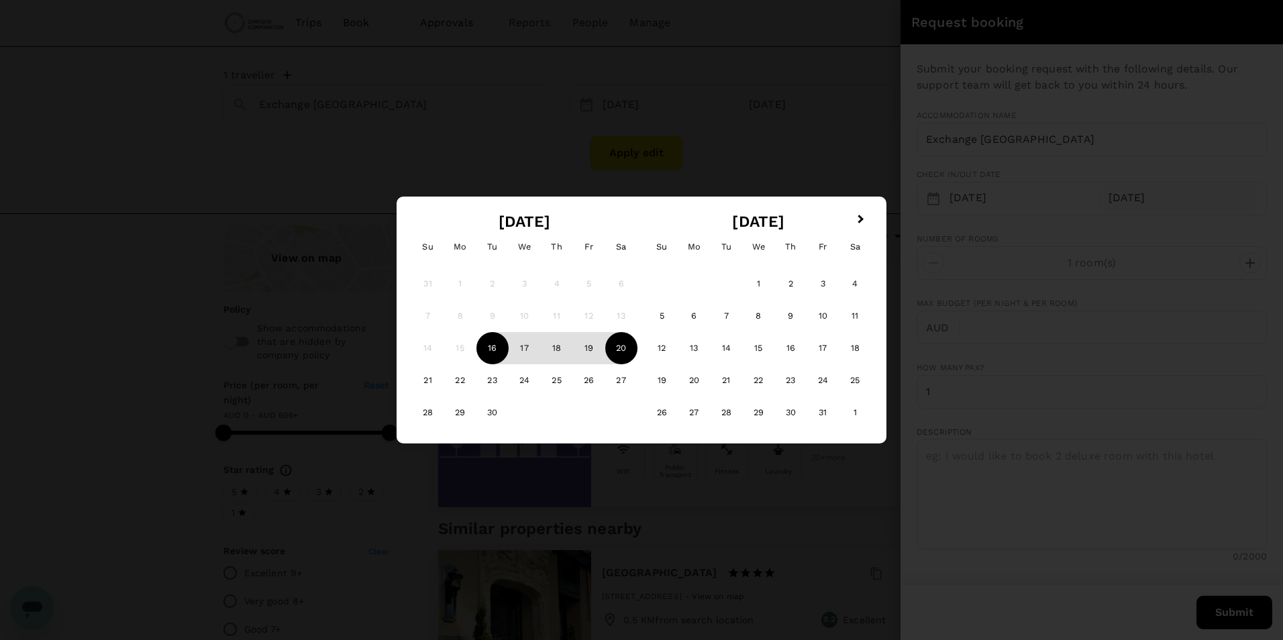
click at [618, 350] on div "20" at bounding box center [621, 348] width 32 height 32
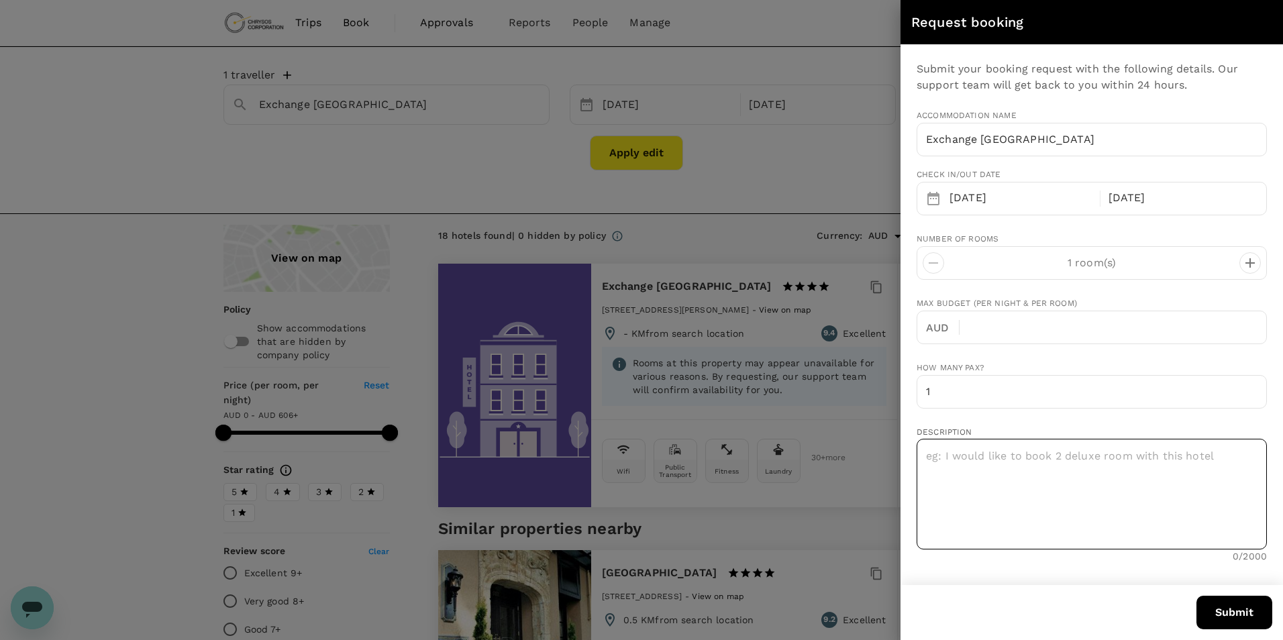
click at [845, 453] on textarea at bounding box center [1092, 494] width 350 height 111
click at [845, 600] on button "Submit" at bounding box center [1235, 613] width 76 height 34
click at [845, 486] on textarea at bounding box center [1092, 494] width 350 height 111
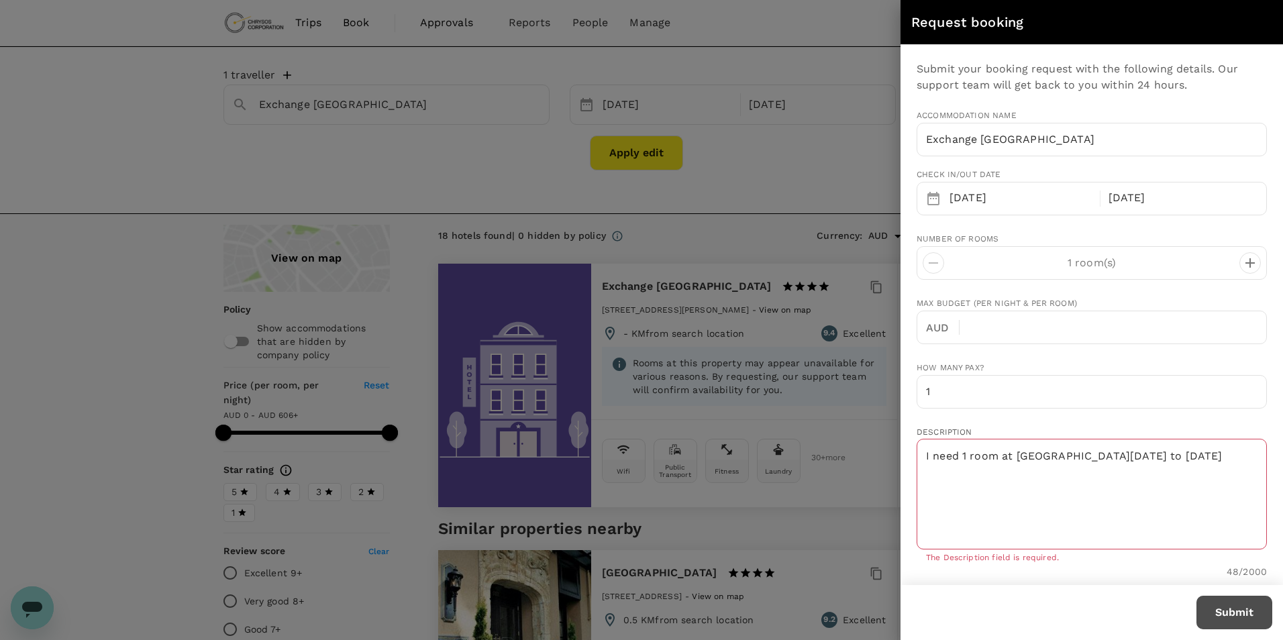
click at [845, 600] on button "Submit" at bounding box center [1235, 613] width 76 height 34
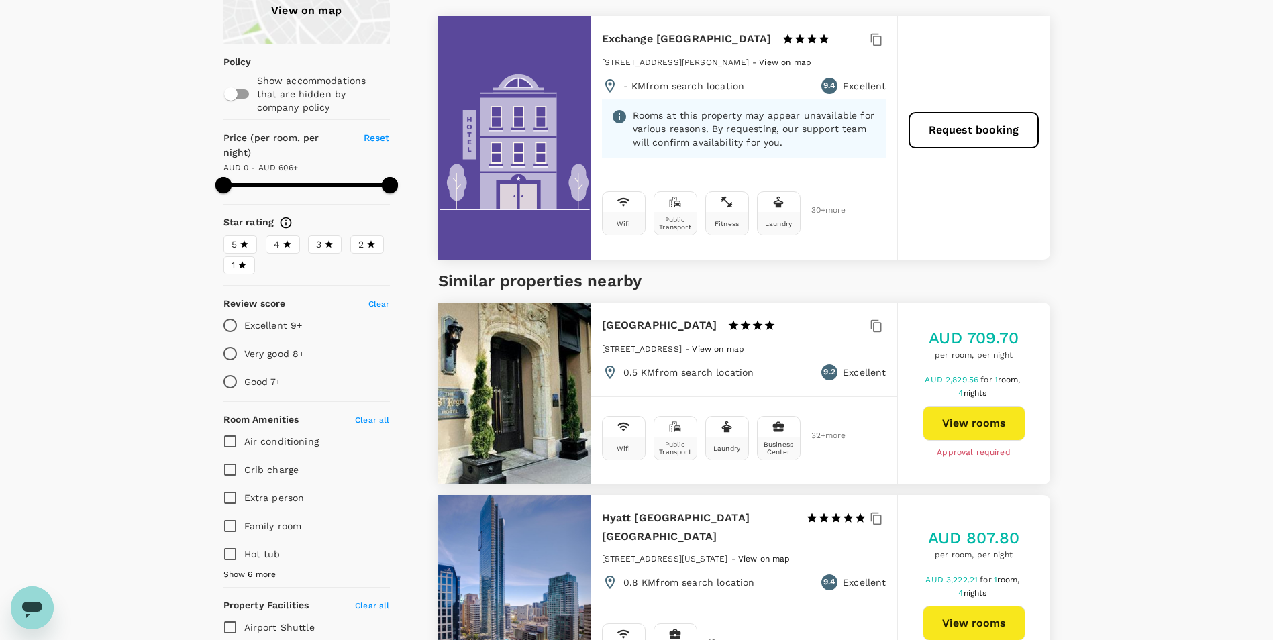
scroll to position [134, 0]
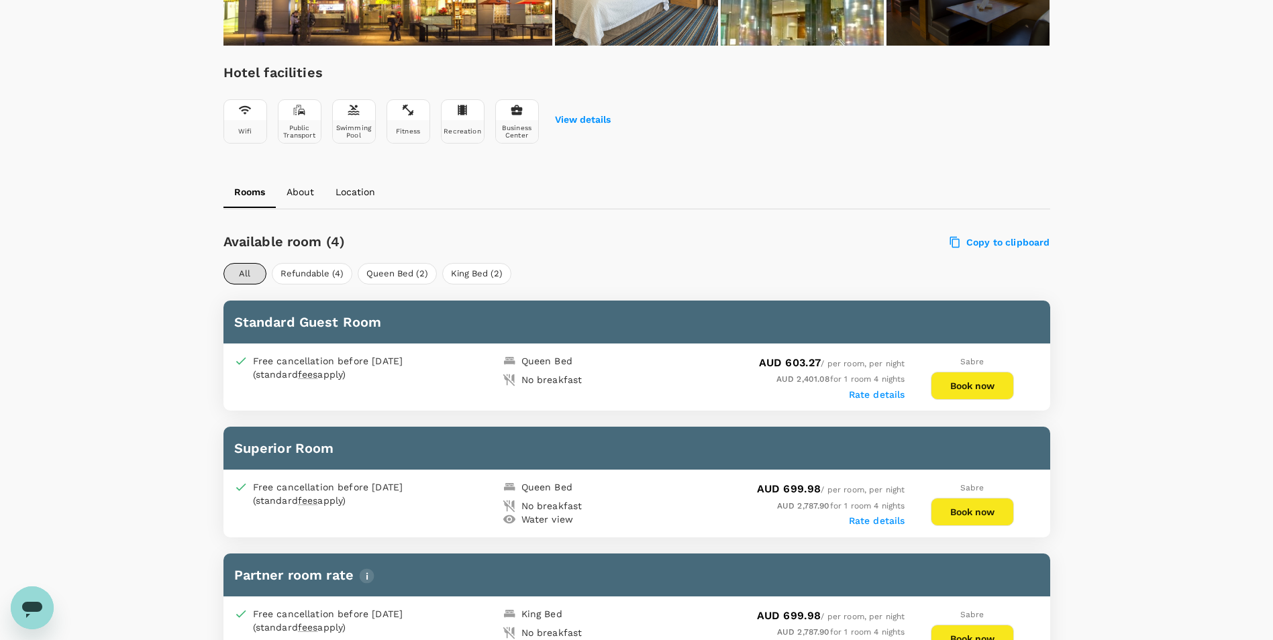
scroll to position [403, 0]
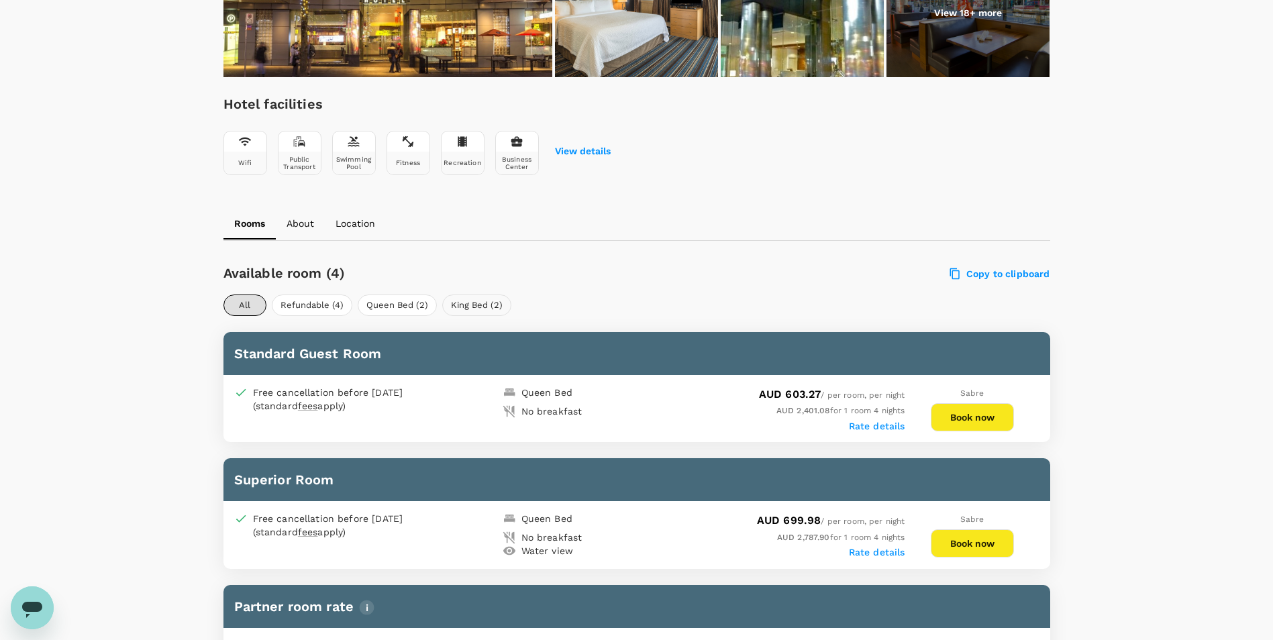
click at [483, 301] on button "King Bed (2)" at bounding box center [476, 305] width 69 height 21
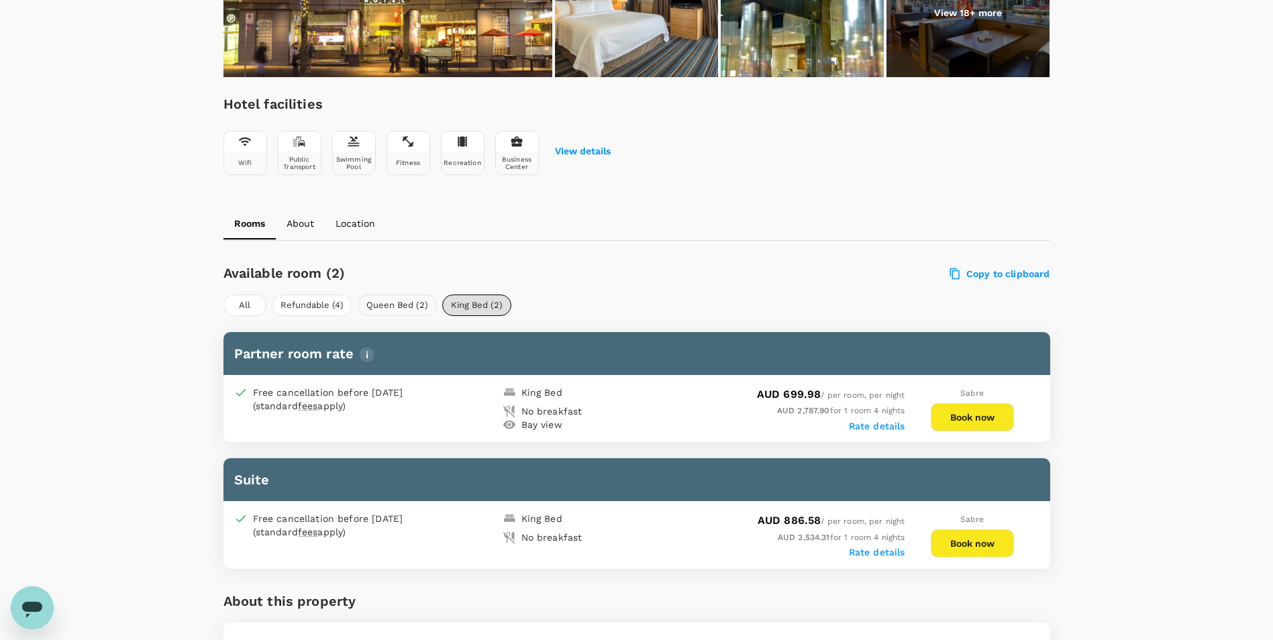
click at [407, 305] on button "Queen Bed (2)" at bounding box center [397, 305] width 79 height 21
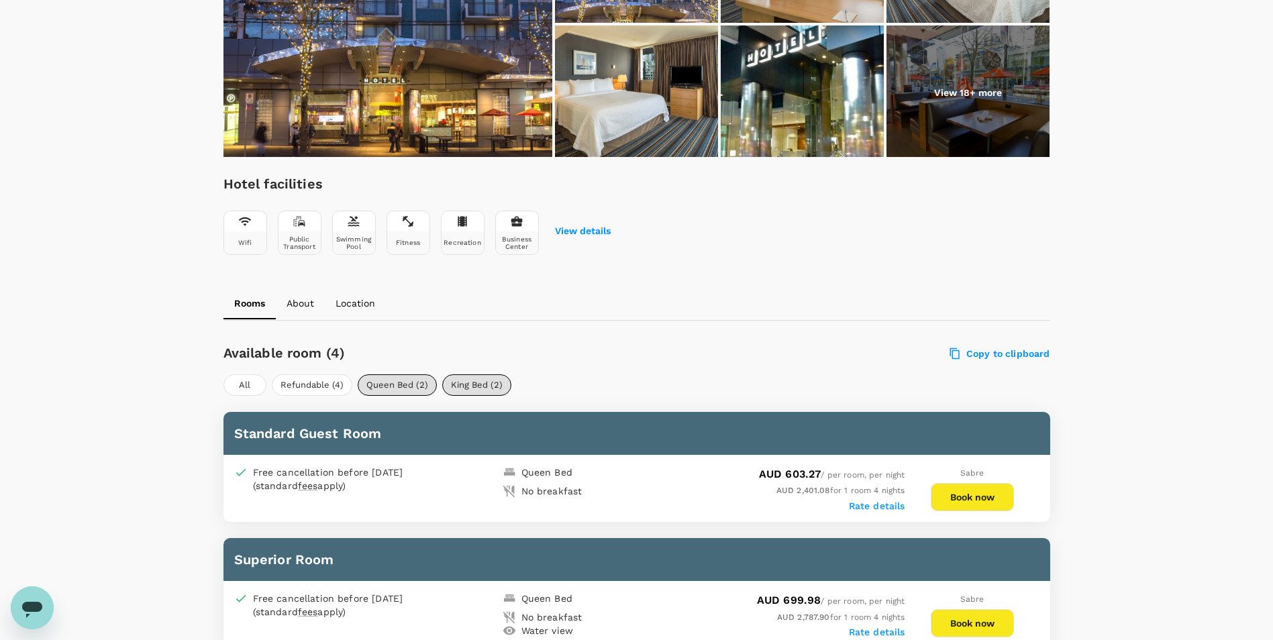
scroll to position [201, 0]
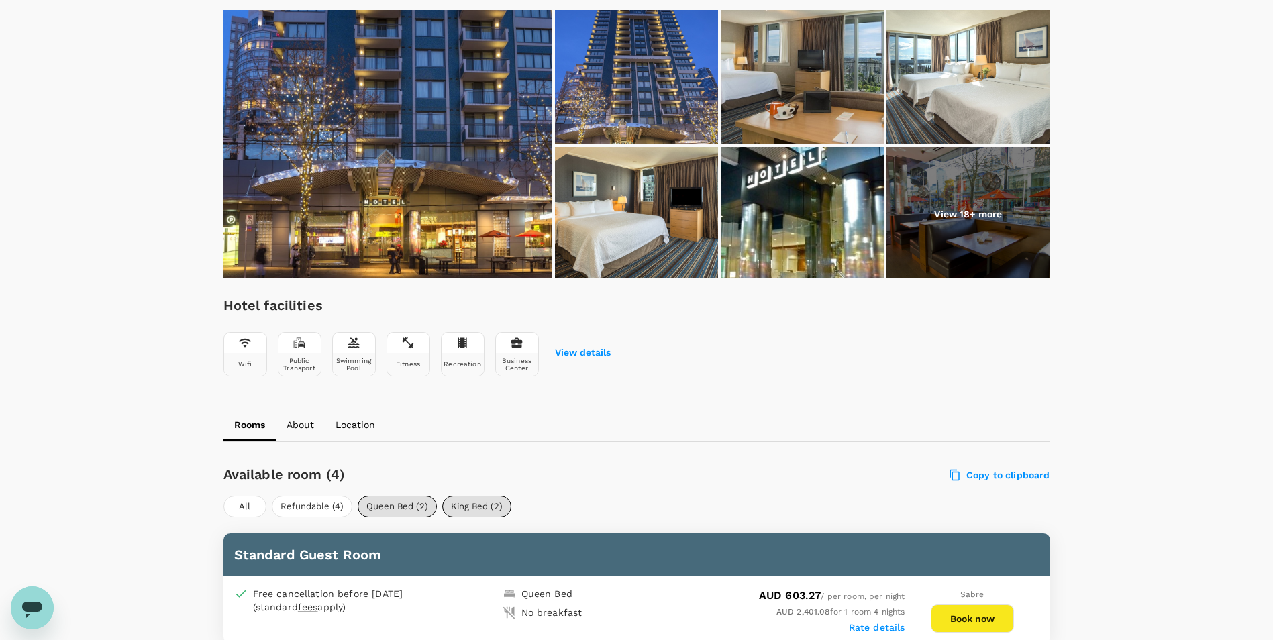
click at [465, 164] on img at bounding box center [388, 144] width 329 height 269
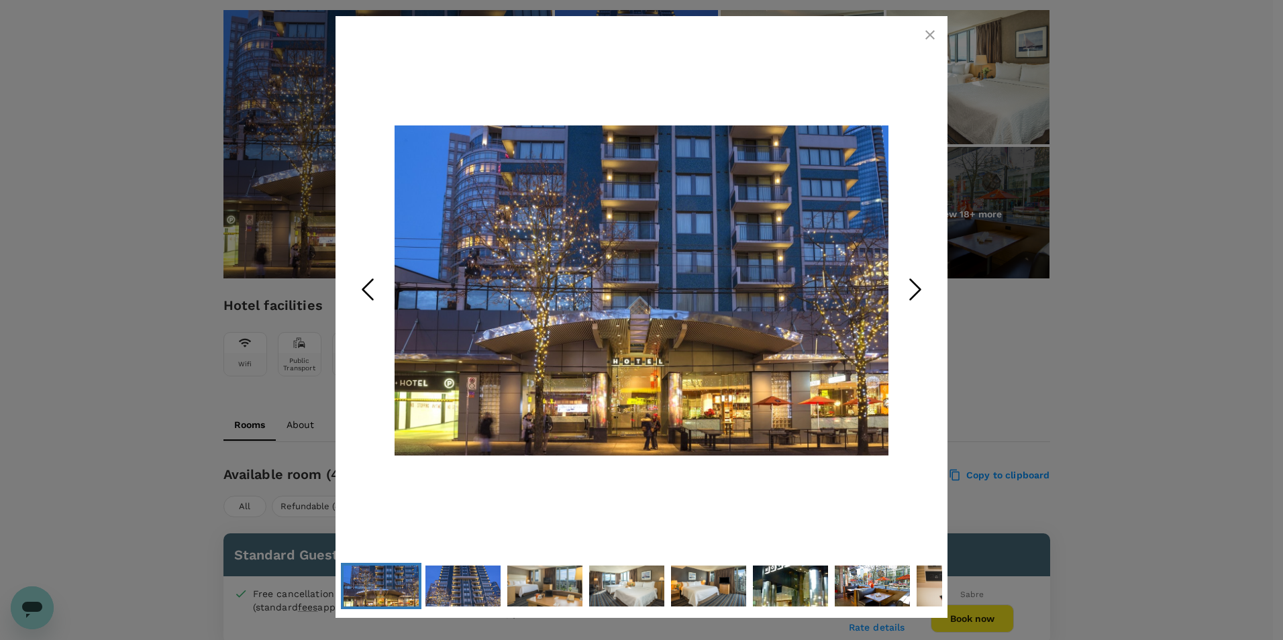
click at [921, 285] on icon "Next Slide" at bounding box center [915, 290] width 40 height 40
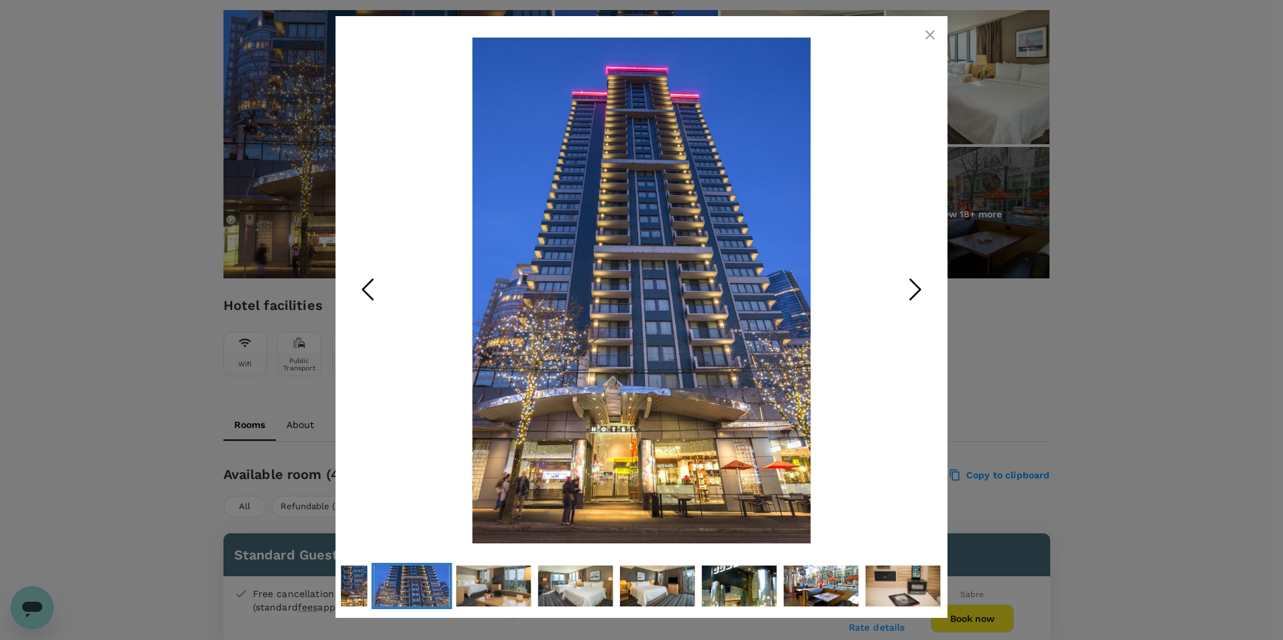
click at [921, 285] on icon "Next Slide" at bounding box center [915, 290] width 40 height 40
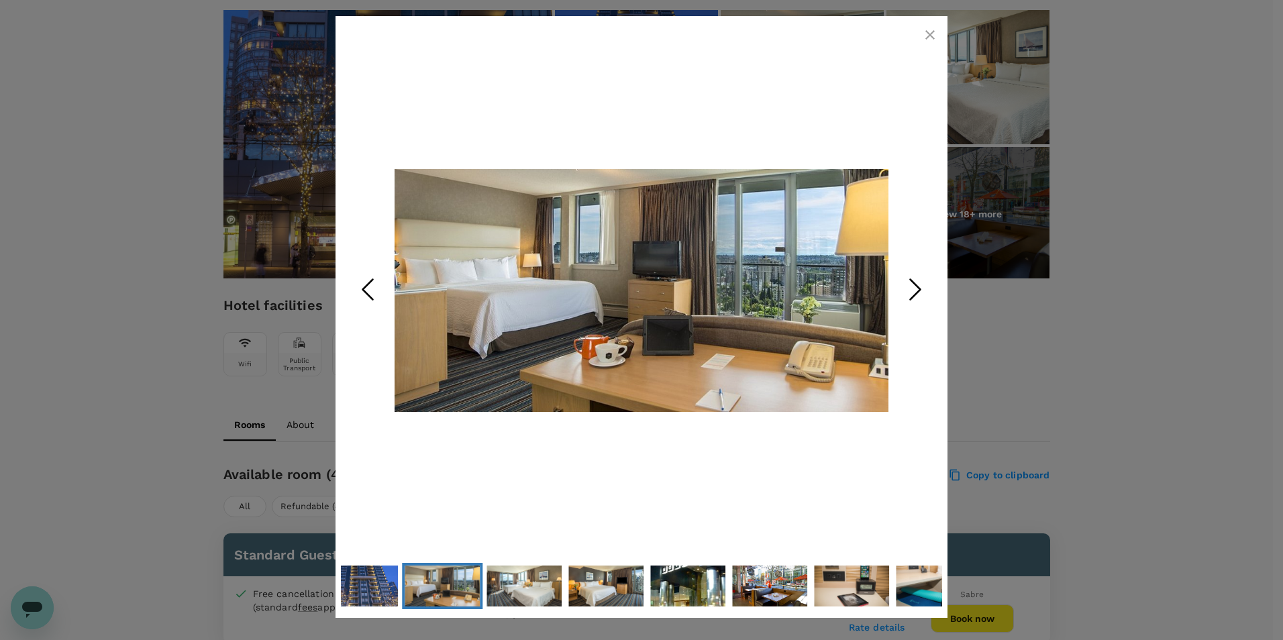
click at [921, 285] on icon "Next Slide" at bounding box center [915, 290] width 40 height 40
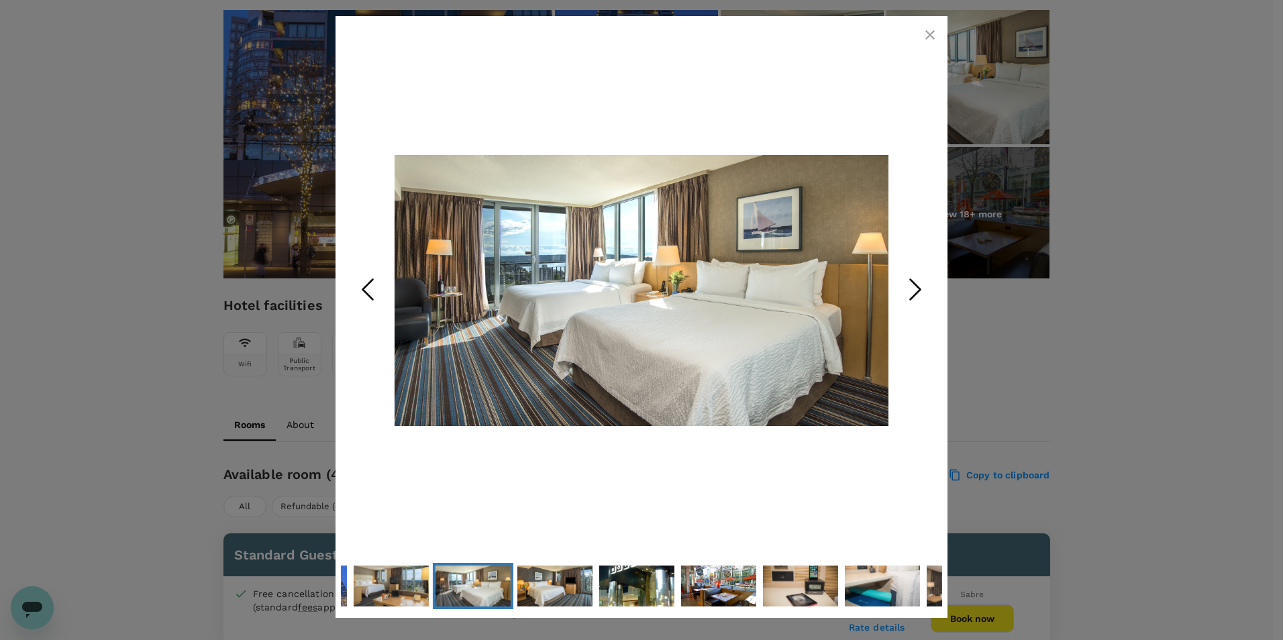
click at [921, 285] on icon "Next Slide" at bounding box center [915, 290] width 40 height 40
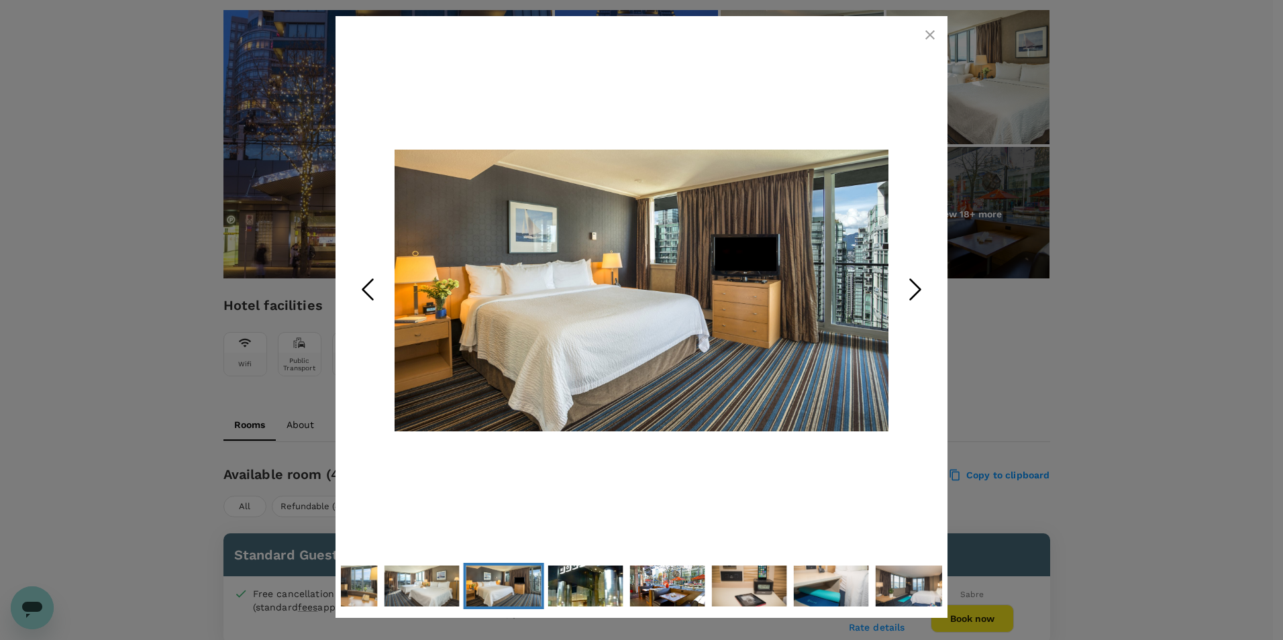
click at [921, 285] on icon "Next Slide" at bounding box center [915, 290] width 40 height 40
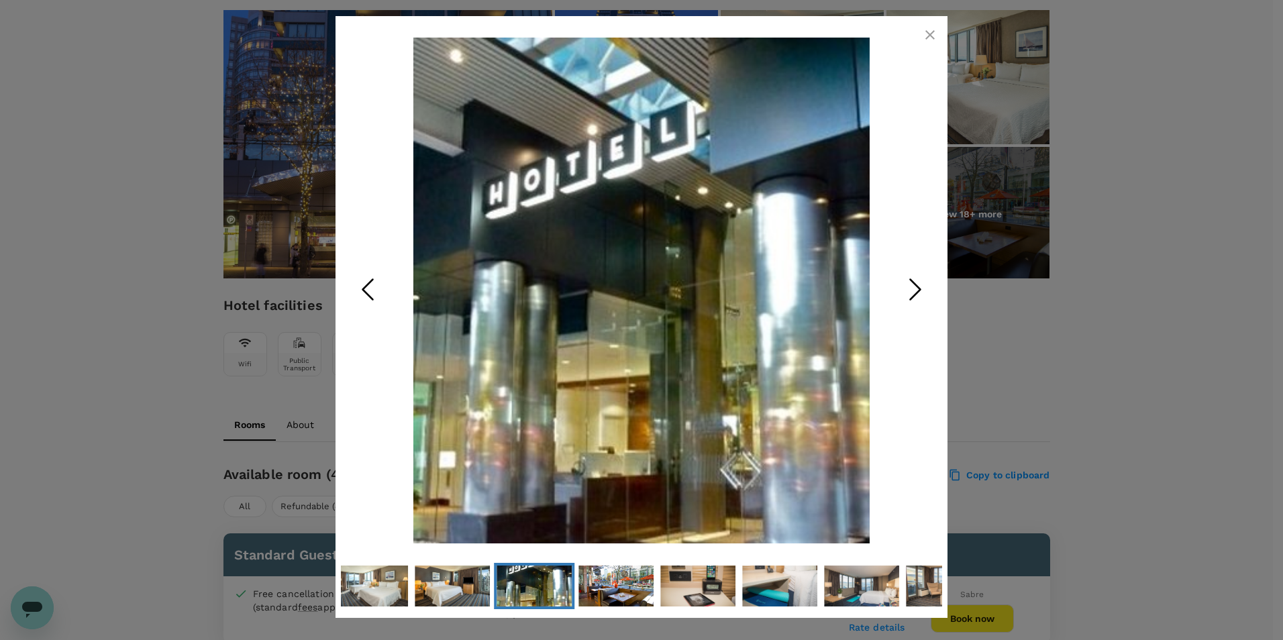
click at [921, 285] on icon "Next Slide" at bounding box center [915, 290] width 40 height 40
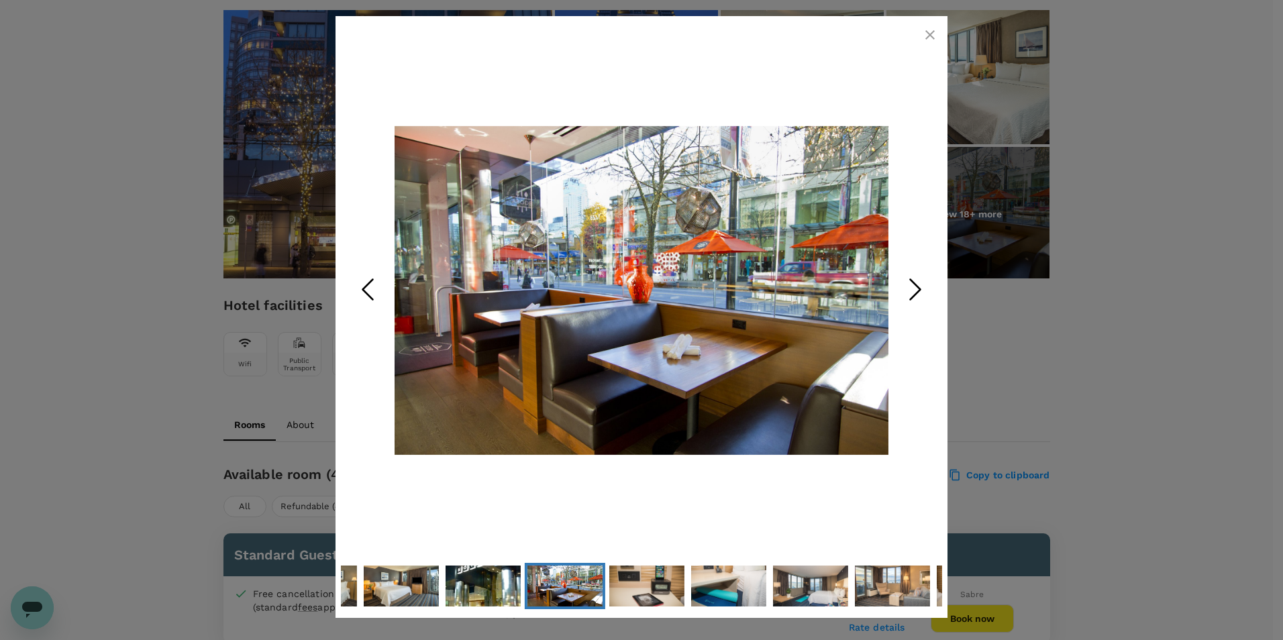
click at [921, 285] on icon "Next Slide" at bounding box center [915, 290] width 40 height 40
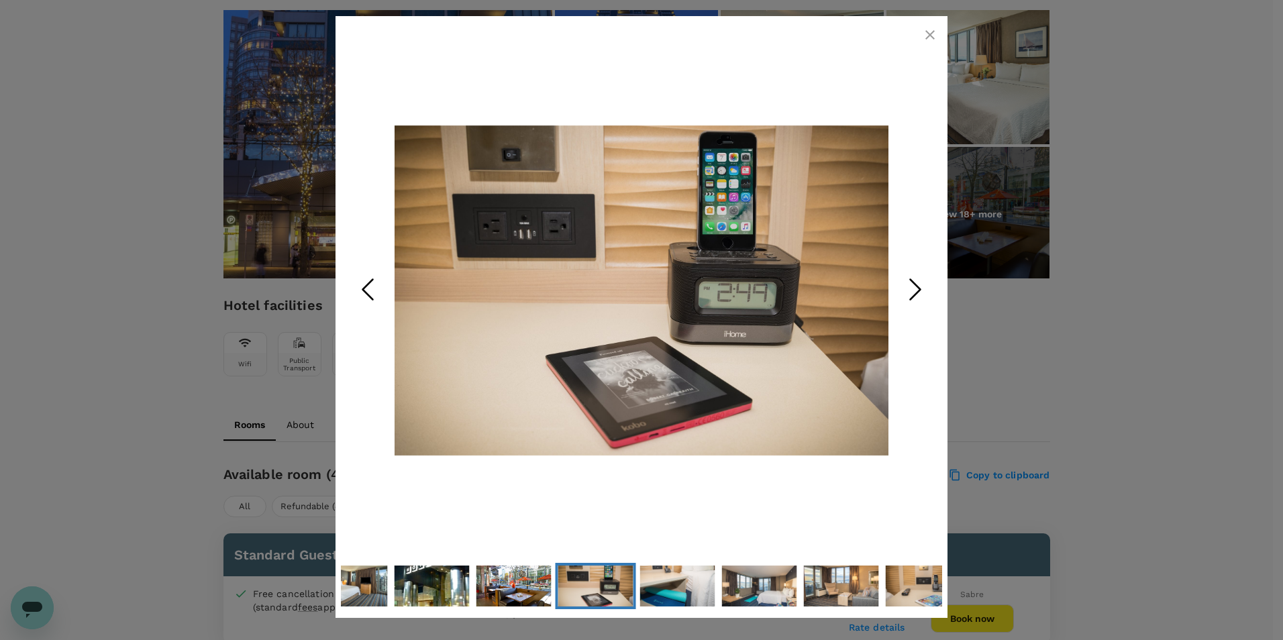
click at [921, 285] on icon "Next Slide" at bounding box center [915, 290] width 40 height 40
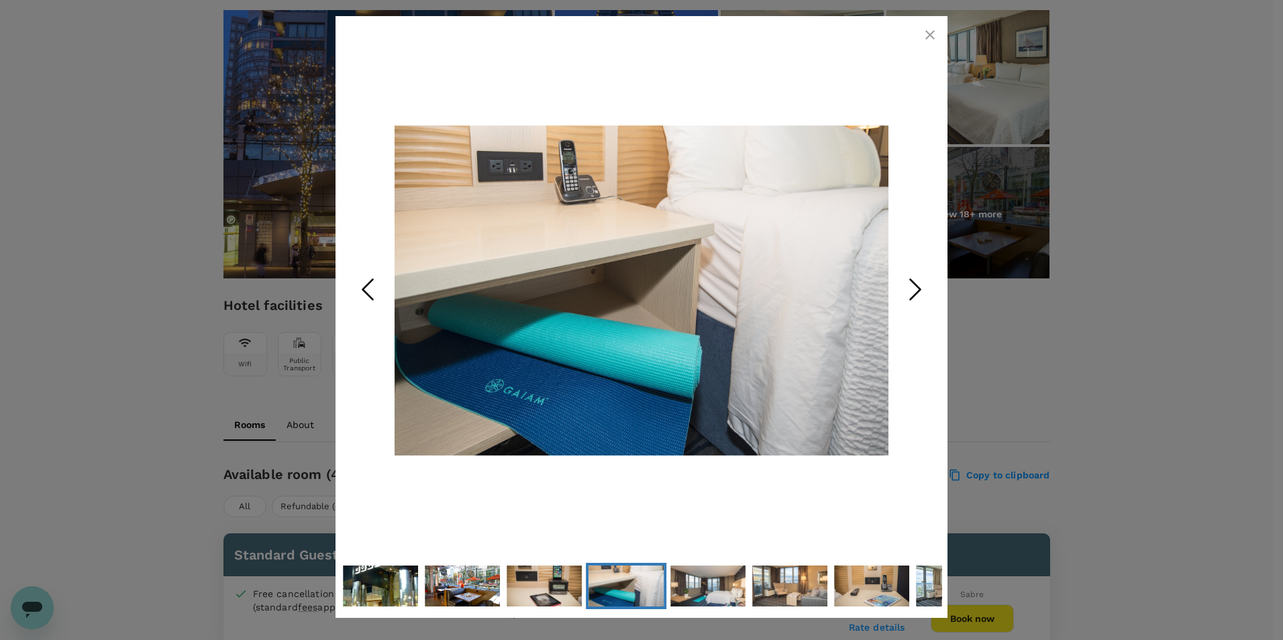
click at [921, 285] on icon "Next Slide" at bounding box center [915, 290] width 40 height 40
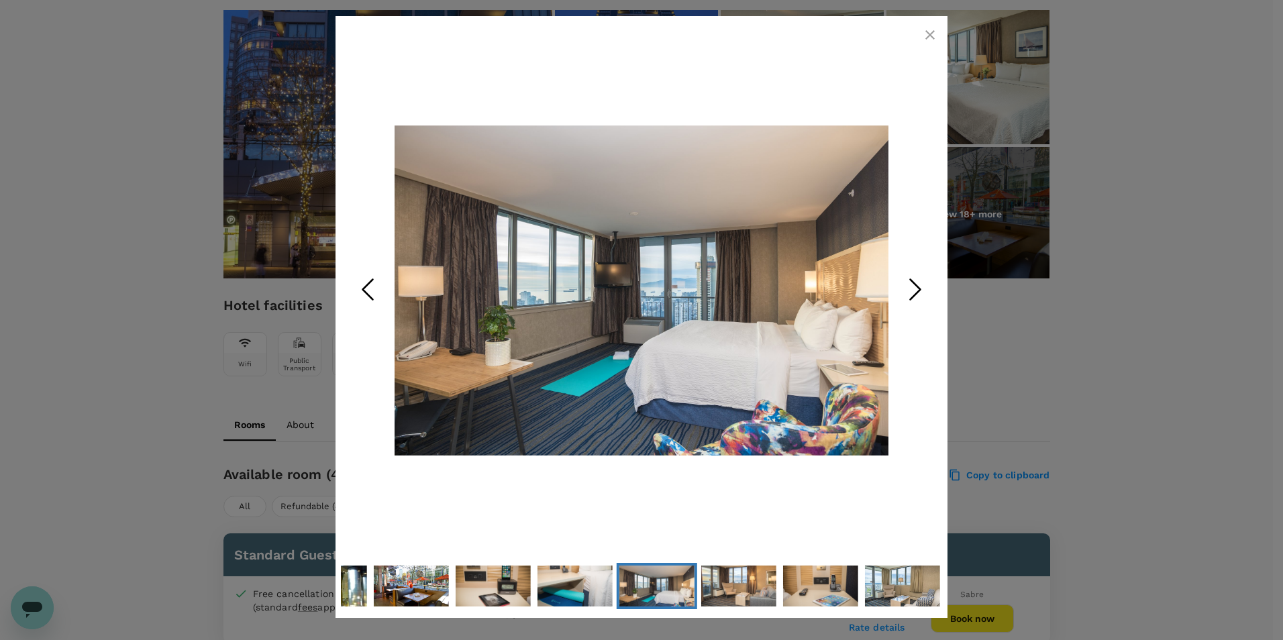
click at [917, 285] on polyline "Next Slide" at bounding box center [916, 290] width 10 height 20
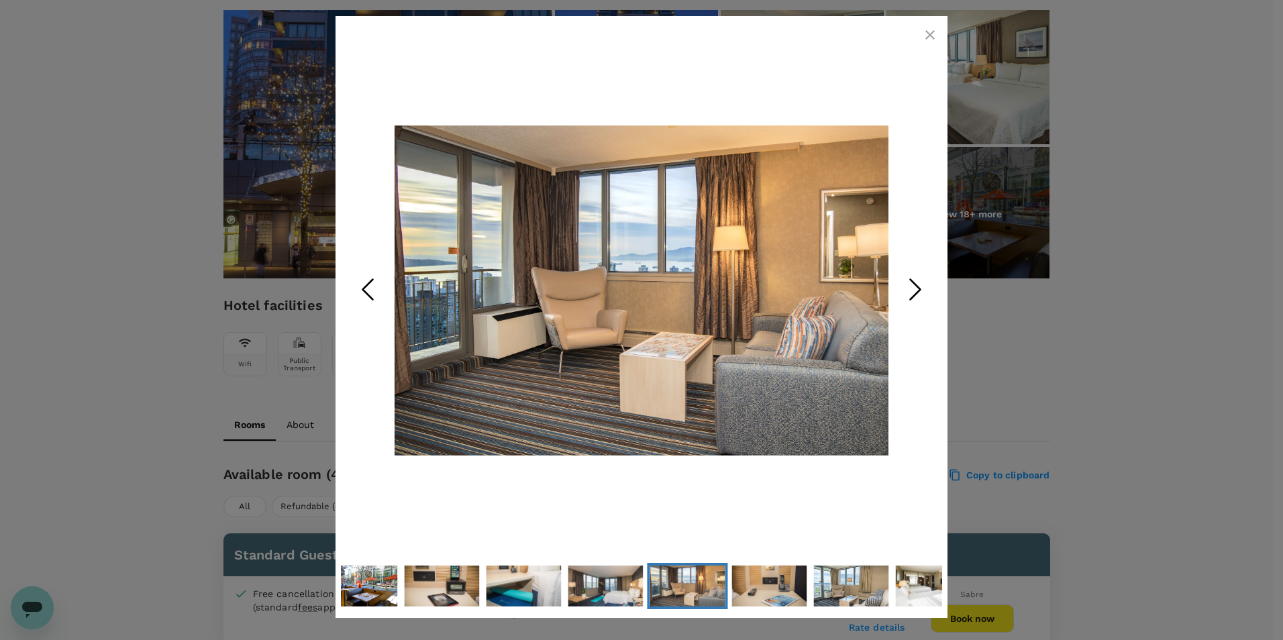
click at [917, 285] on polyline "Next Slide" at bounding box center [916, 290] width 10 height 20
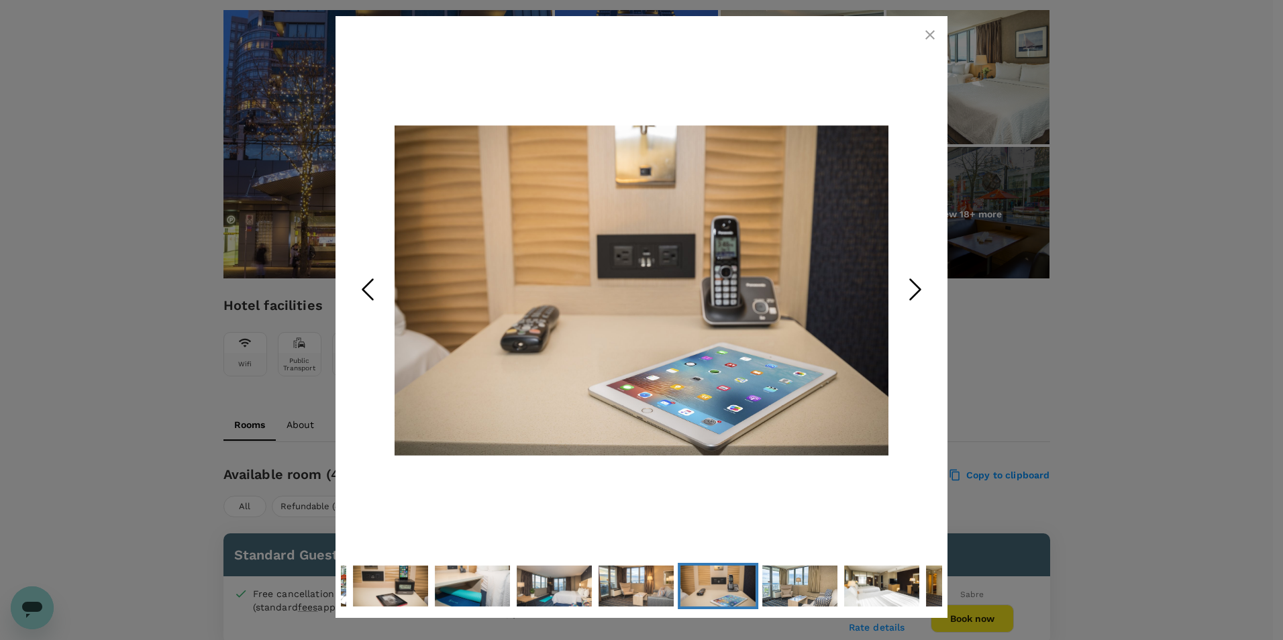
click at [917, 285] on polyline "Next Slide" at bounding box center [916, 290] width 10 height 20
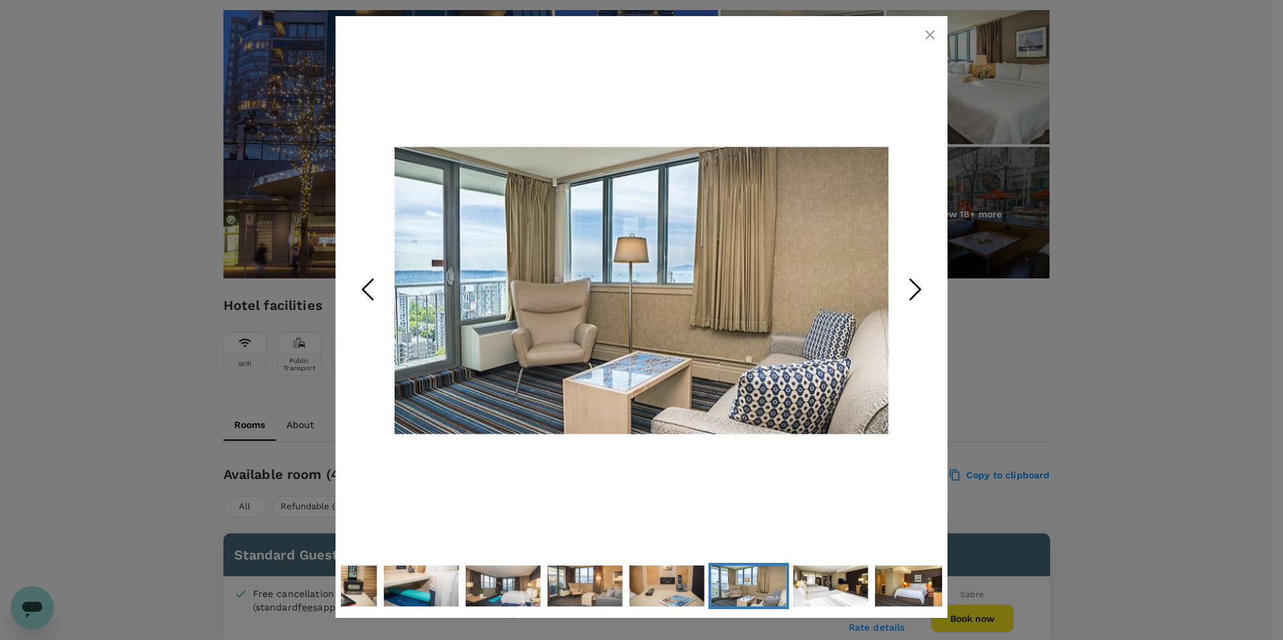
click at [917, 285] on polyline "Next Slide" at bounding box center [916, 290] width 10 height 20
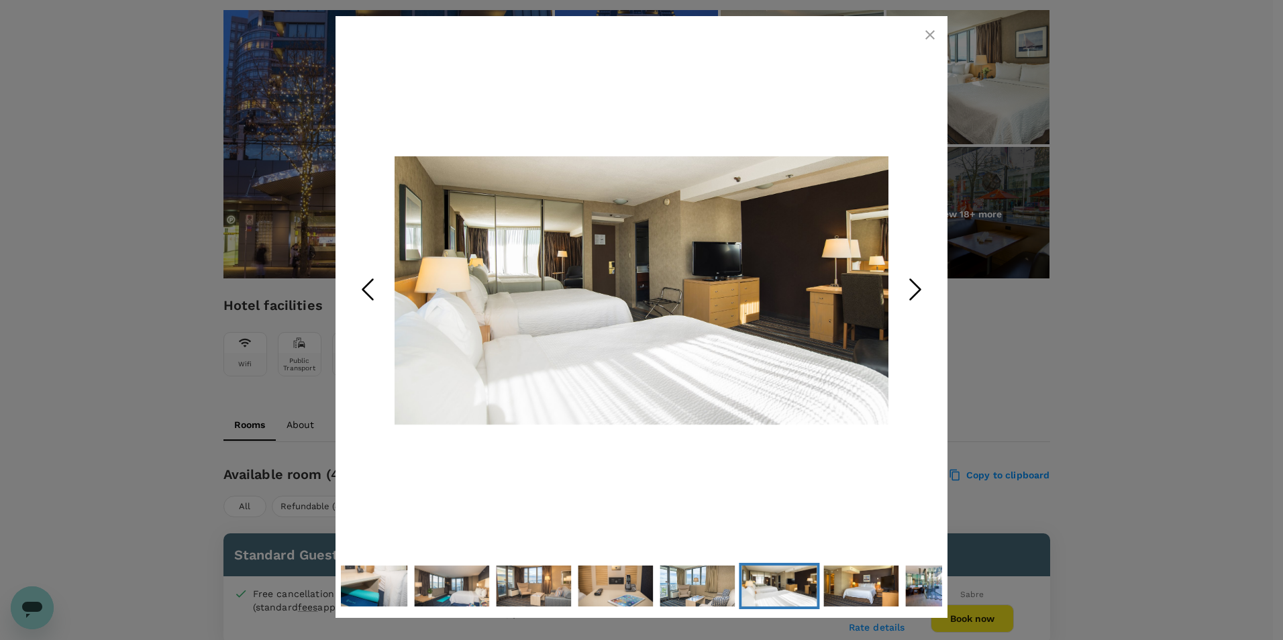
click at [917, 285] on polyline "Next Slide" at bounding box center [916, 290] width 10 height 20
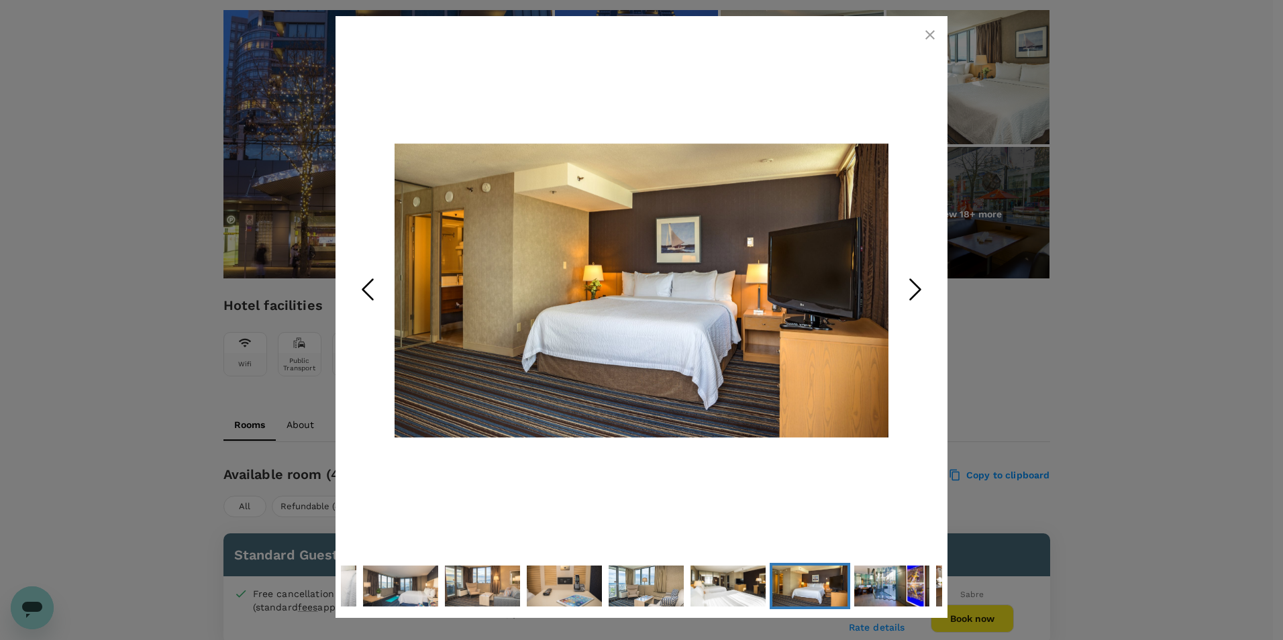
click at [917, 285] on polyline "Next Slide" at bounding box center [916, 290] width 10 height 20
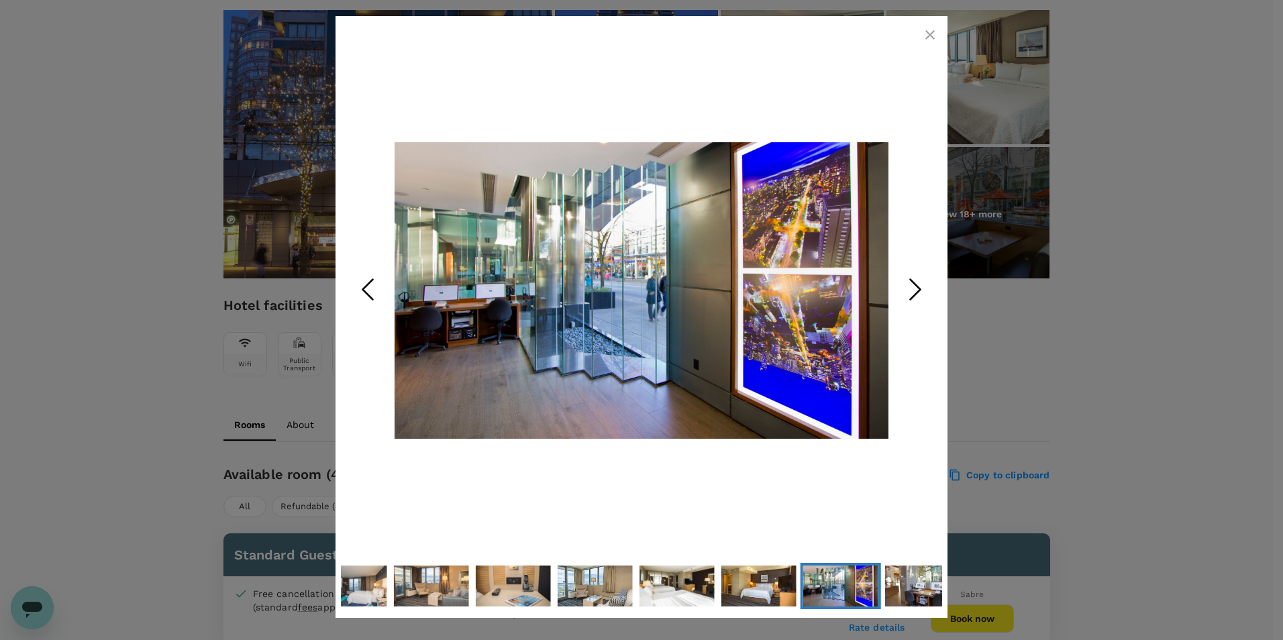
click at [907, 292] on icon "Next Slide" at bounding box center [915, 290] width 40 height 40
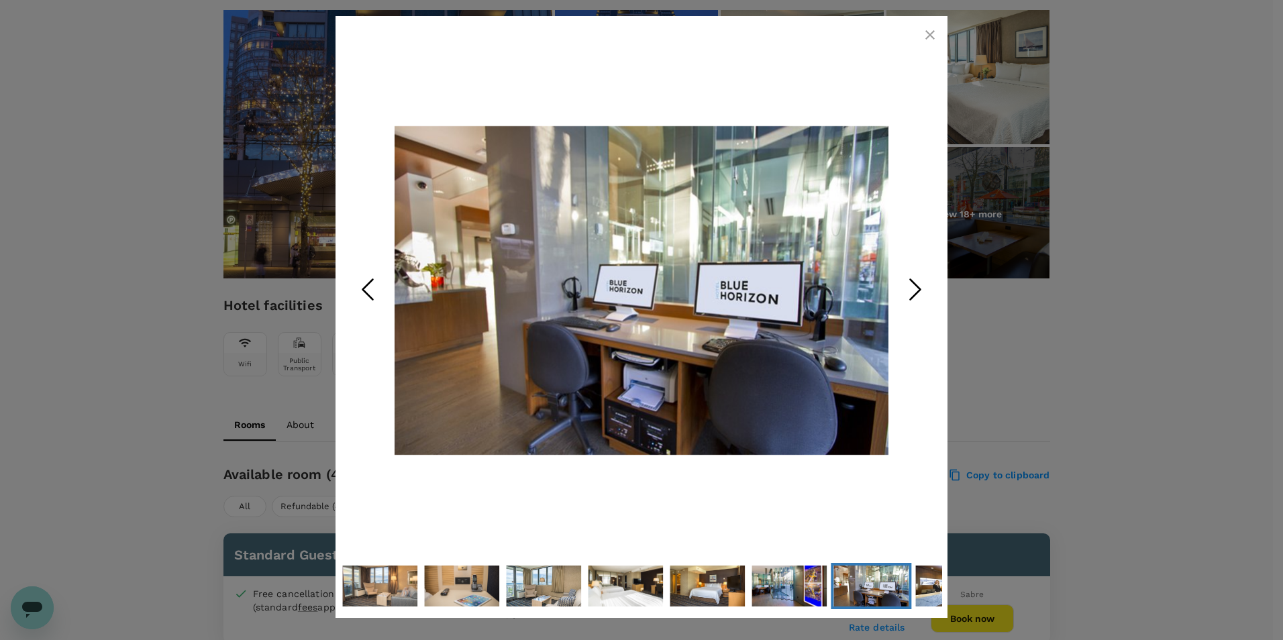
click at [911, 290] on icon "Next Slide" at bounding box center [915, 290] width 40 height 40
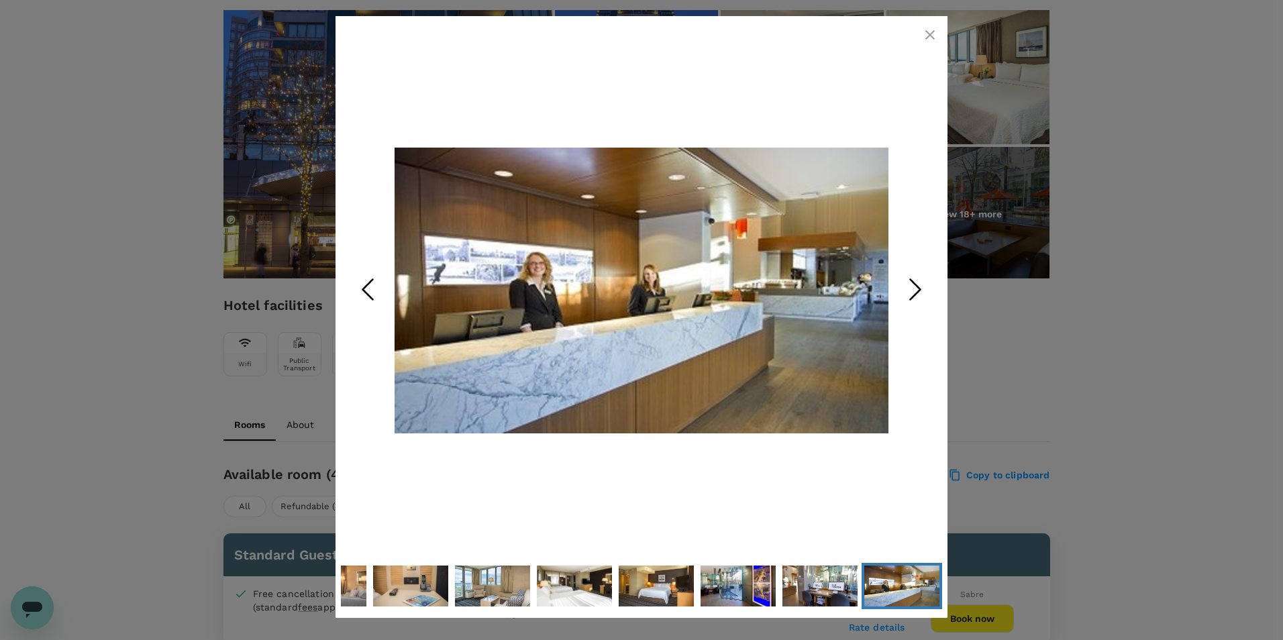
click at [911, 290] on icon "Next Slide" at bounding box center [915, 290] width 40 height 40
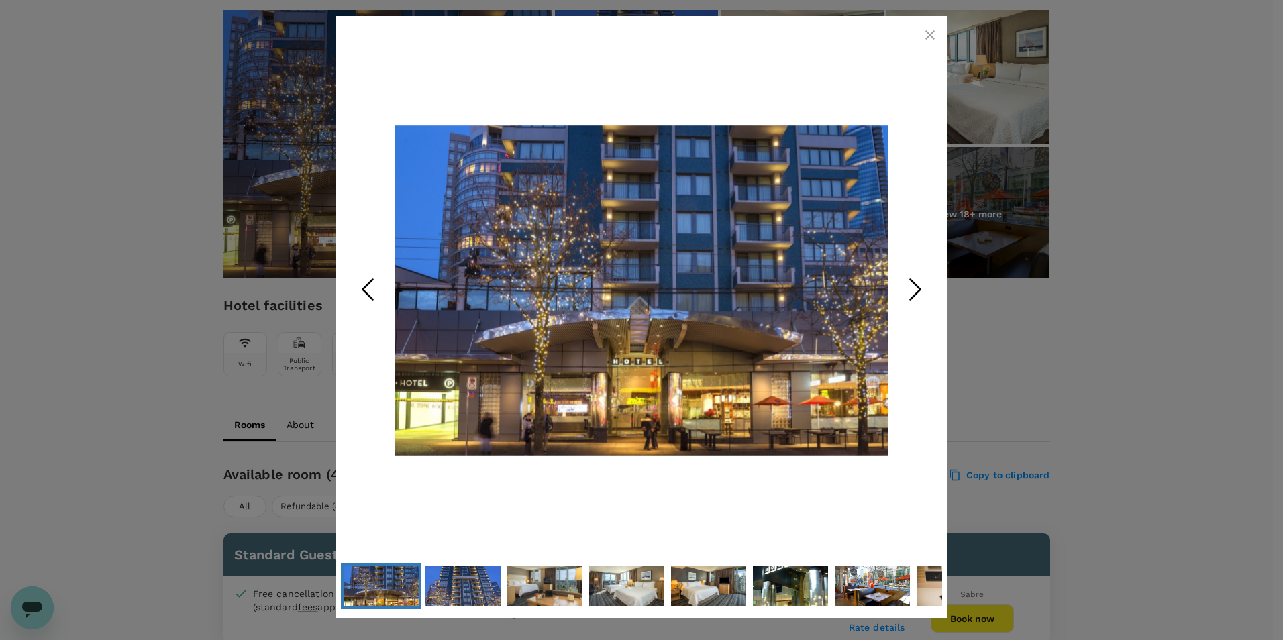
click at [911, 290] on icon "Next Slide" at bounding box center [915, 290] width 40 height 40
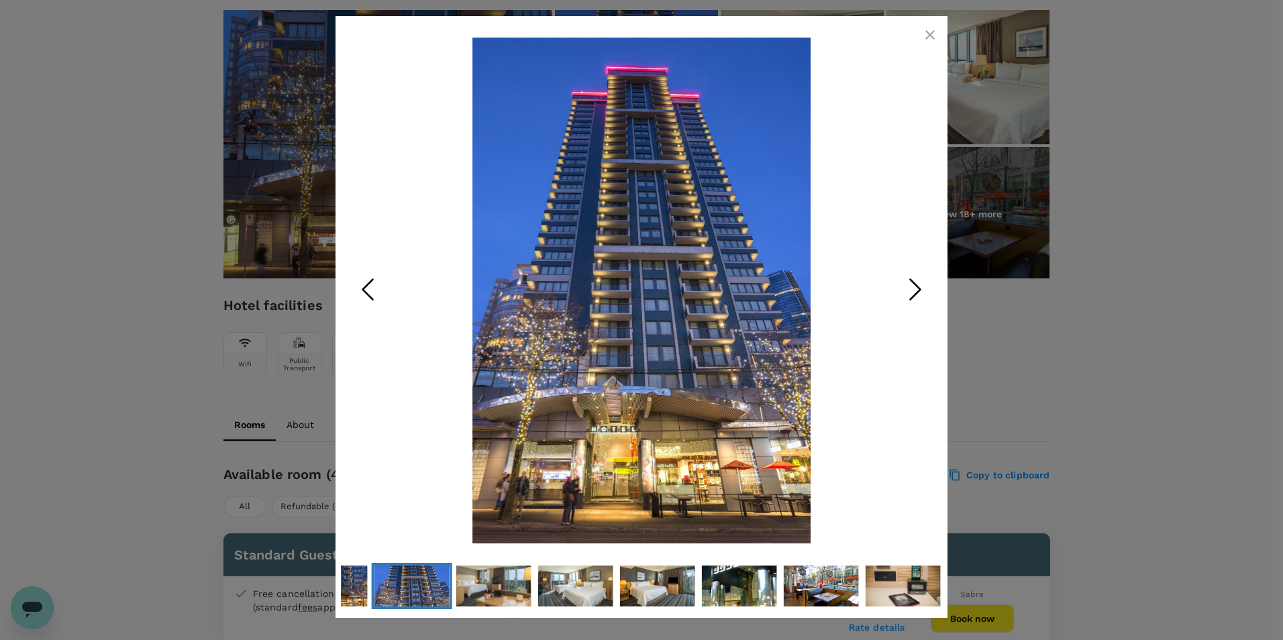
click at [932, 39] on icon "button" at bounding box center [930, 35] width 16 height 16
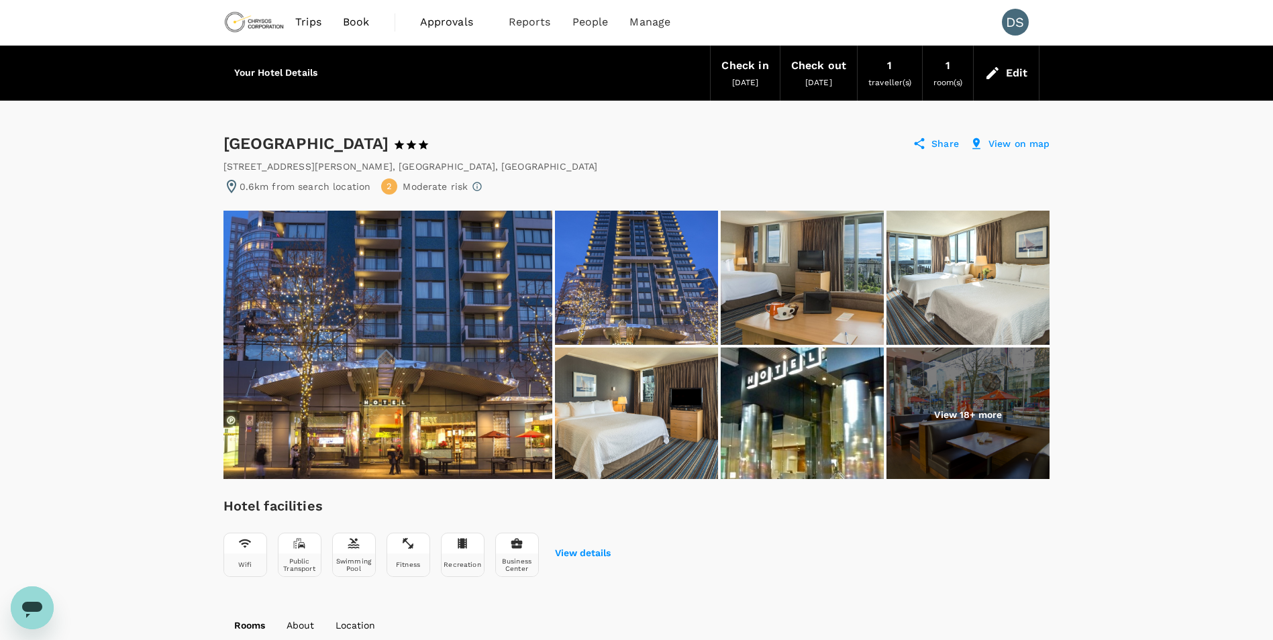
scroll to position [0, 0]
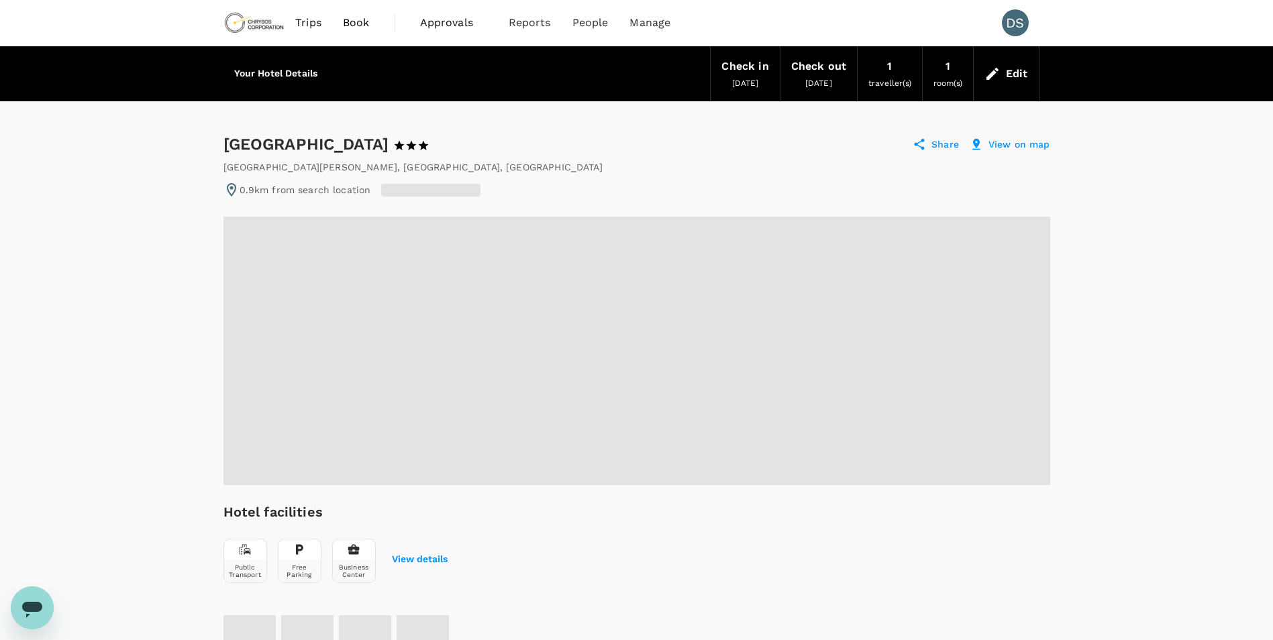
radio input "true"
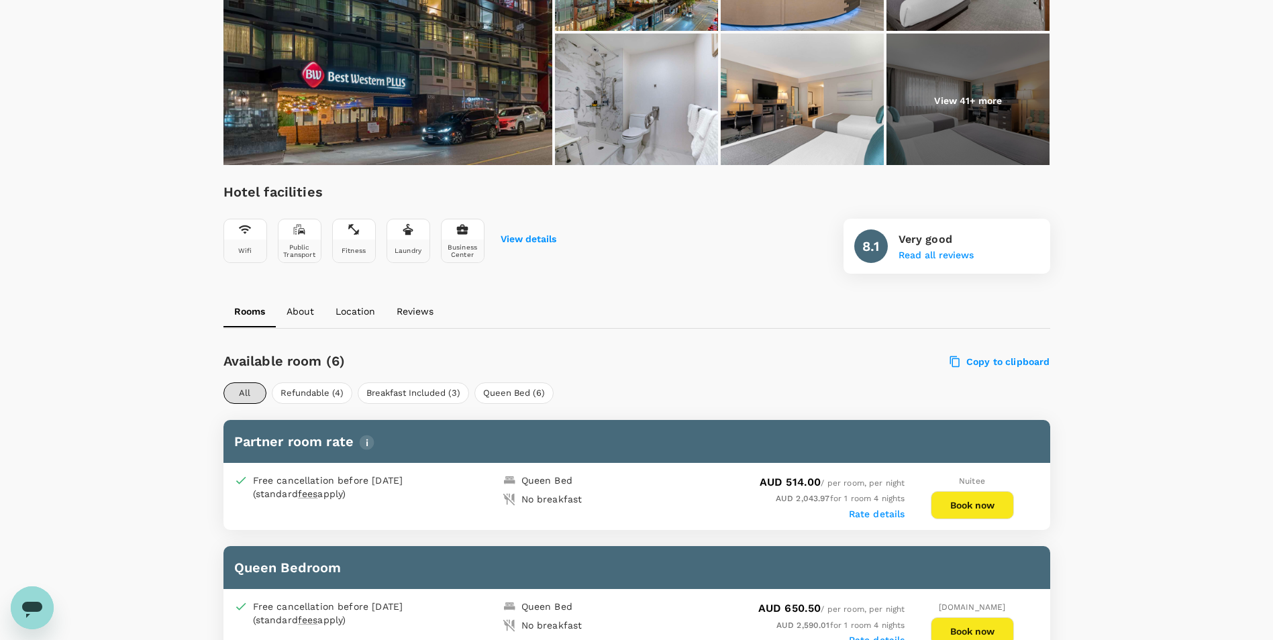
scroll to position [336, 0]
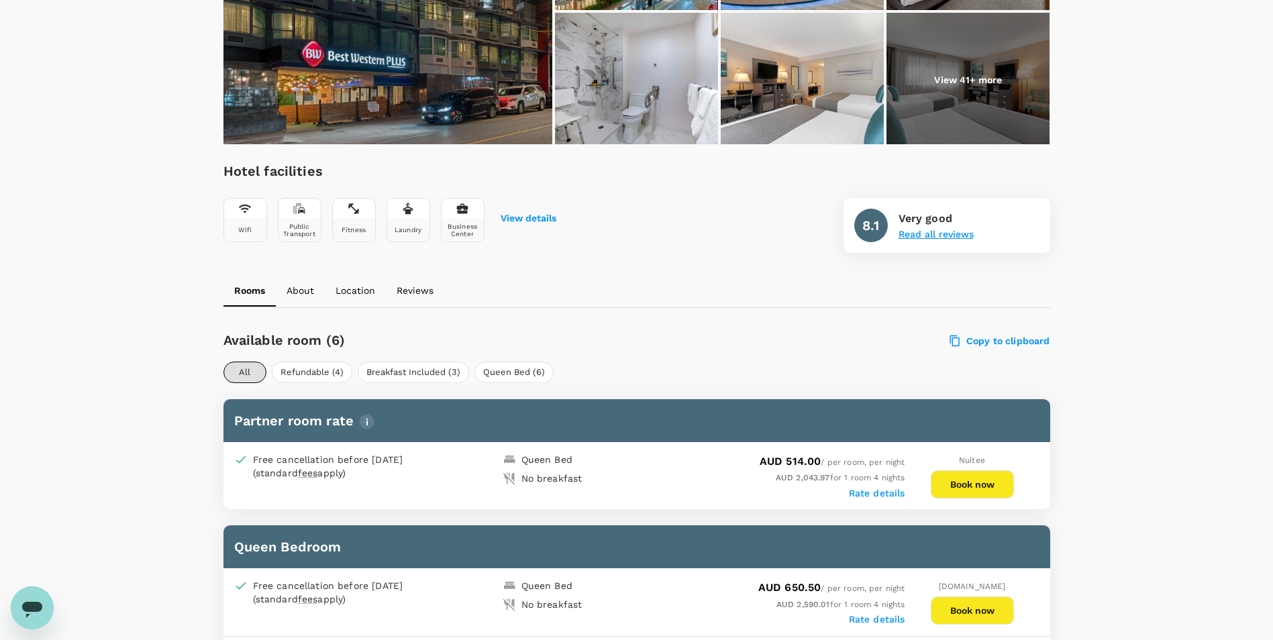
click at [926, 236] on button "Read all reviews" at bounding box center [936, 235] width 75 height 11
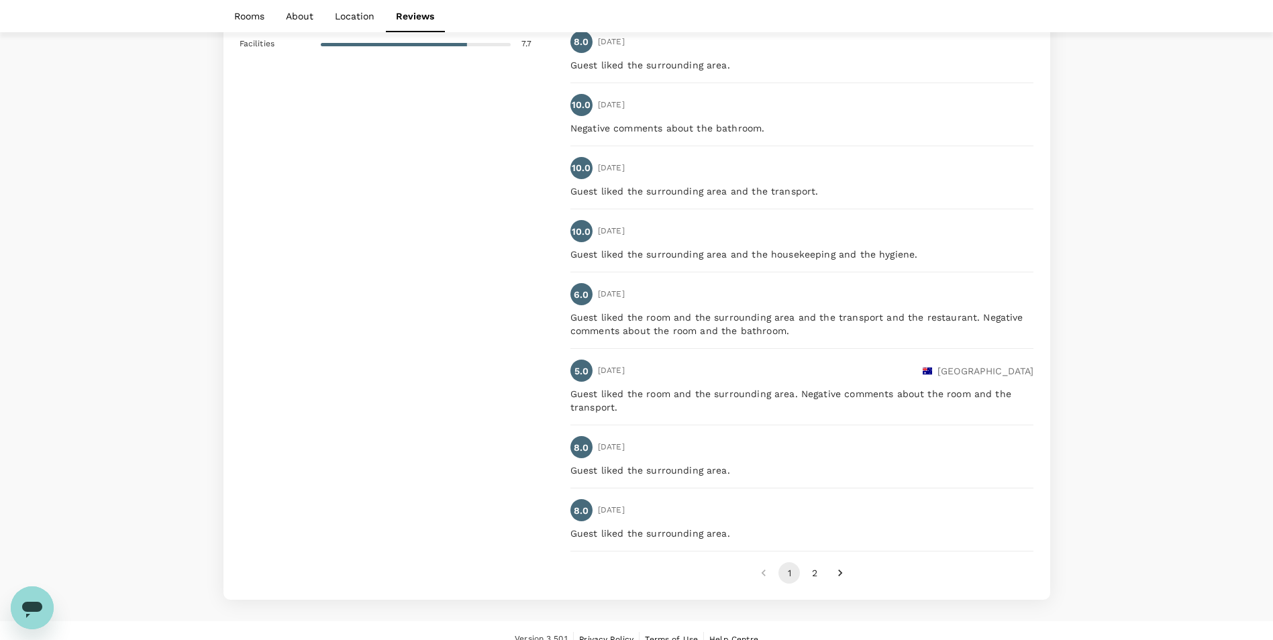
scroll to position [2315, 0]
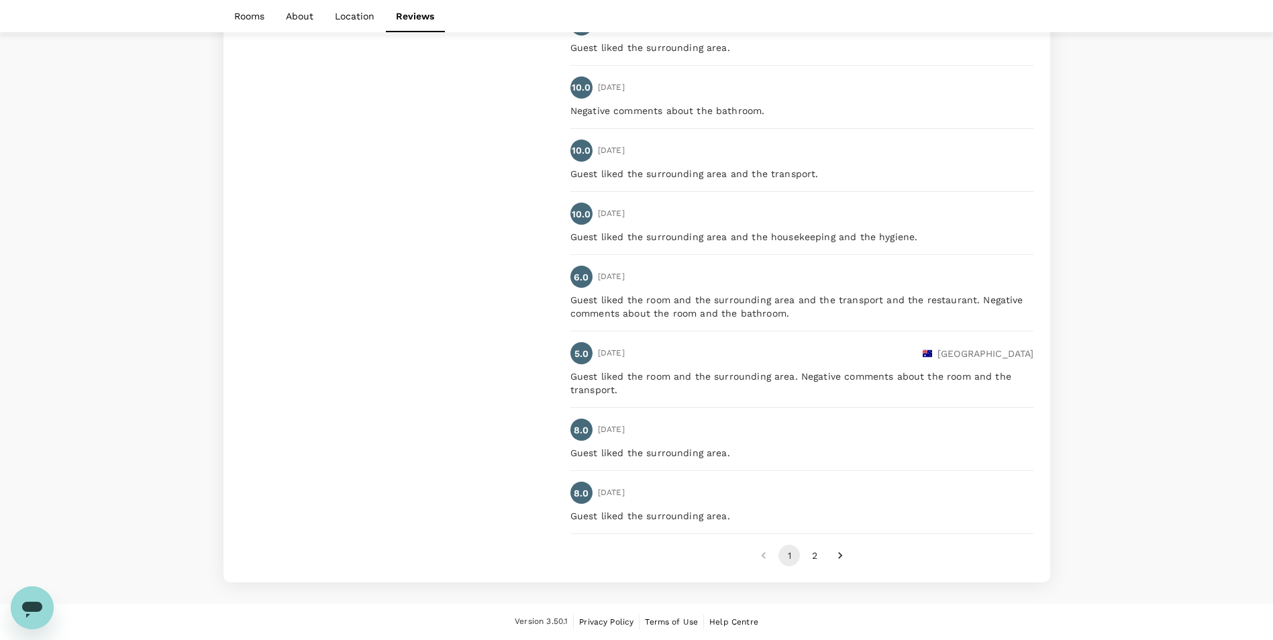
click at [812, 555] on button "2" at bounding box center [814, 555] width 21 height 21
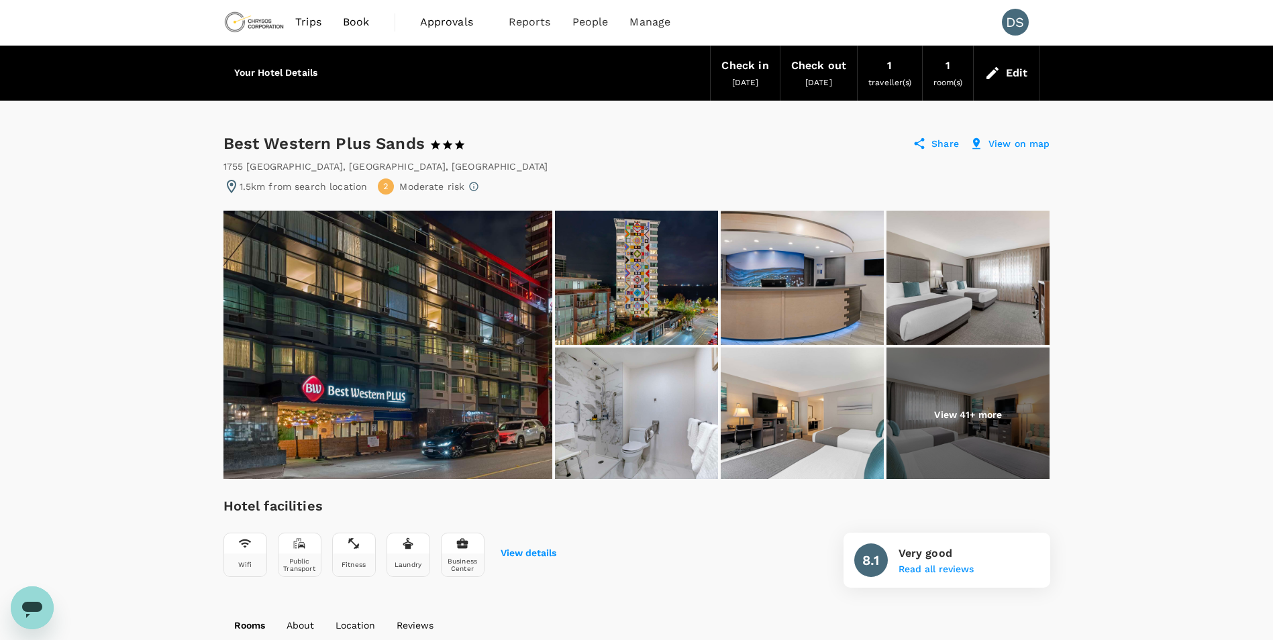
scroll to position [0, 0]
